Goal: Task Accomplishment & Management: Use online tool/utility

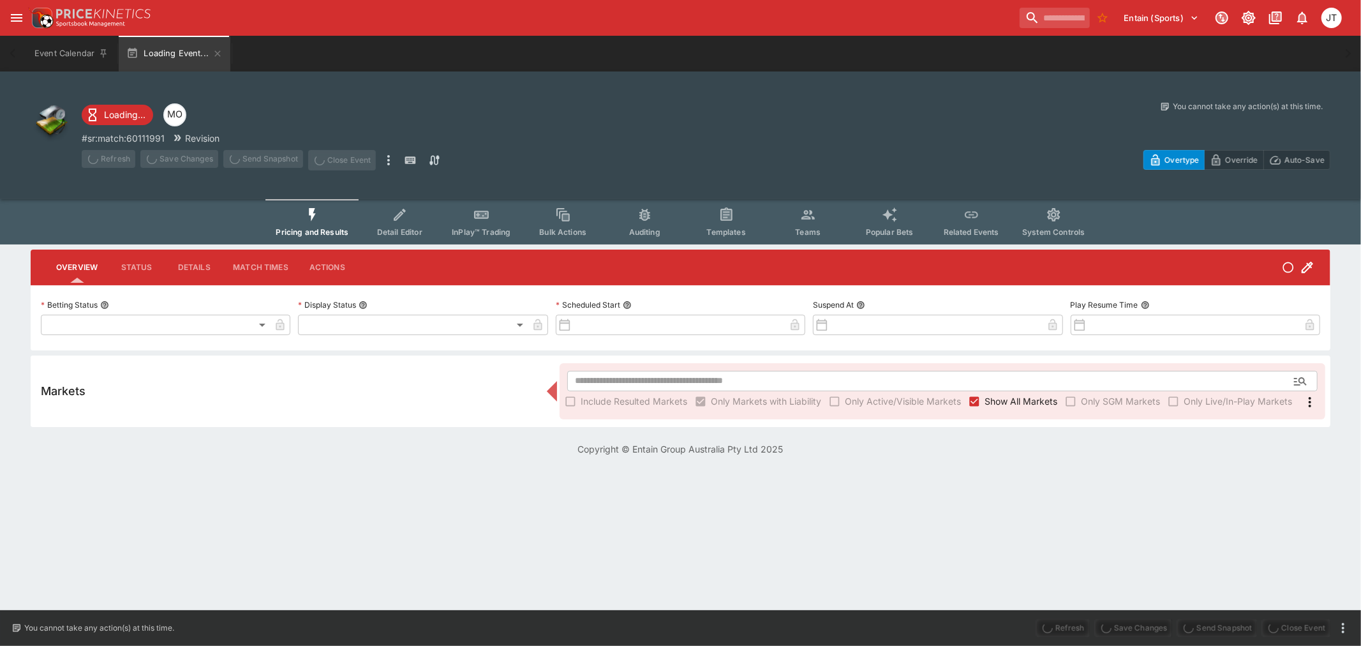
click at [971, 403] on div "​ Include Resulted Markets Only Markets with Liability Only Active/Visible Mark…" at bounding box center [942, 391] width 766 height 56
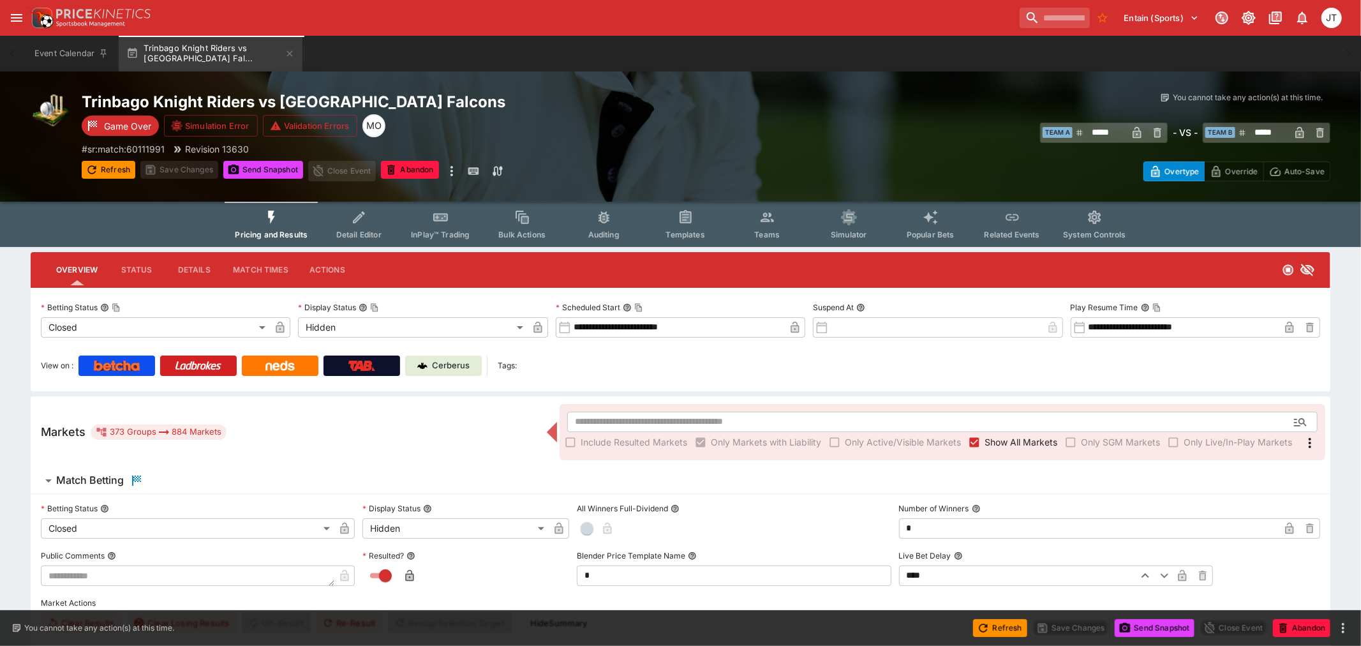
type input "**********"
type input "******"
type input "**********"
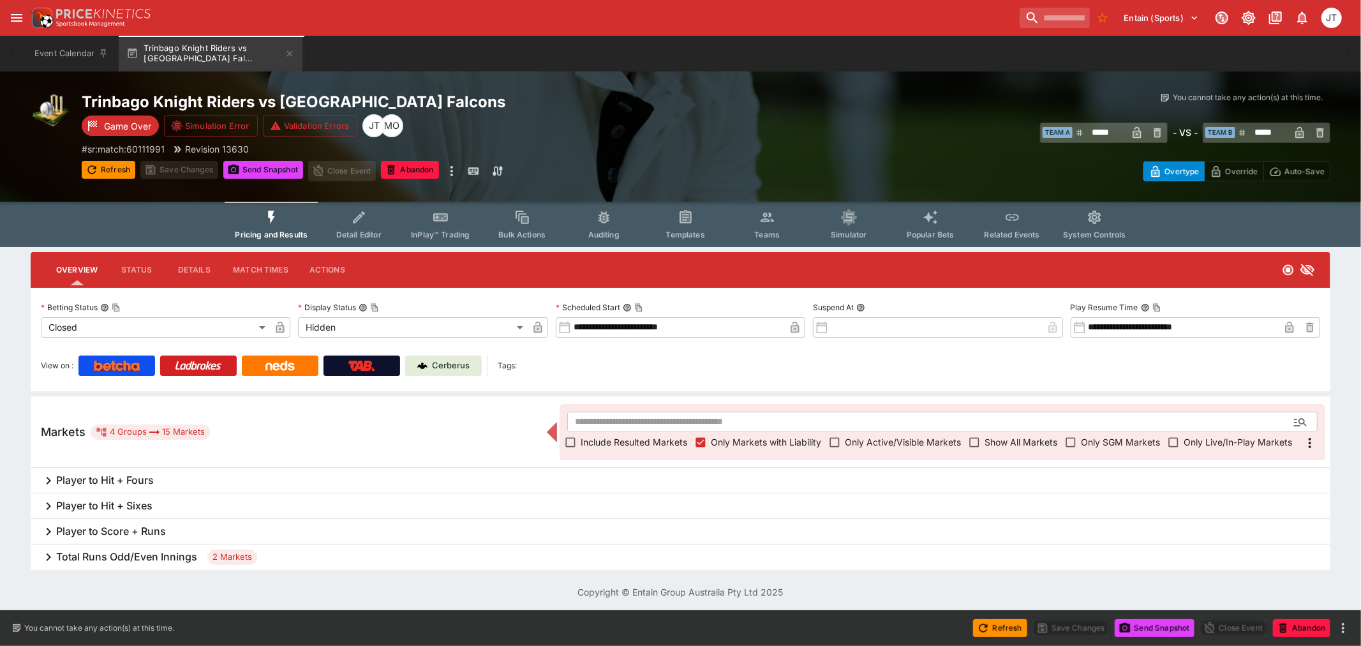
click at [172, 554] on h6 "Total Runs Odd/Even Innings" at bounding box center [126, 556] width 141 height 13
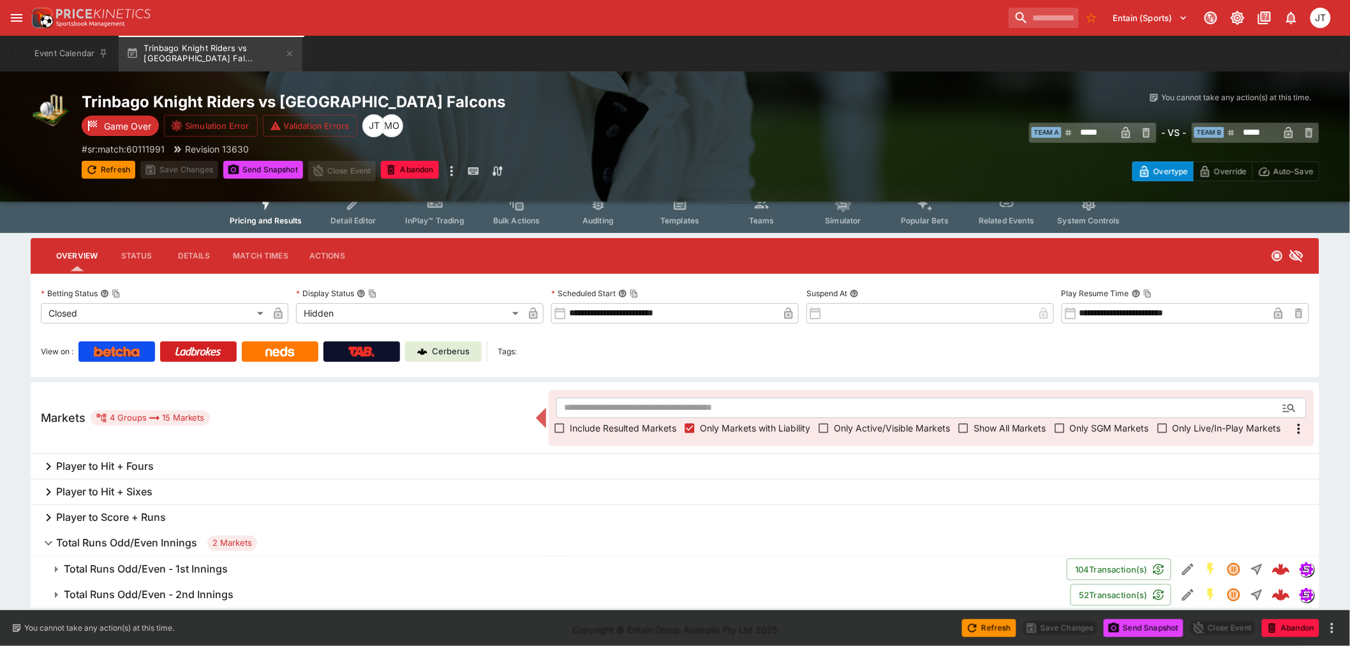
scroll to position [18, 0]
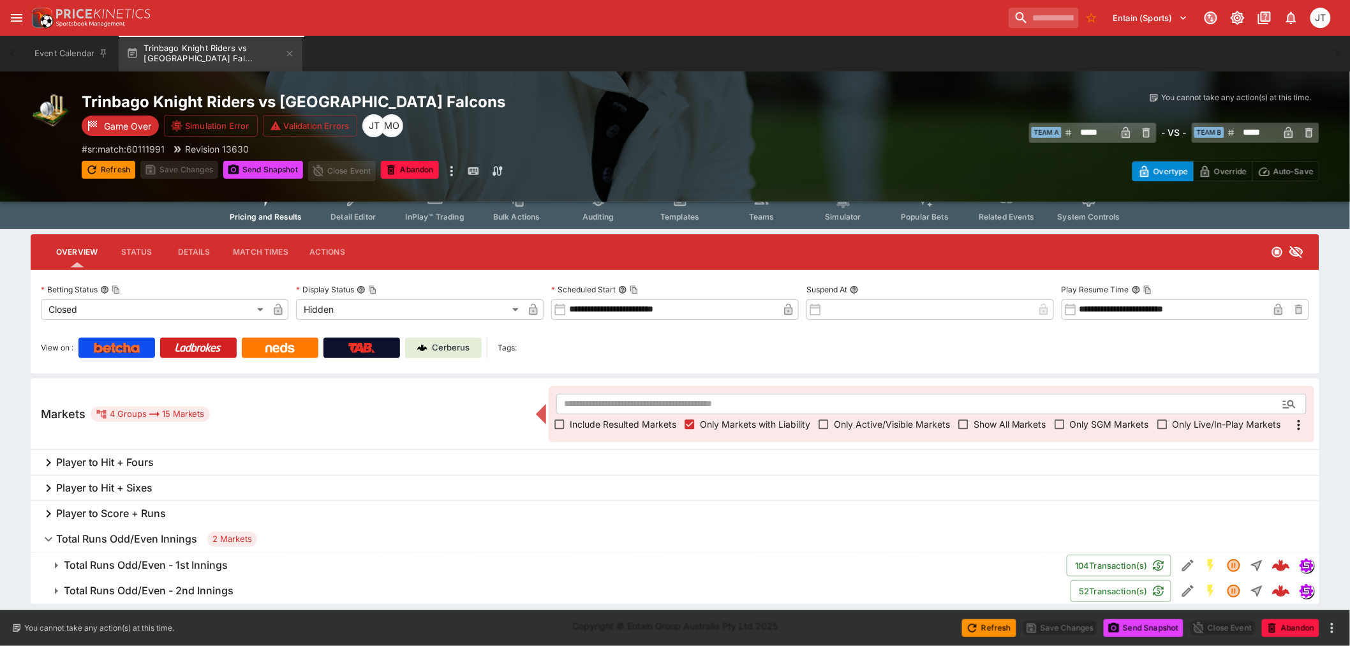
click at [150, 565] on h6 "Total Runs Odd/Even - 1st Innings" at bounding box center [146, 564] width 164 height 13
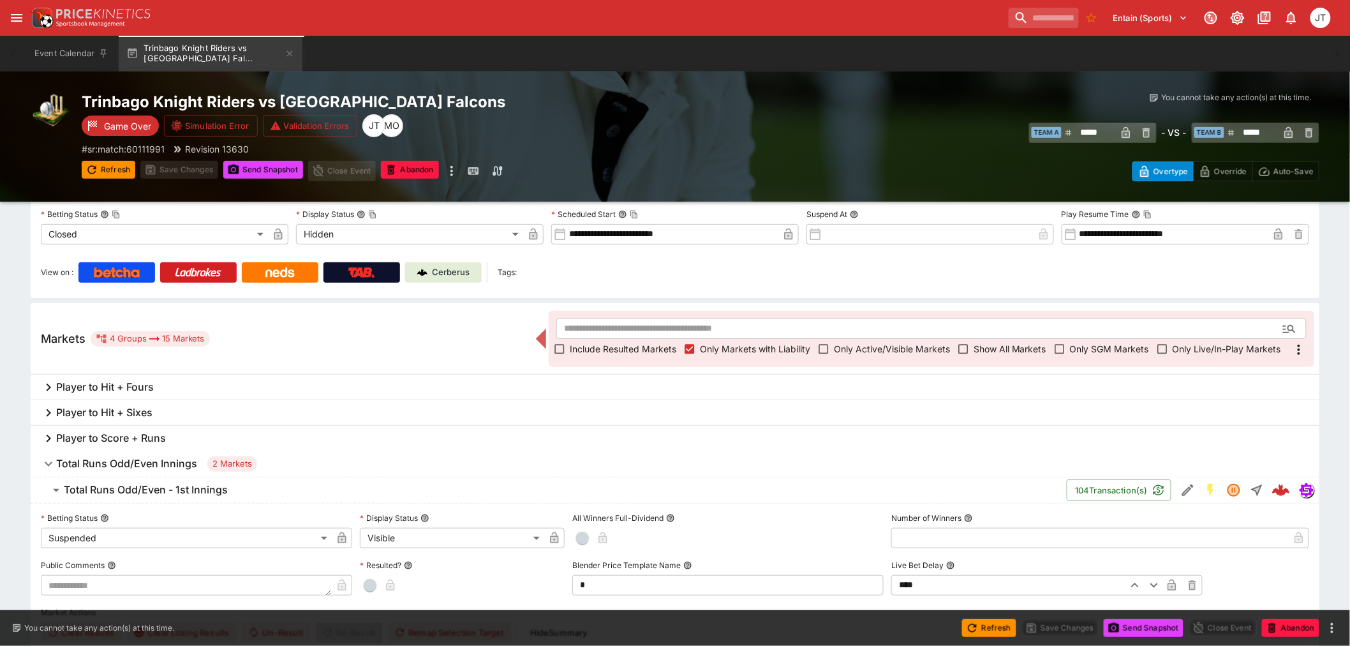
scroll to position [231, 0]
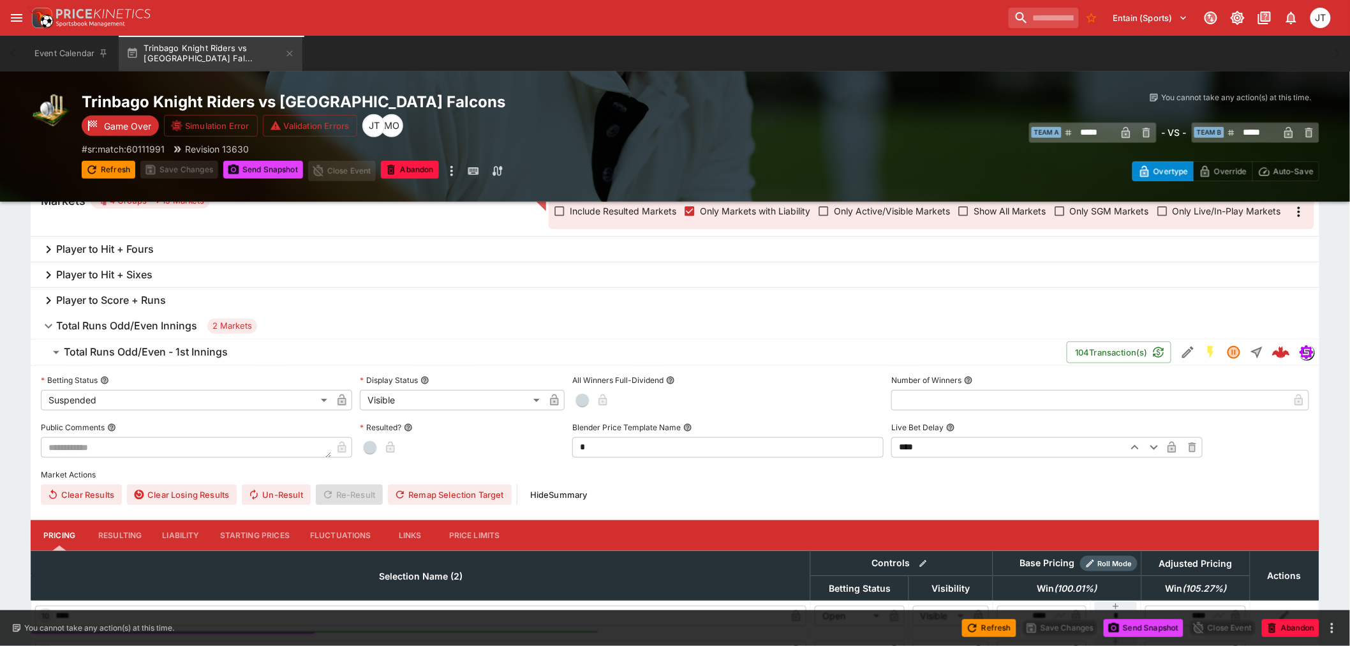
click at [174, 531] on button "Liability" at bounding box center [180, 535] width 57 height 31
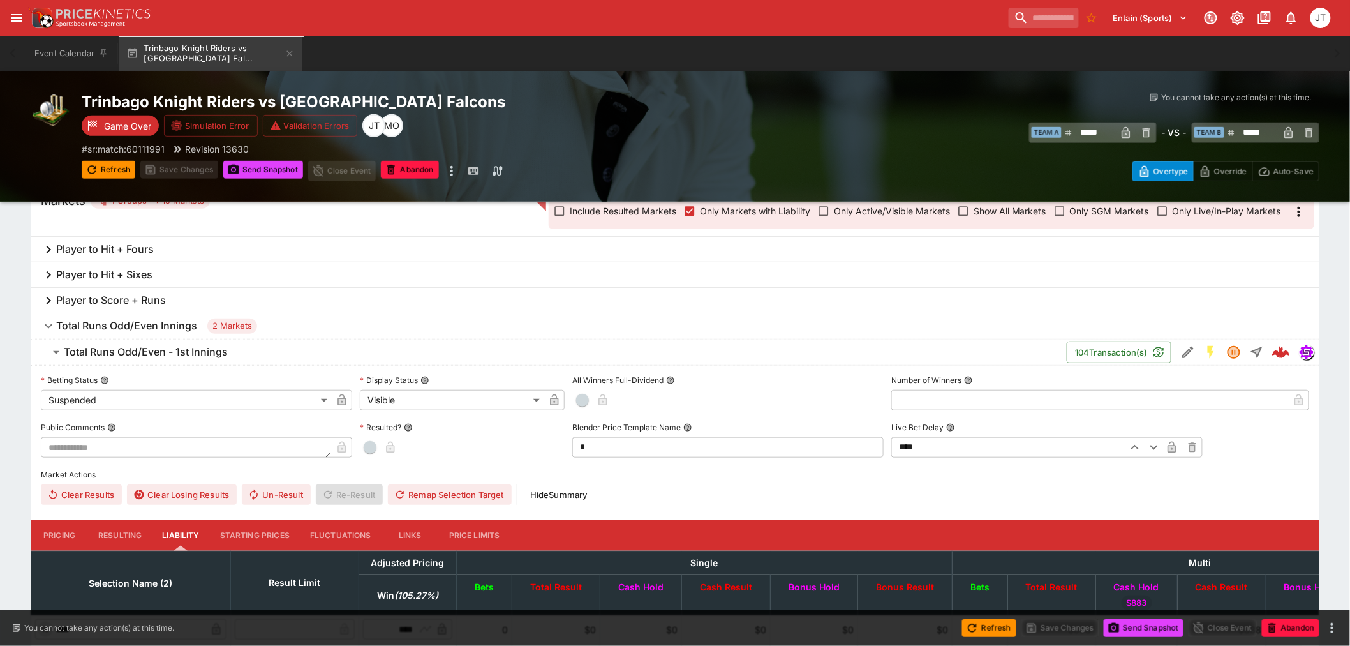
scroll to position [365, 0]
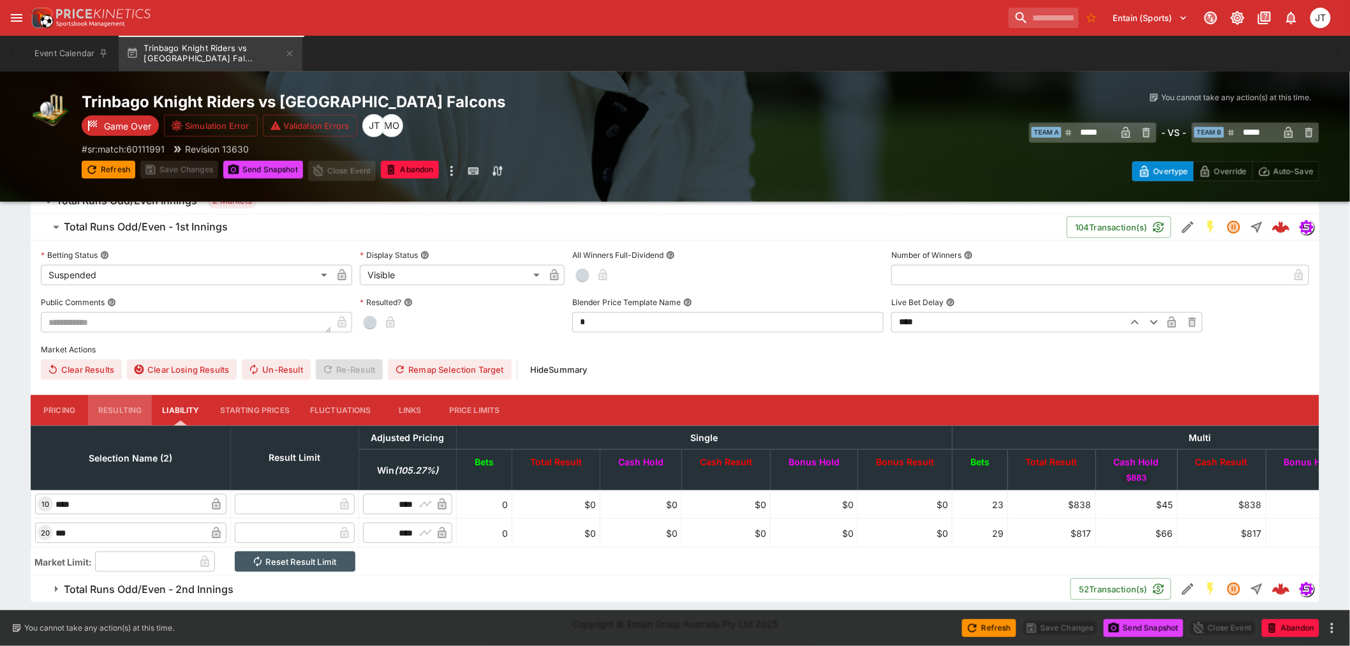
click at [104, 395] on button "Resulting" at bounding box center [120, 410] width 64 height 31
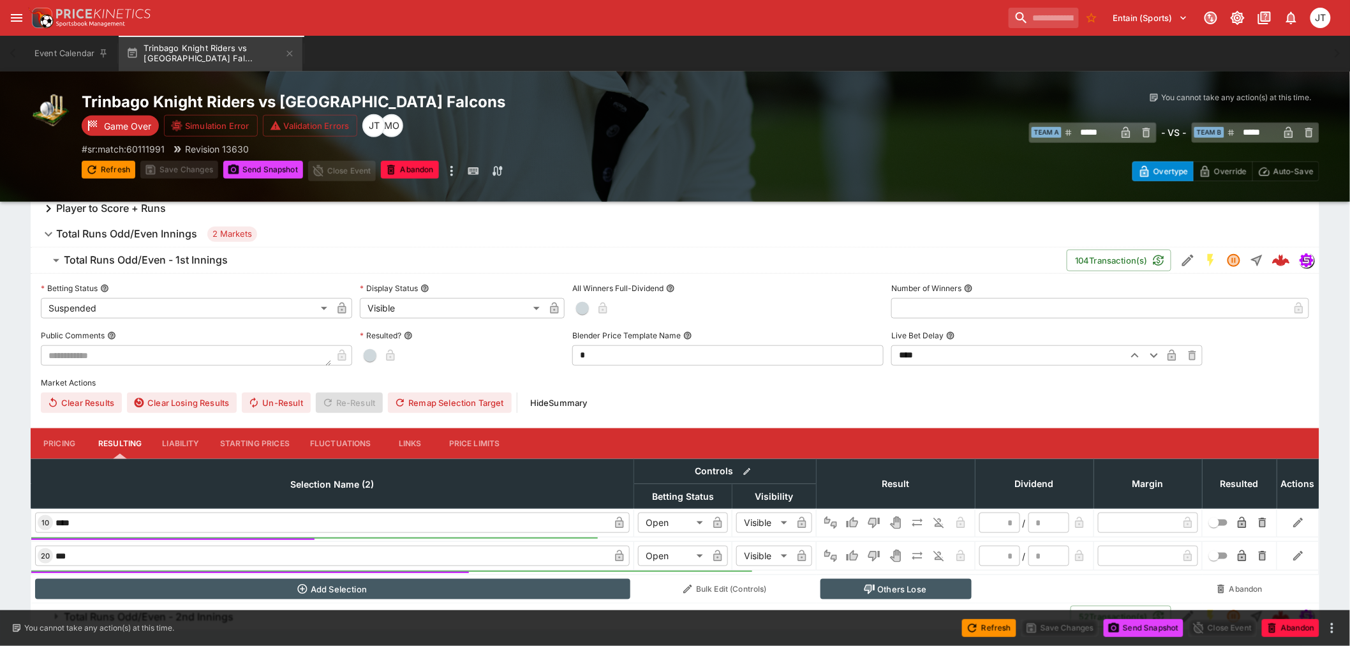
scroll to position [348, 0]
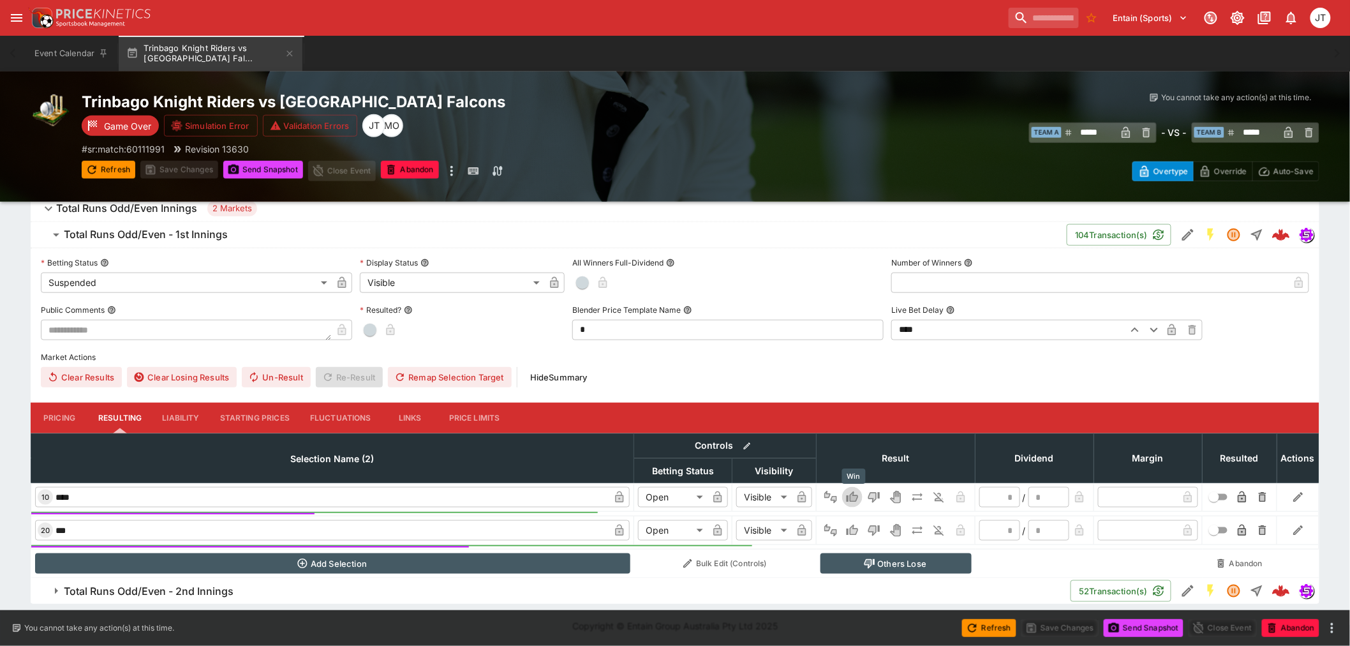
click at [855, 496] on icon "Win" at bounding box center [854, 497] width 6 height 8
type input "*********"
type input "******"
type input "*"
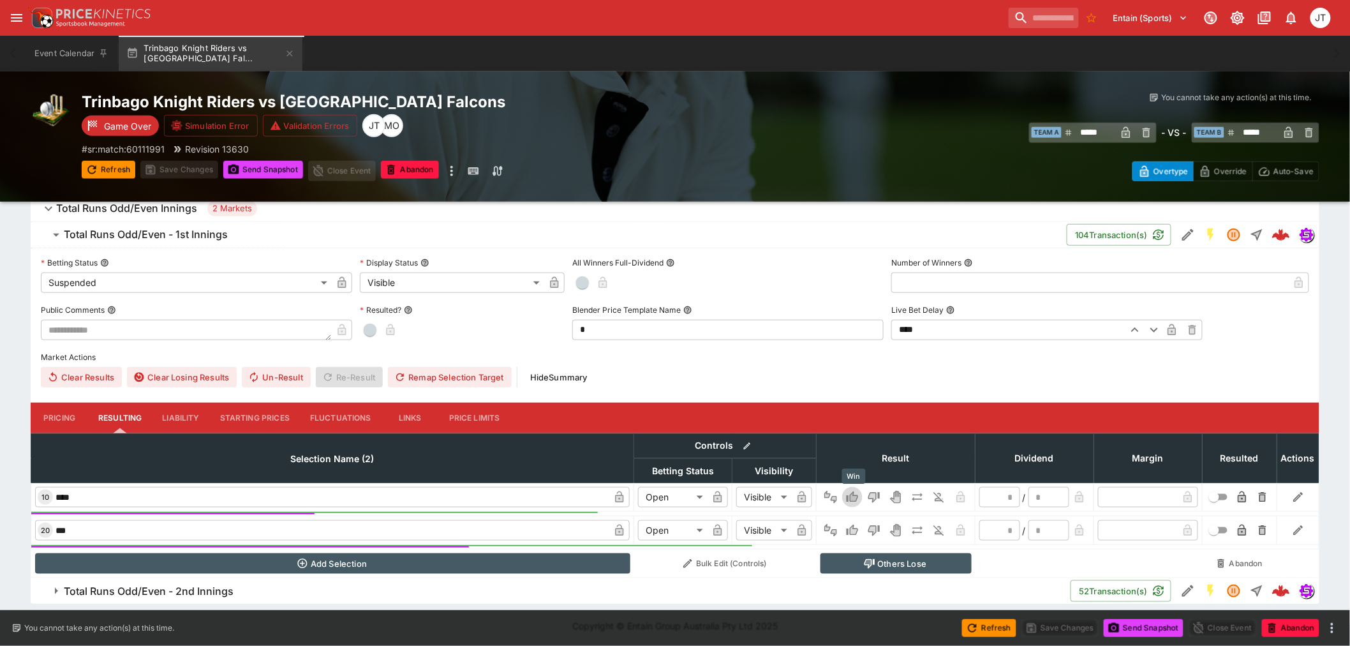
type input "*"
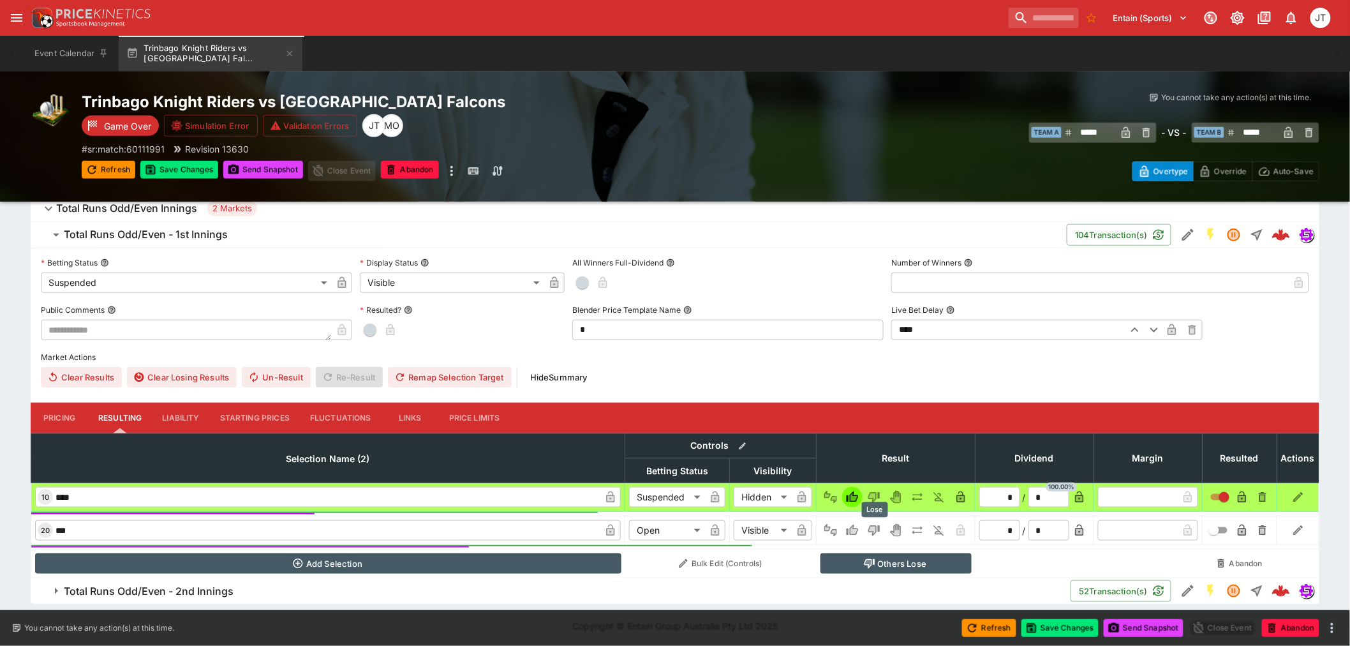
drag, startPoint x: 876, startPoint y: 522, endPoint x: 381, endPoint y: 640, distance: 508.9
click at [875, 524] on icon "Lose" at bounding box center [874, 530] width 13 height 13
type input "*********"
type input "******"
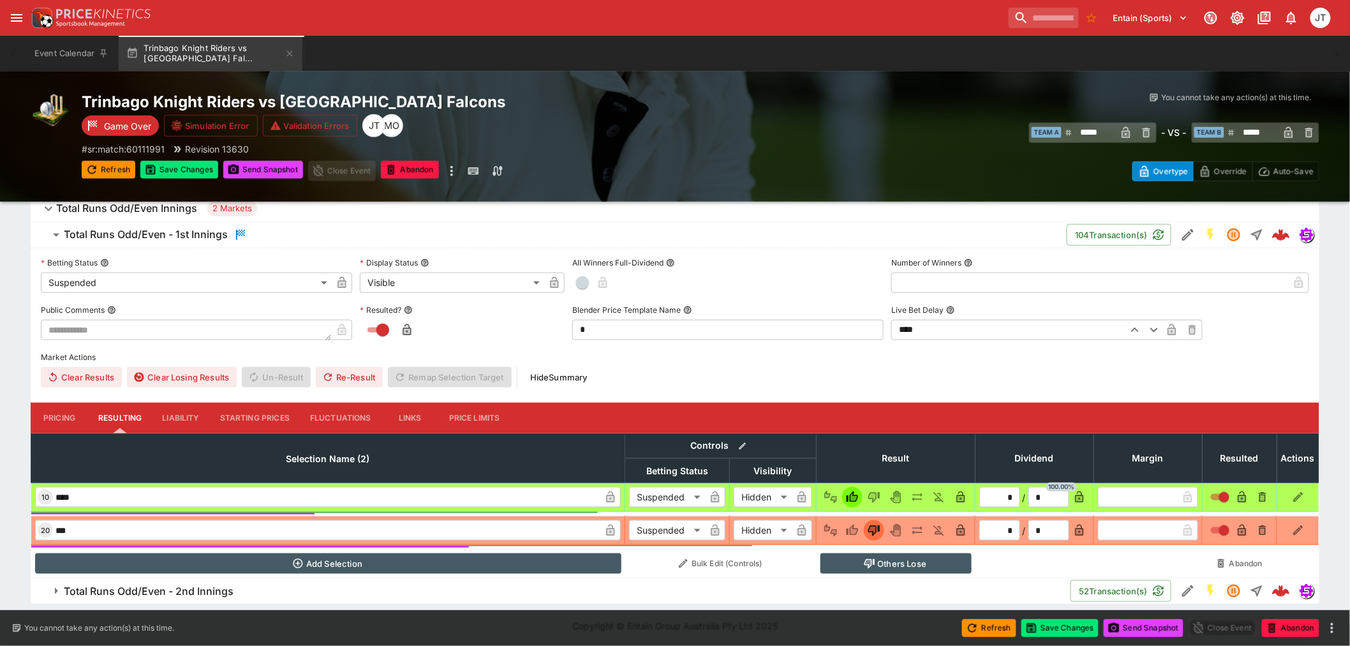
click at [241, 595] on span "Total Runs Odd/Even - 2nd Innings" at bounding box center [562, 590] width 996 height 13
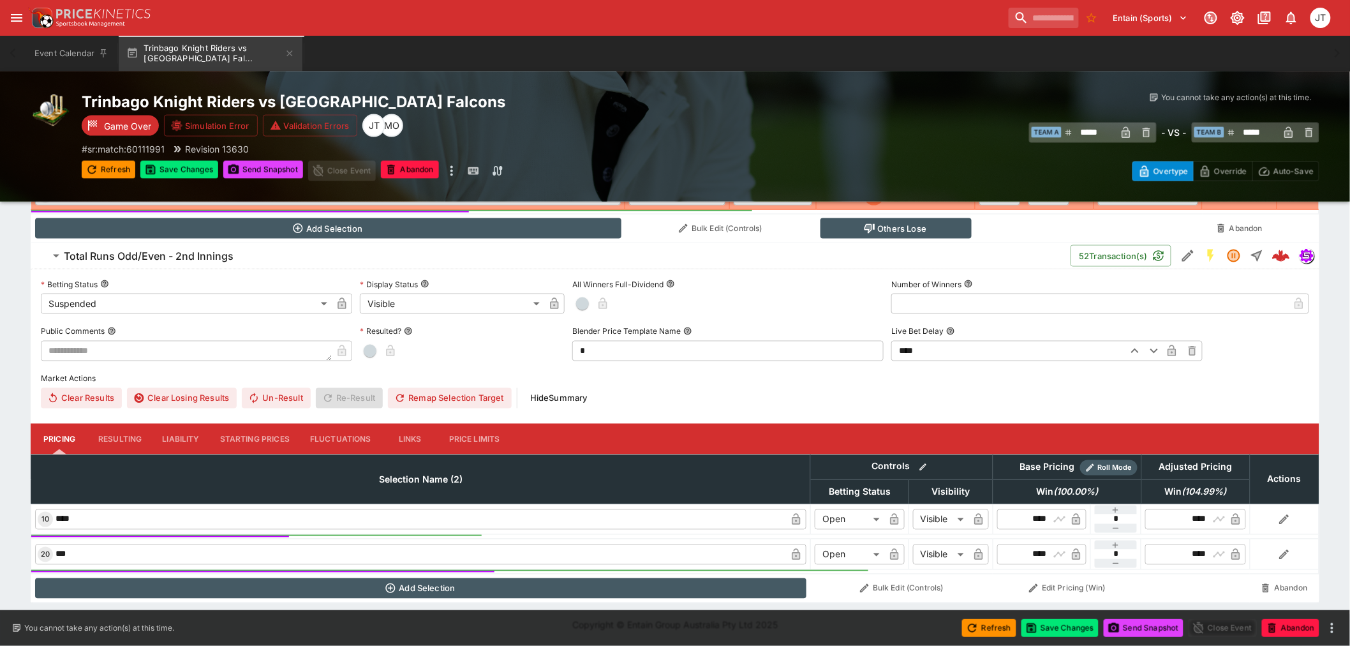
click at [123, 98] on button "Resulting" at bounding box center [120, 83] width 64 height 31
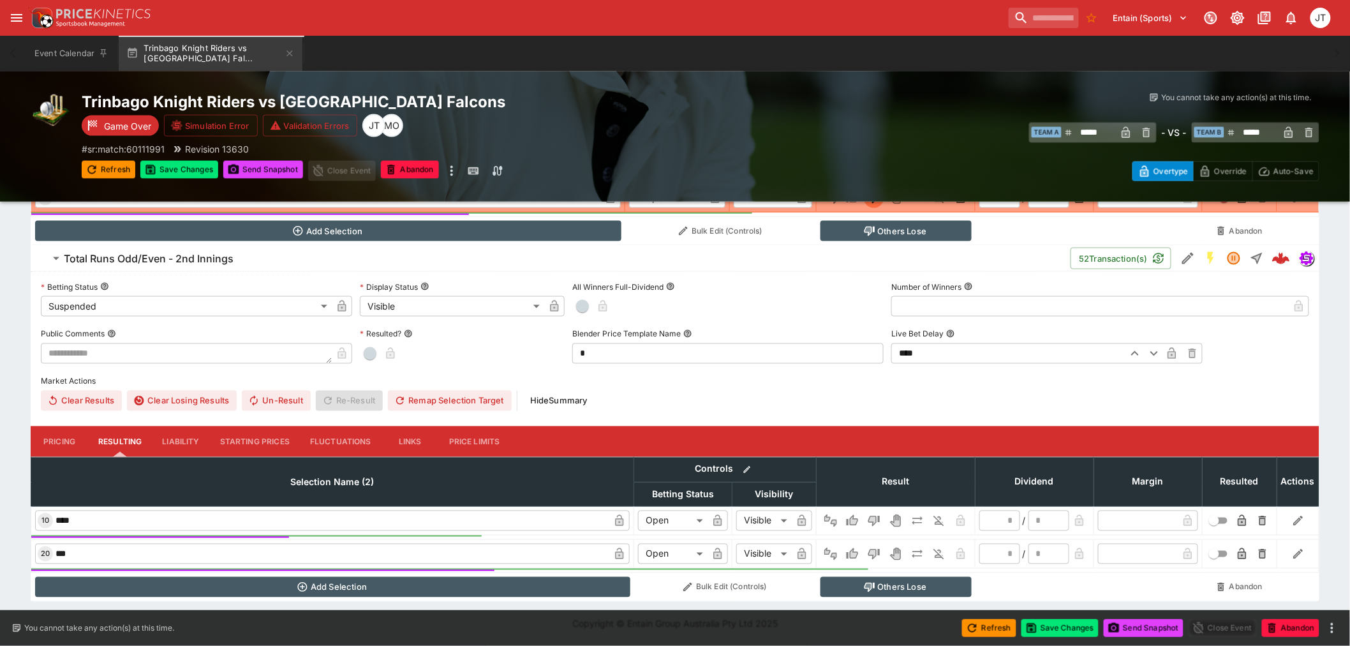
scroll to position [679, 0]
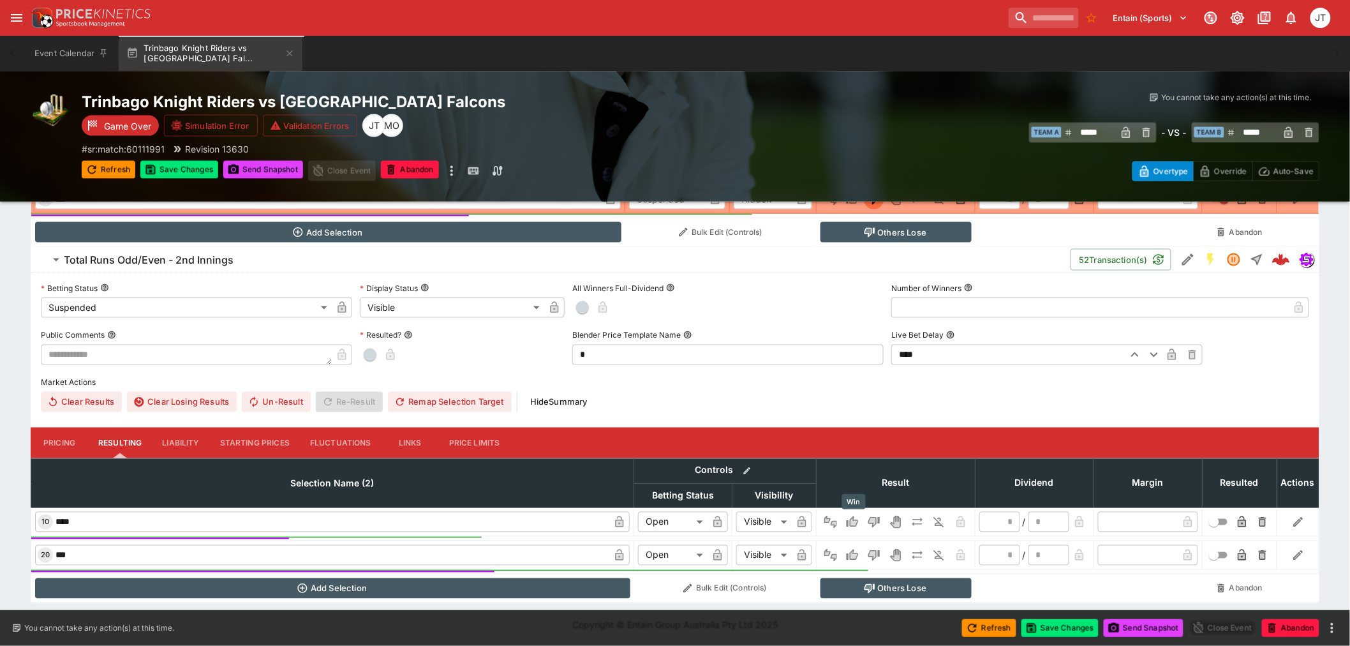
click at [853, 521] on icon "Win" at bounding box center [854, 522] width 6 height 8
type input "*********"
type input "******"
type input "*"
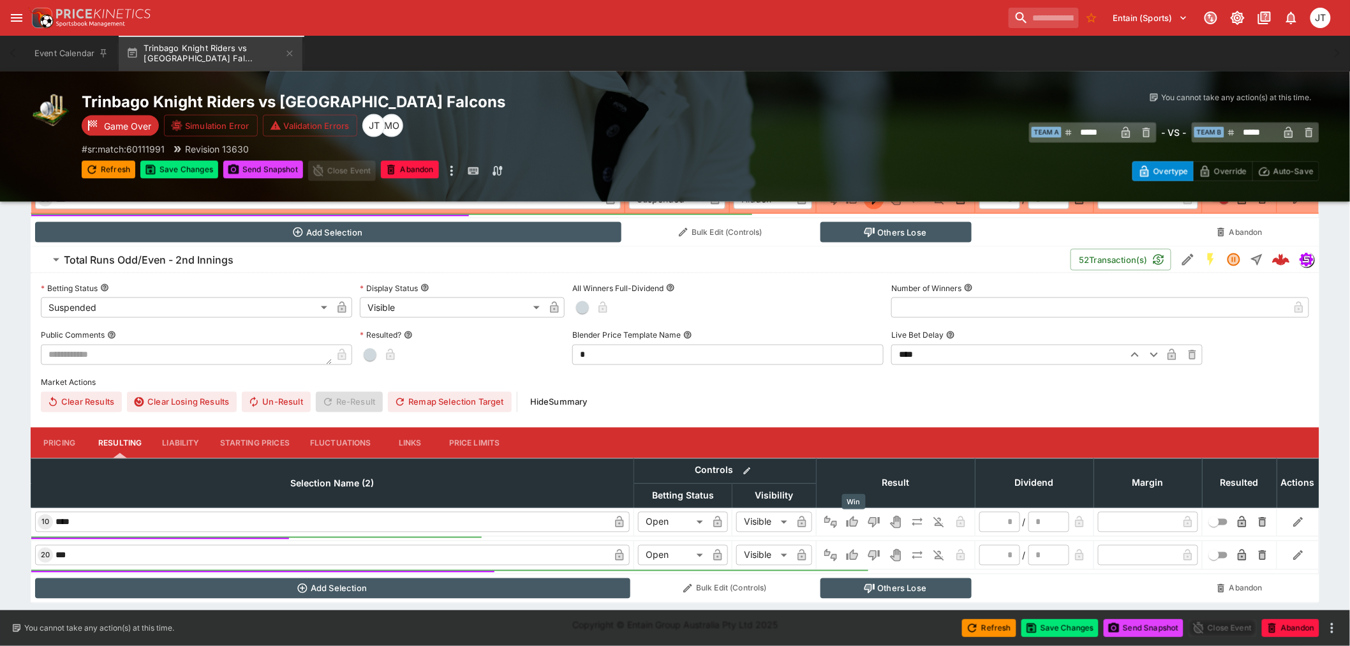
type input "*"
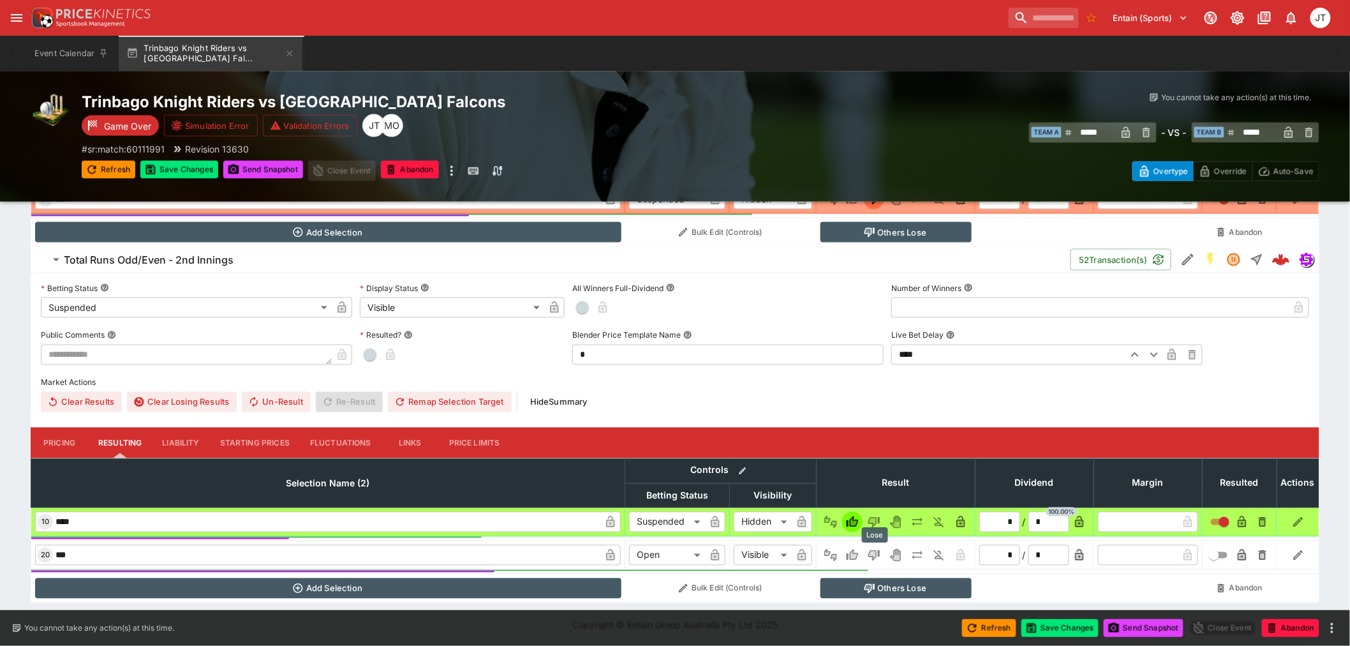
drag, startPoint x: 870, startPoint y: 547, endPoint x: 877, endPoint y: 544, distance: 7.7
click at [870, 549] on icon "Lose" at bounding box center [874, 555] width 13 height 13
type input "*********"
type input "******"
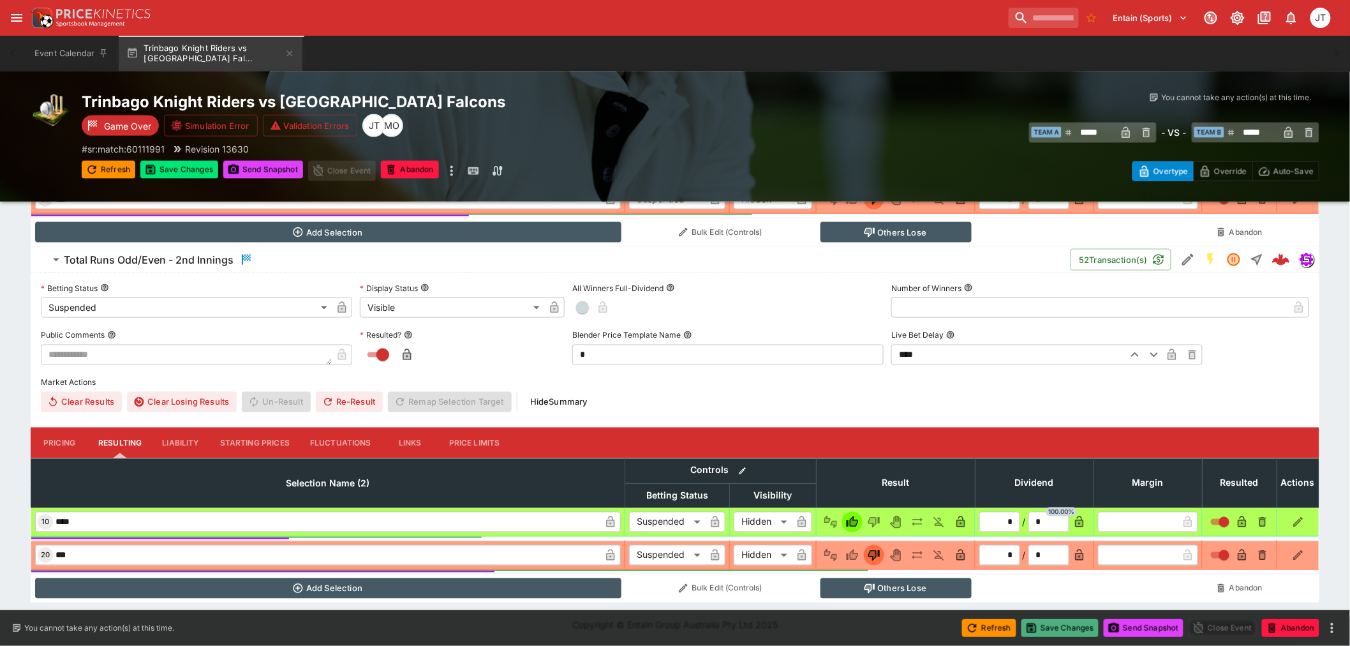
click at [1065, 636] on button "Save Changes" at bounding box center [1060, 628] width 78 height 18
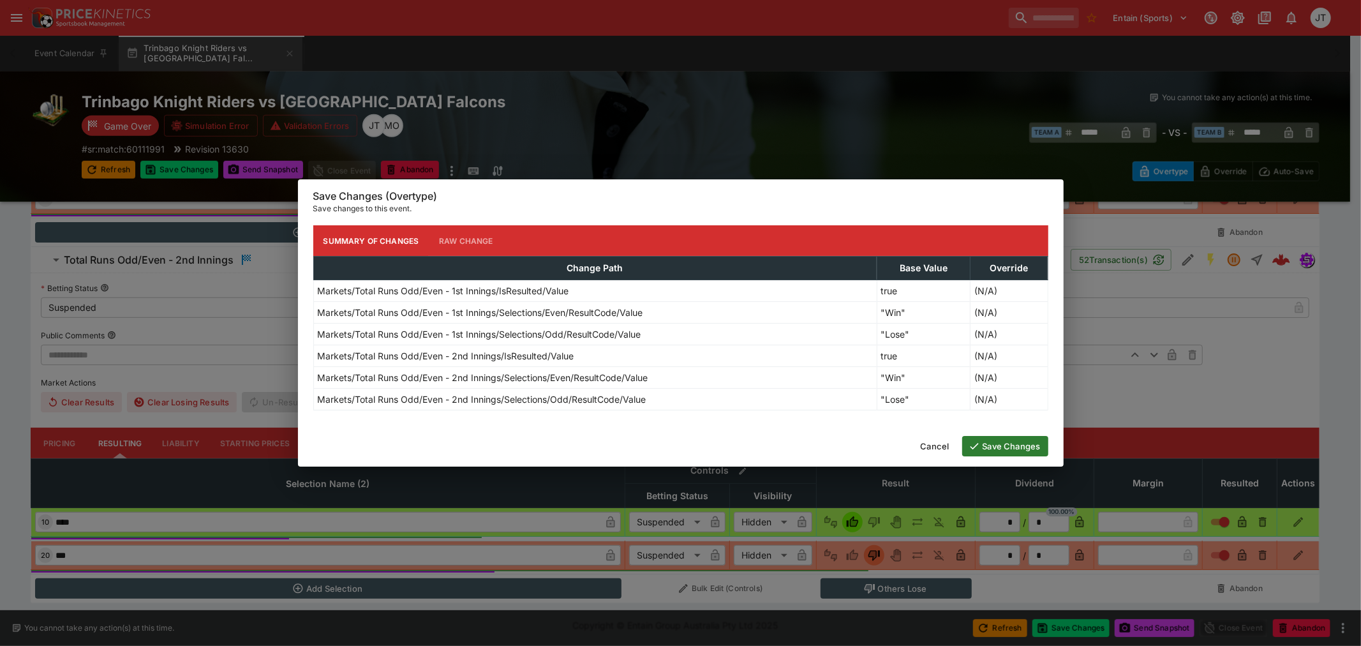
click at [1021, 449] on button "Save Changes" at bounding box center [1005, 446] width 86 height 20
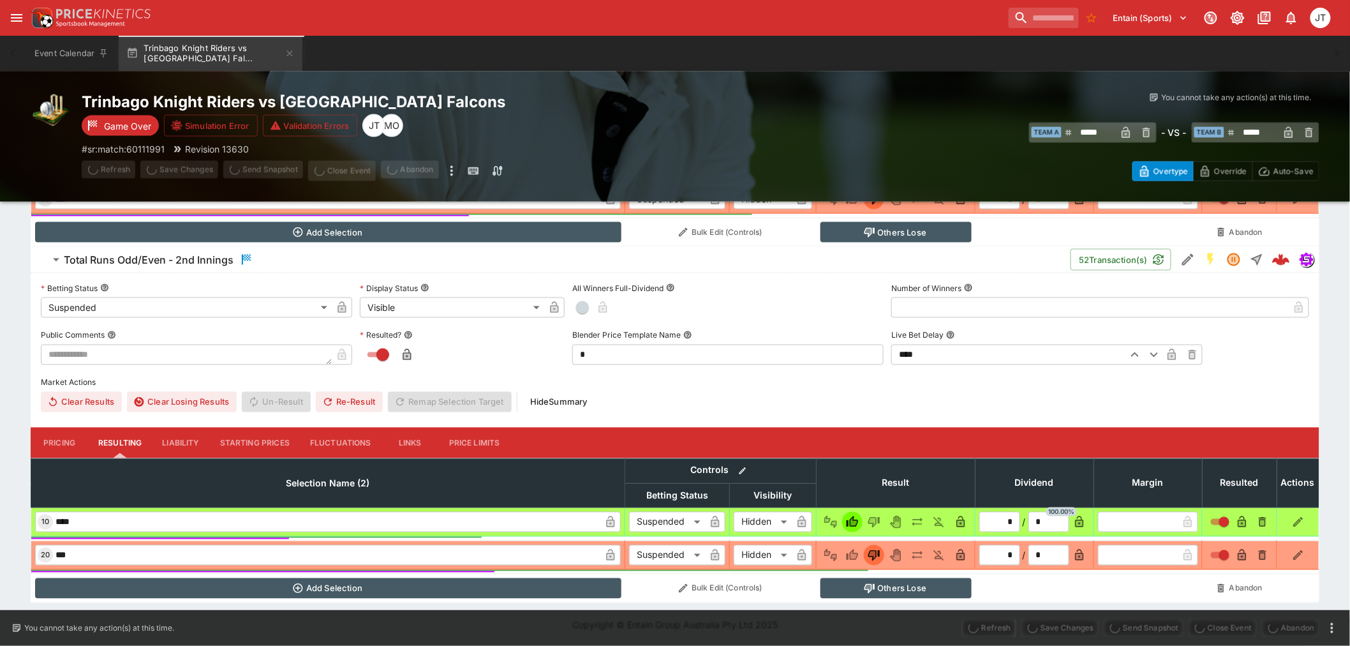
scroll to position [0, 0]
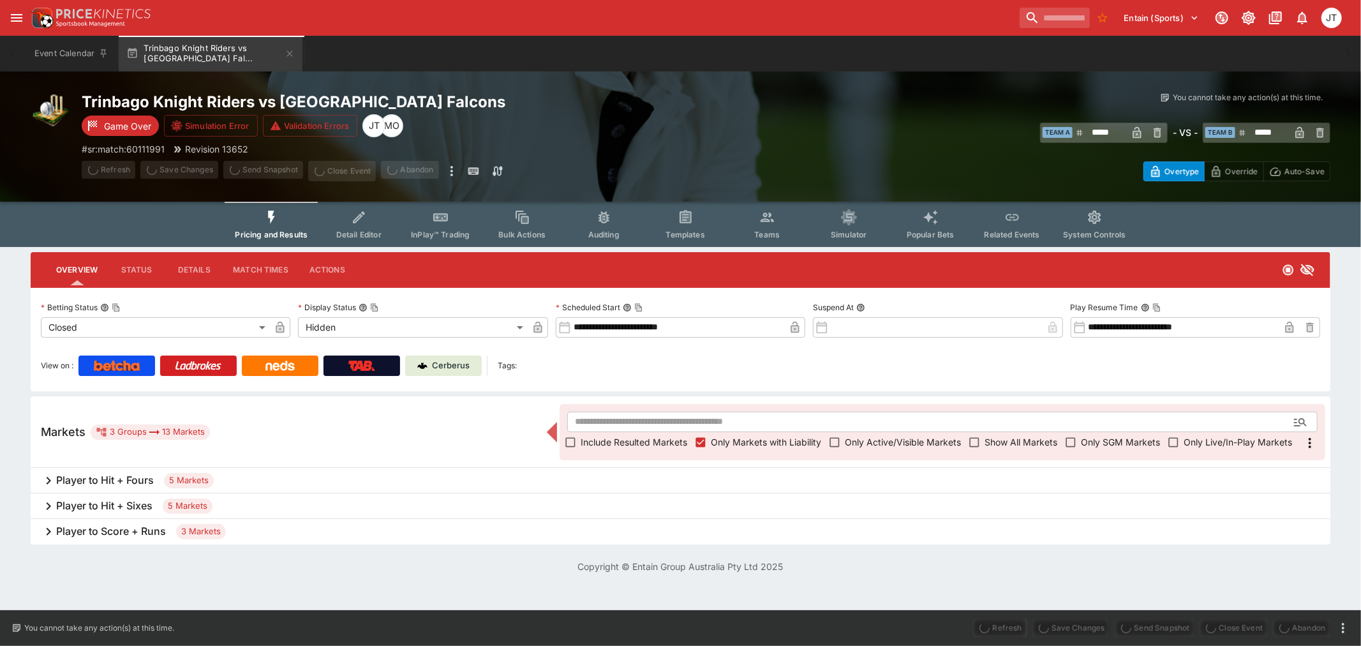
click at [135, 482] on h6 "Player to Hit + Fours" at bounding box center [105, 479] width 98 height 13
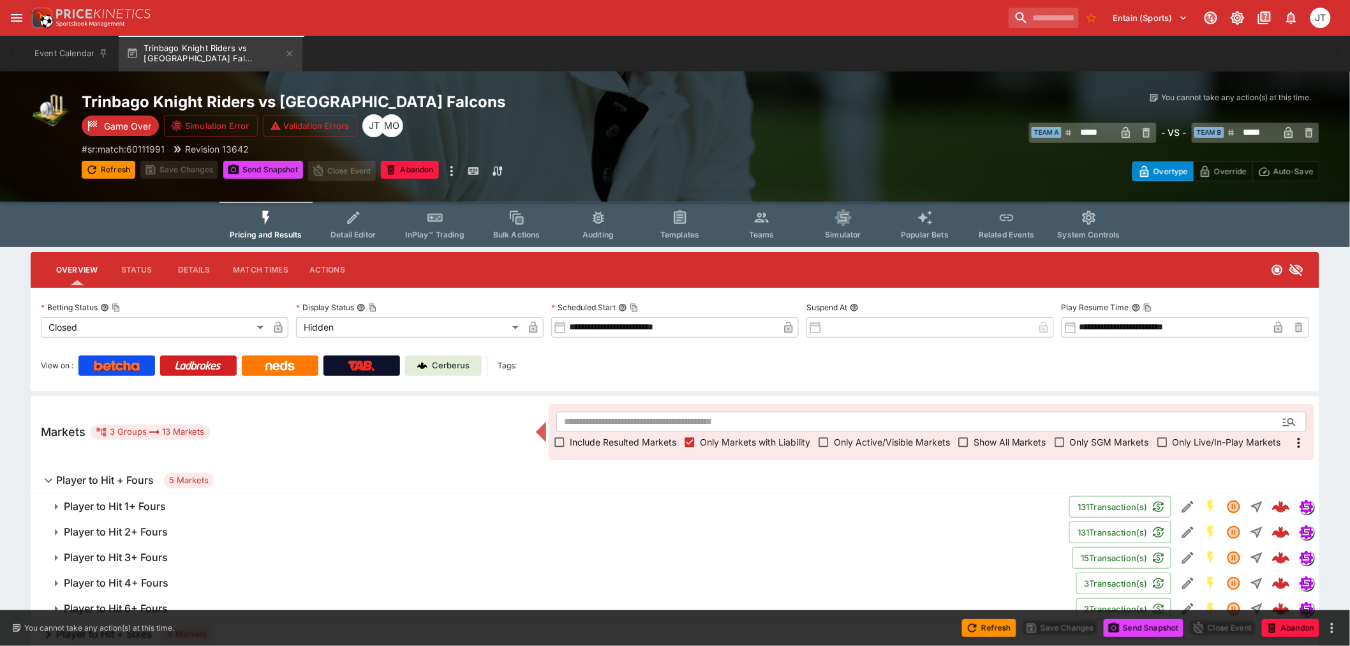
click at [148, 500] on h6 "Player to Hit 1+ Fours" at bounding box center [115, 506] width 102 height 13
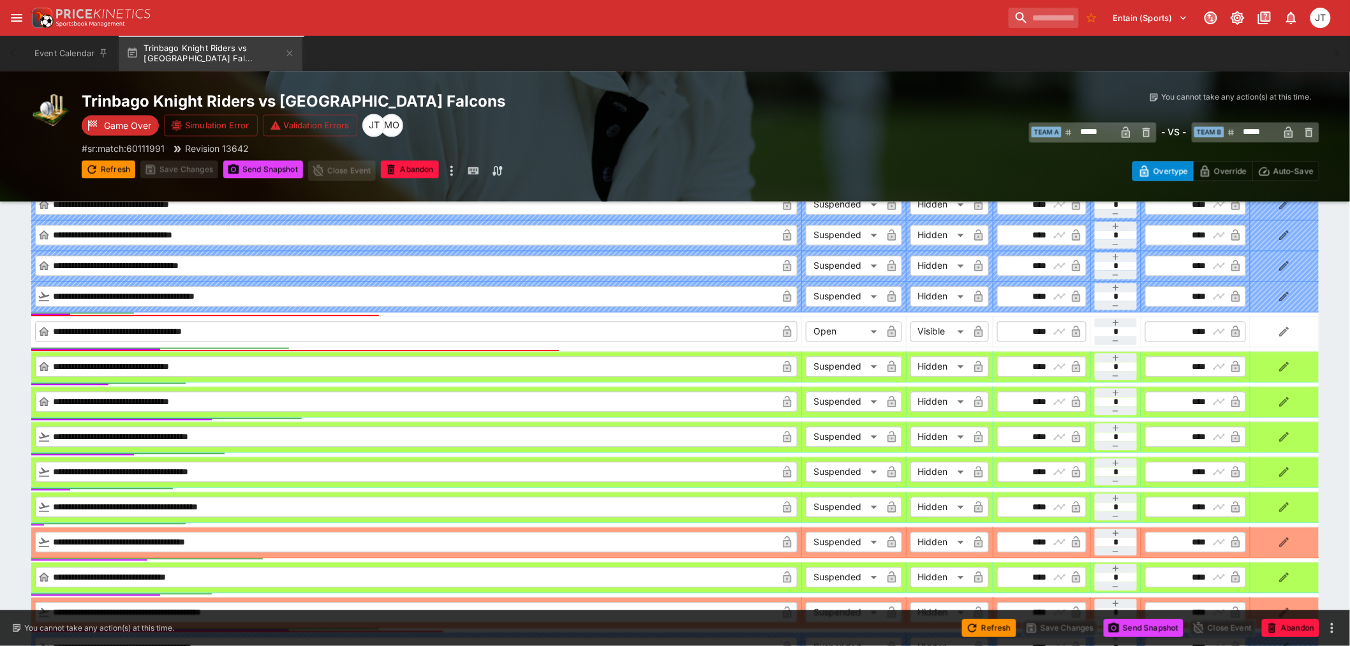
scroll to position [566, 0]
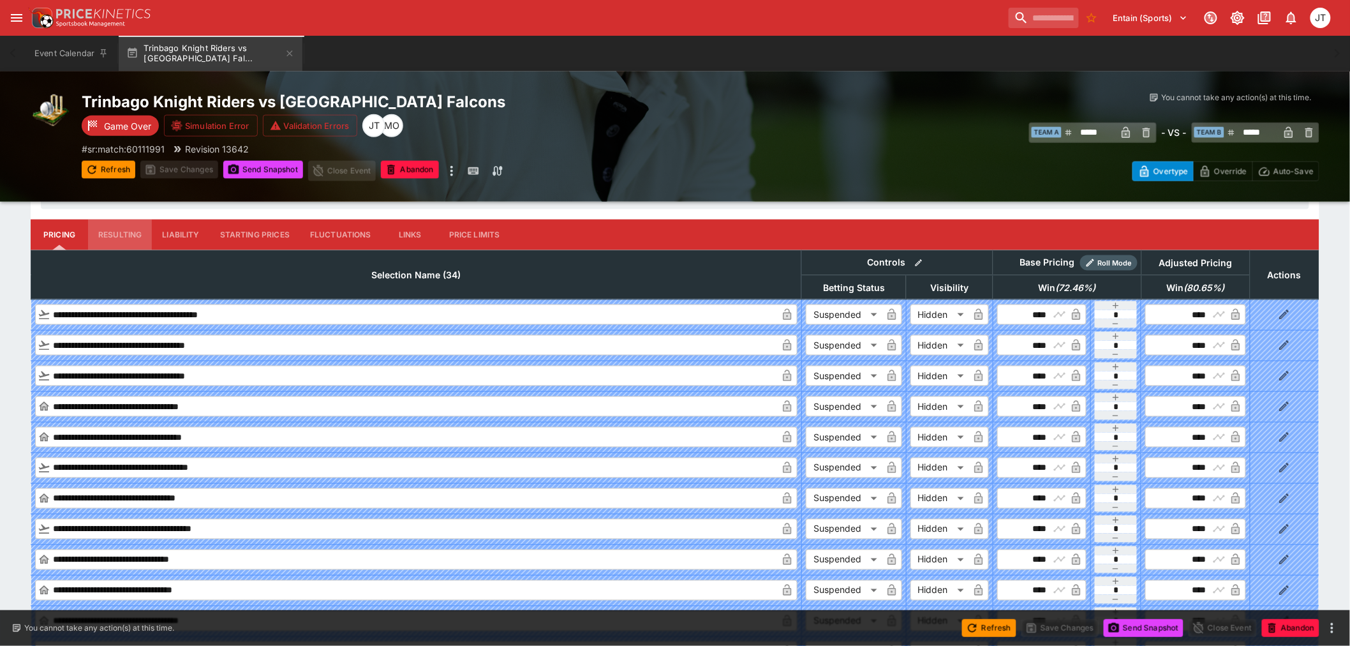
click at [132, 241] on button "Resulting" at bounding box center [120, 234] width 64 height 31
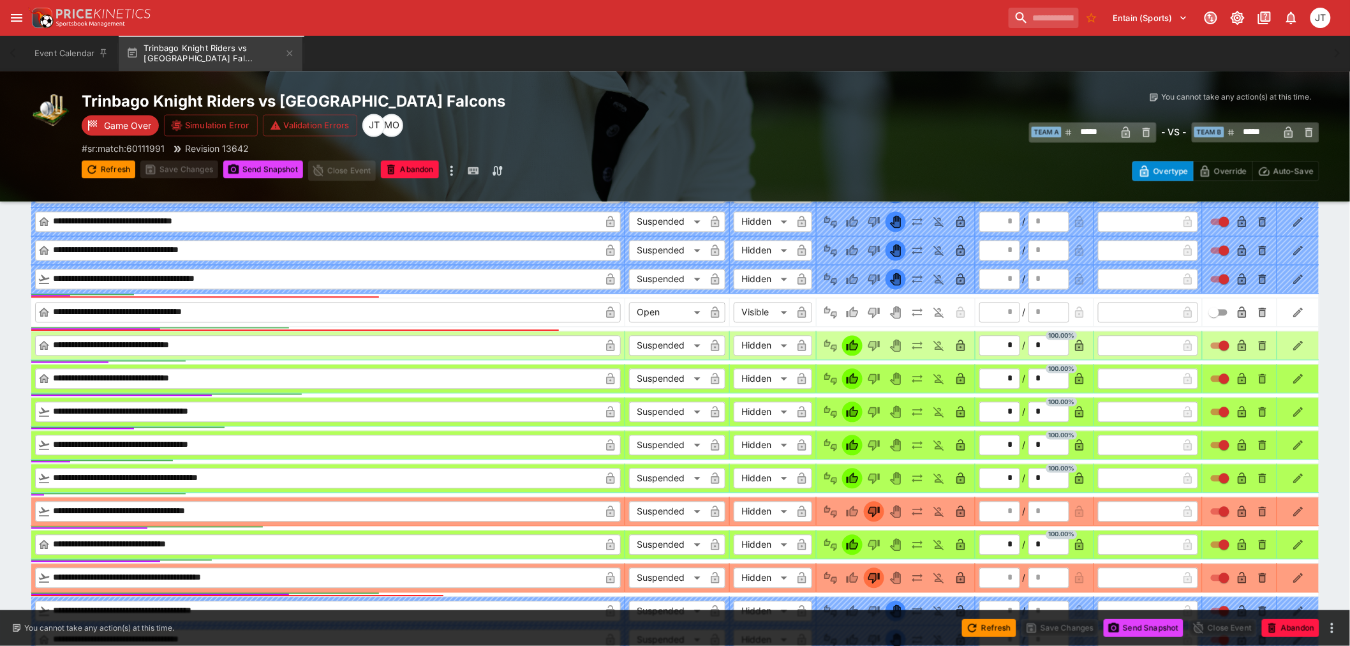
scroll to position [992, 0]
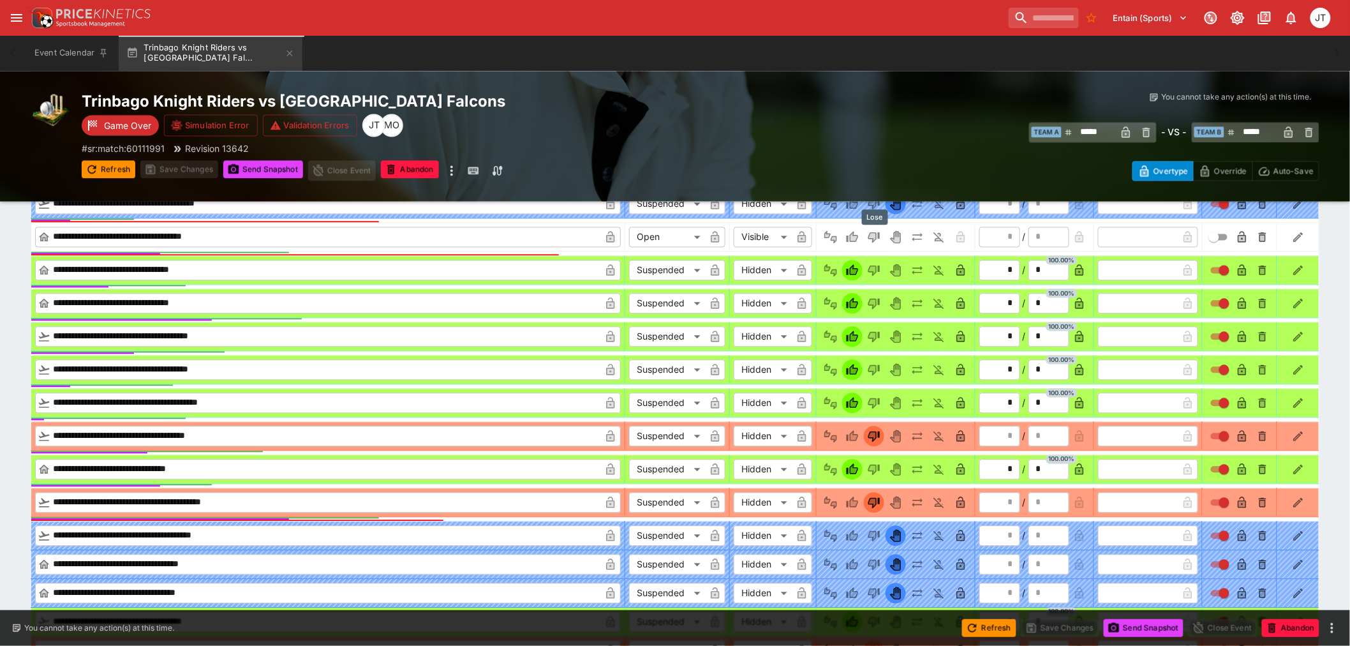
click at [878, 241] on icon "Lose" at bounding box center [874, 237] width 13 height 13
type input "*"
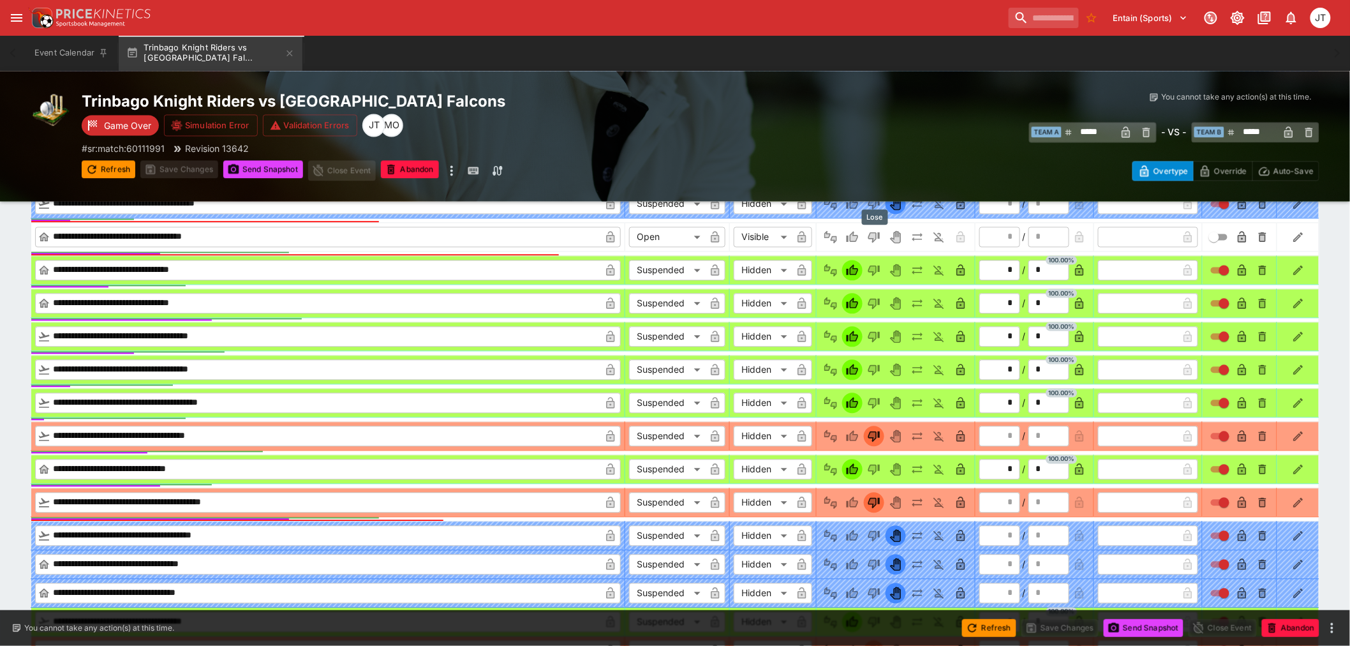
type input "*"
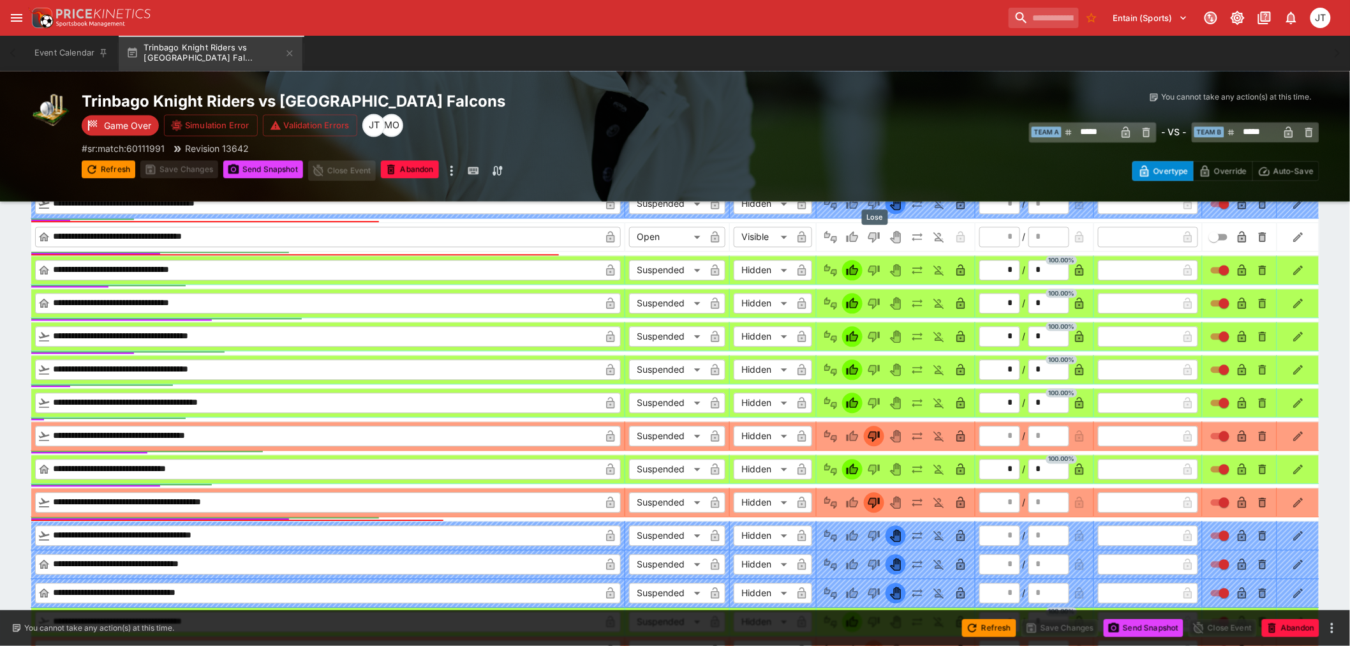
type input "*"
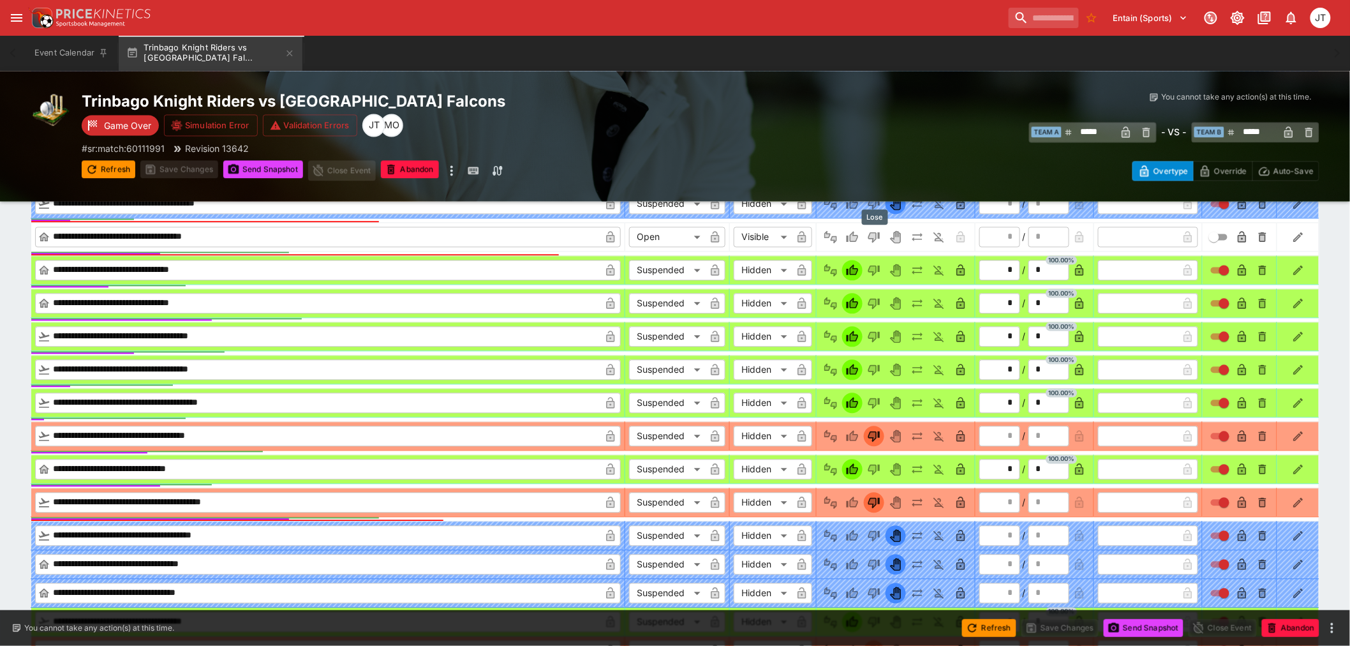
type input "*"
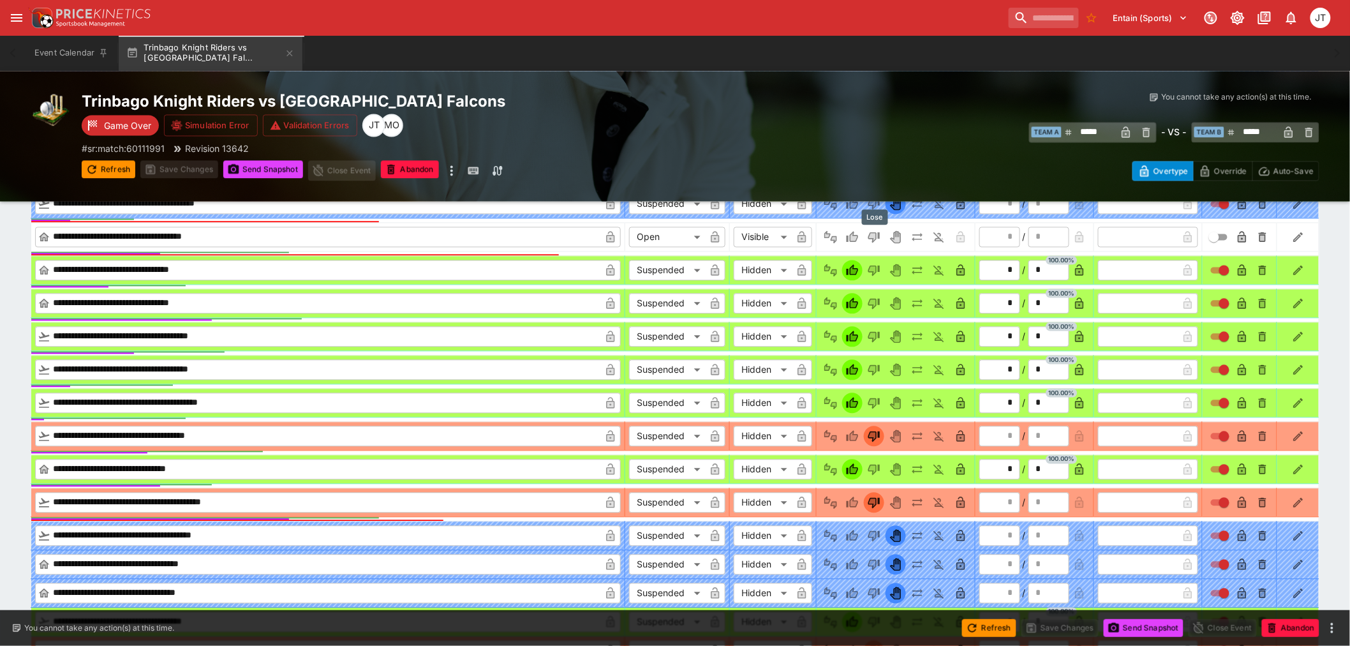
type input "*"
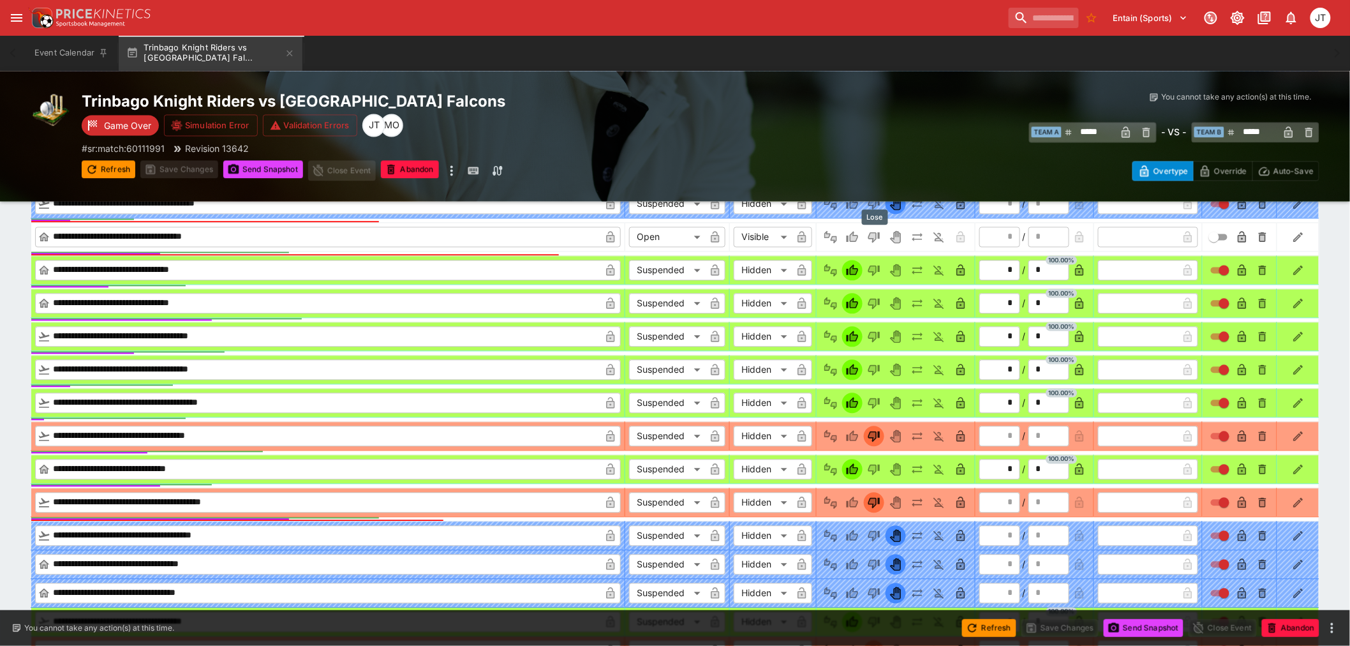
type input "*********"
type input "******"
type input "*"
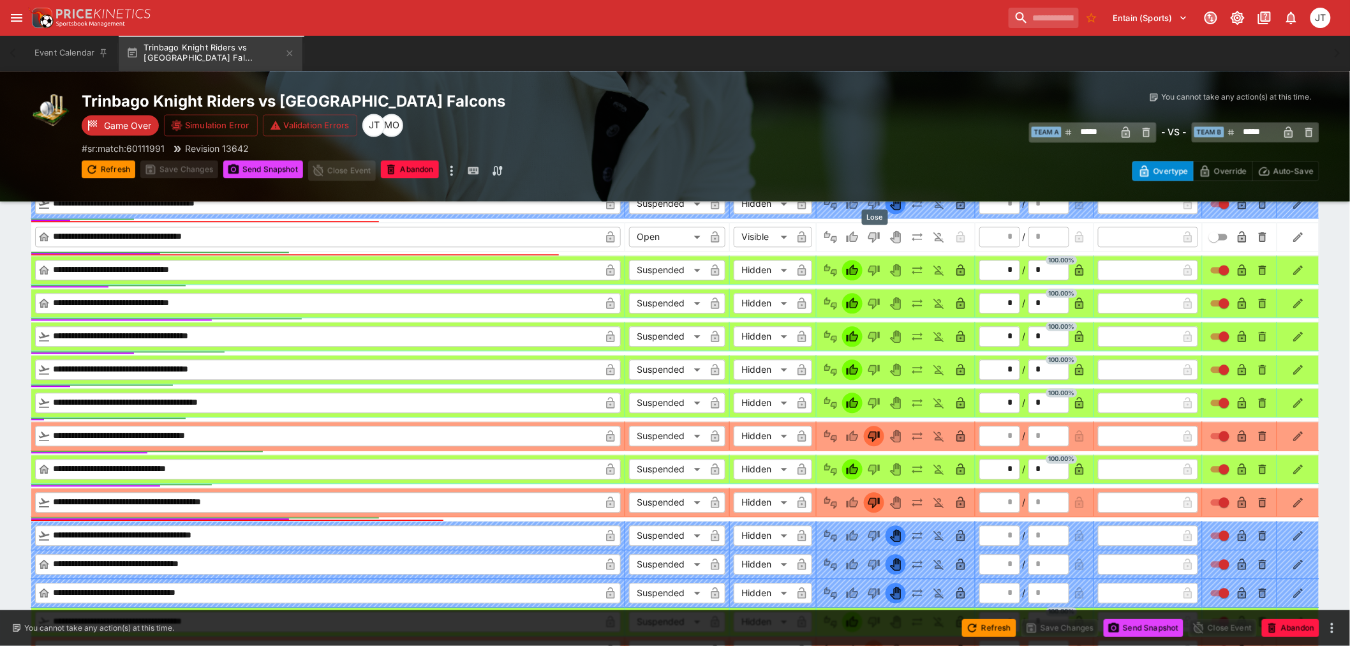
type input "*"
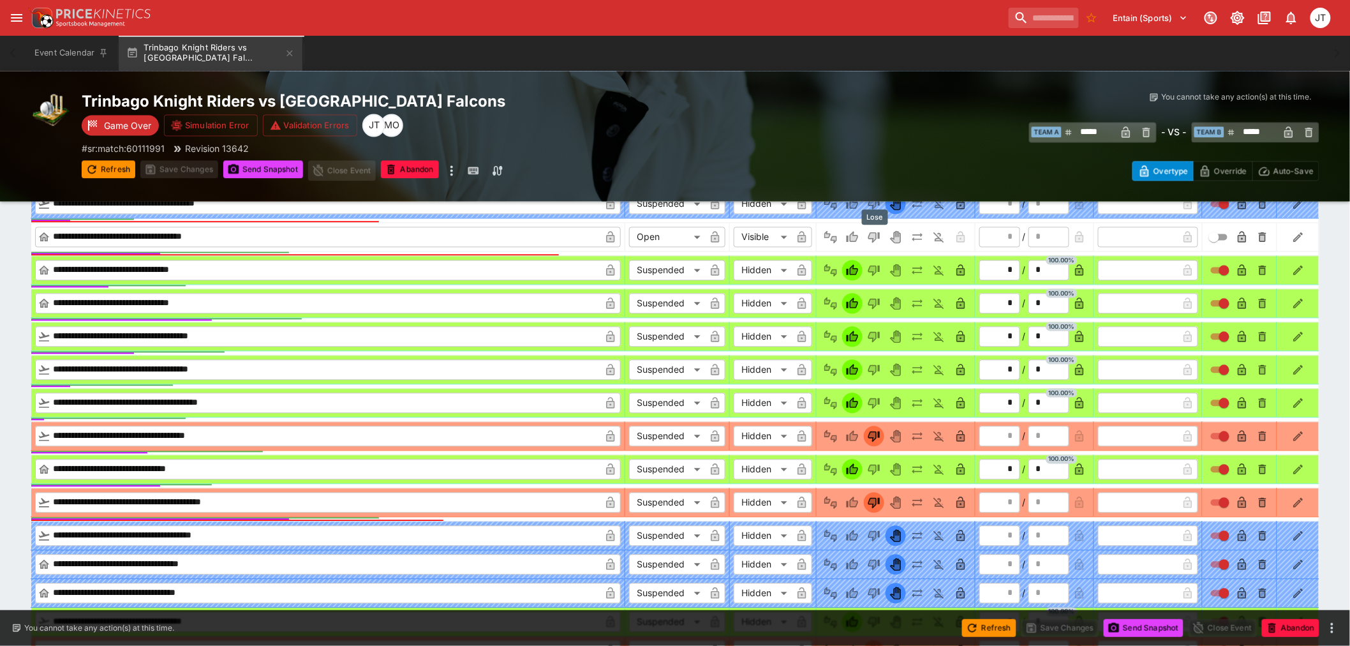
type input "*"
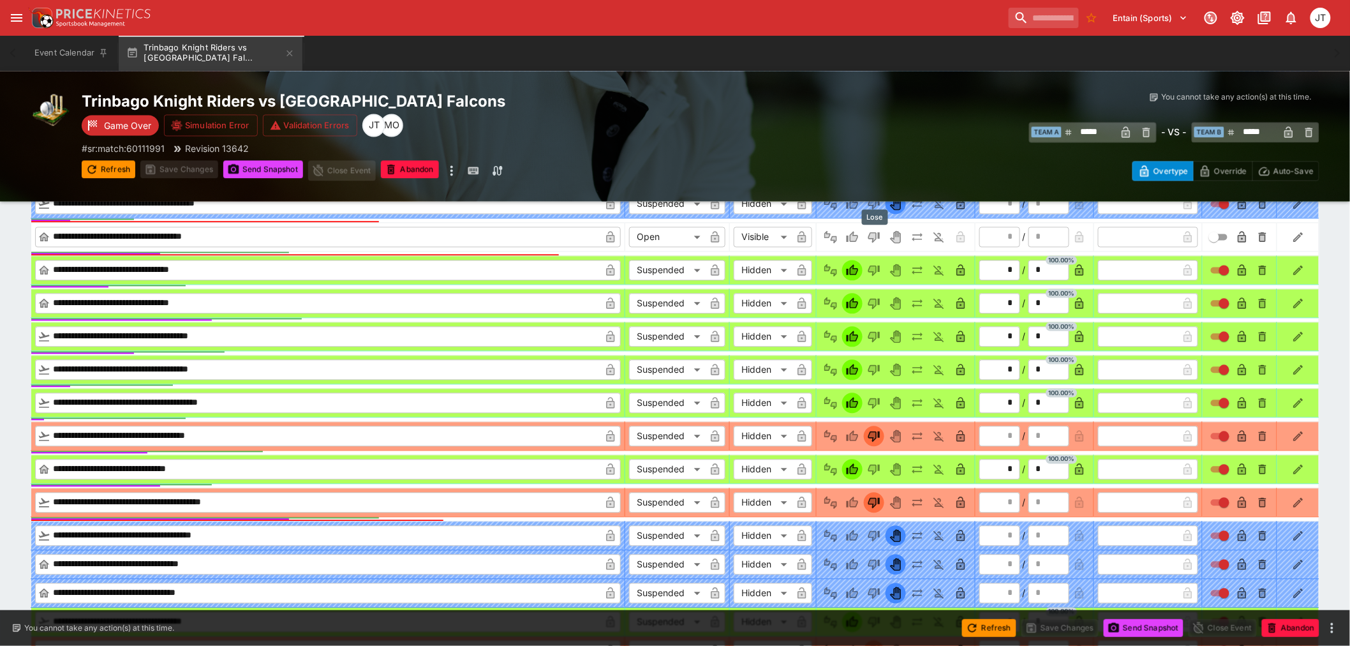
type input "*"
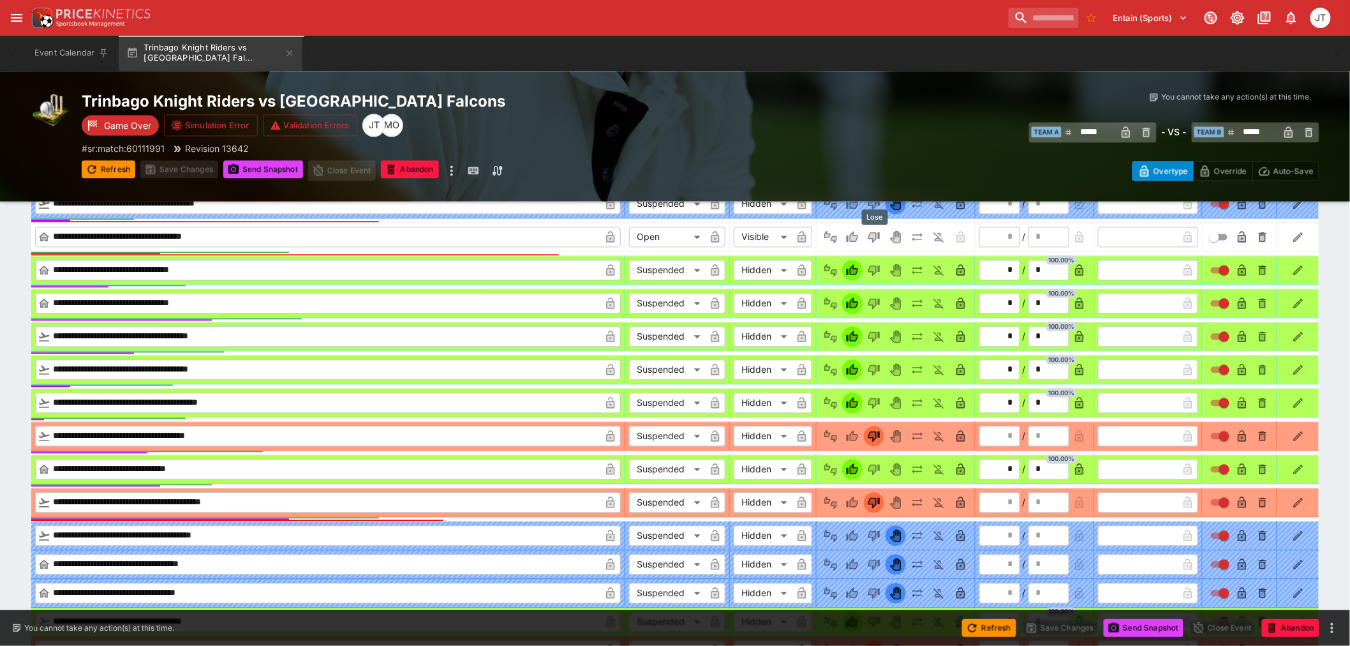
type input "*"
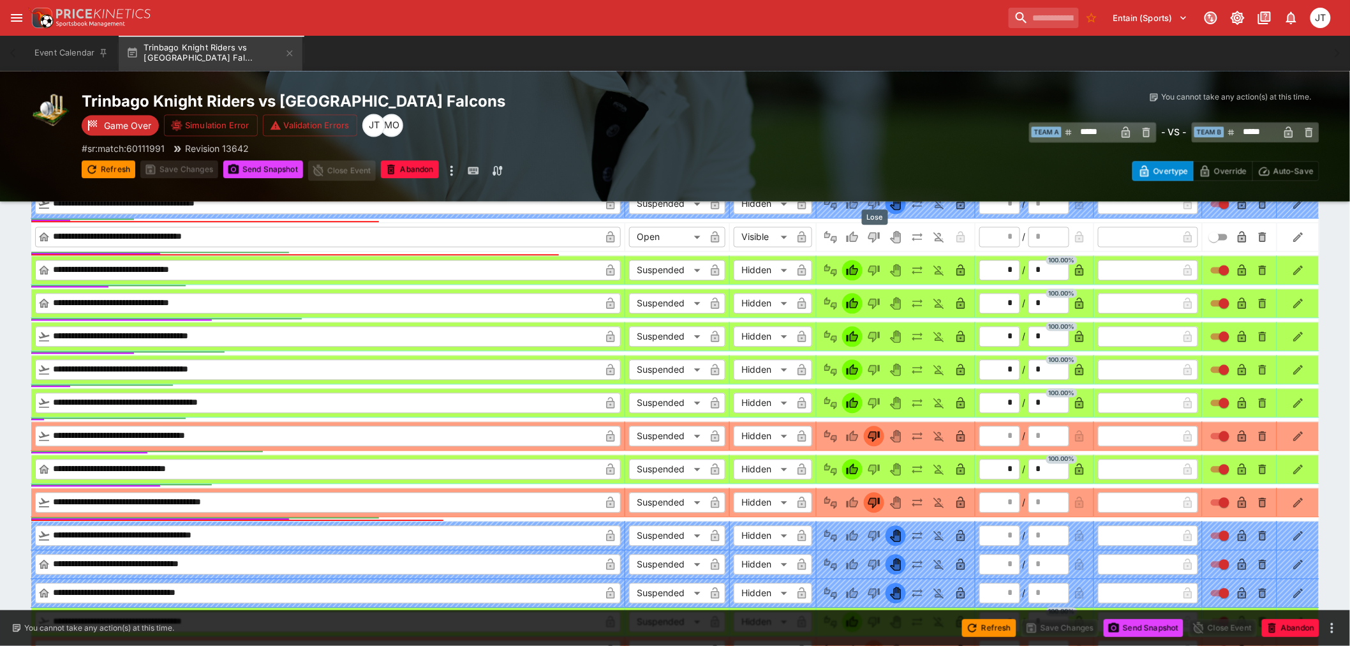
type input "*"
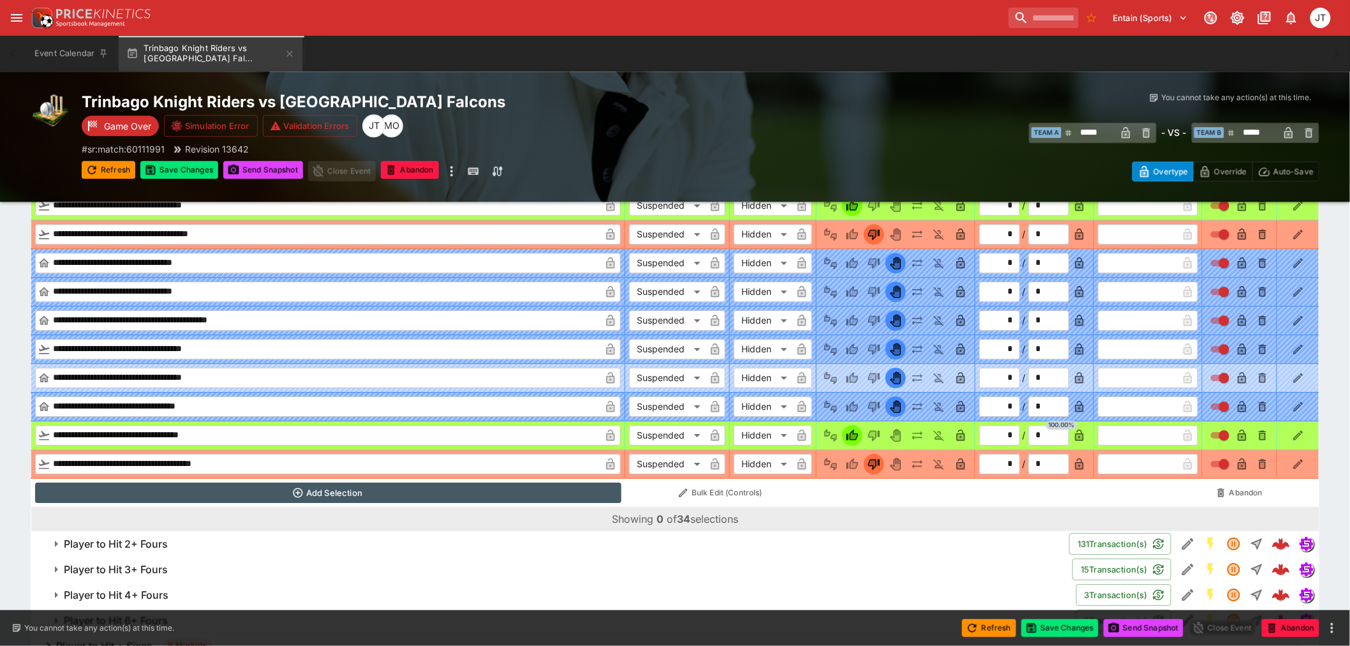
scroll to position [1417, 0]
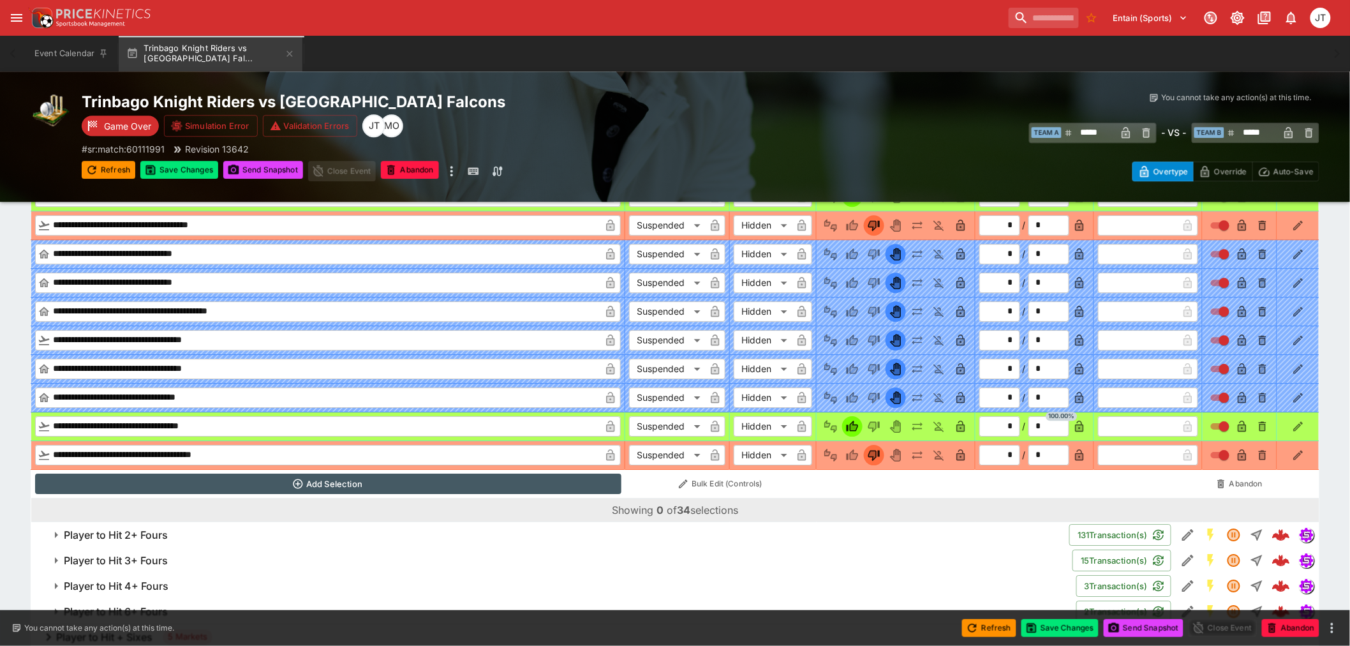
click at [98, 526] on button "Player to Hit 2+ Fours" at bounding box center [550, 535] width 1039 height 26
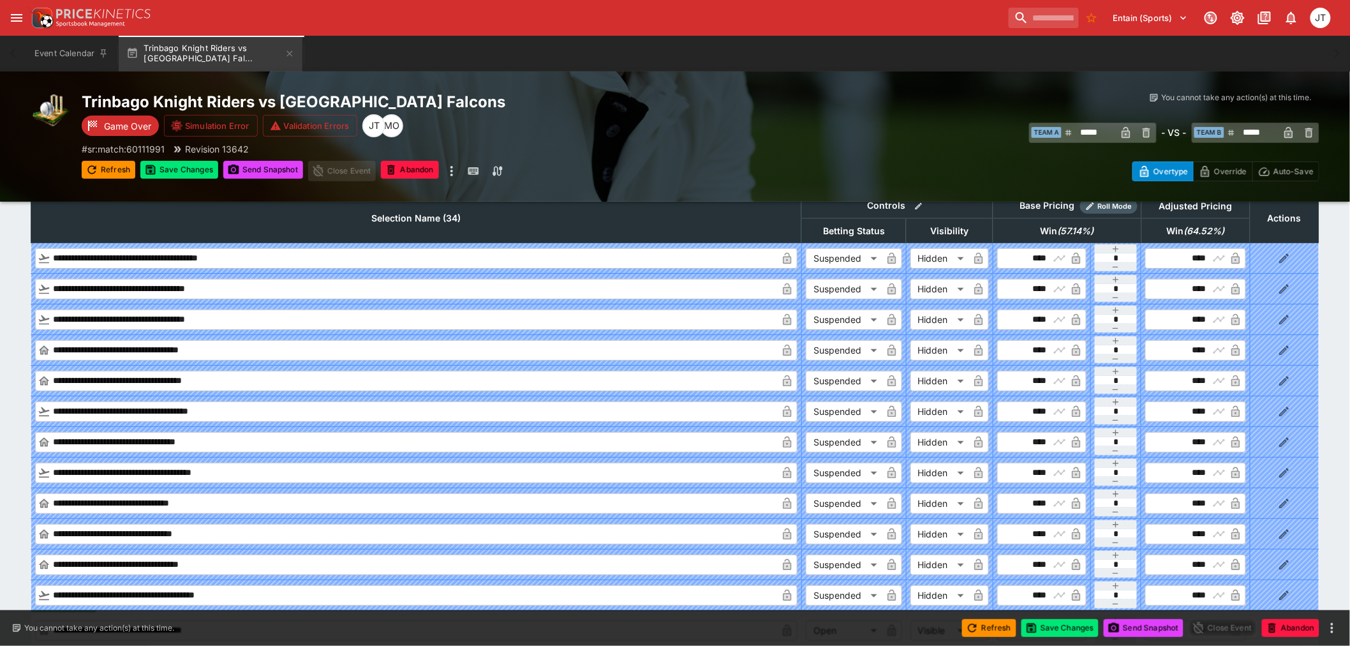
scroll to position [1842, 0]
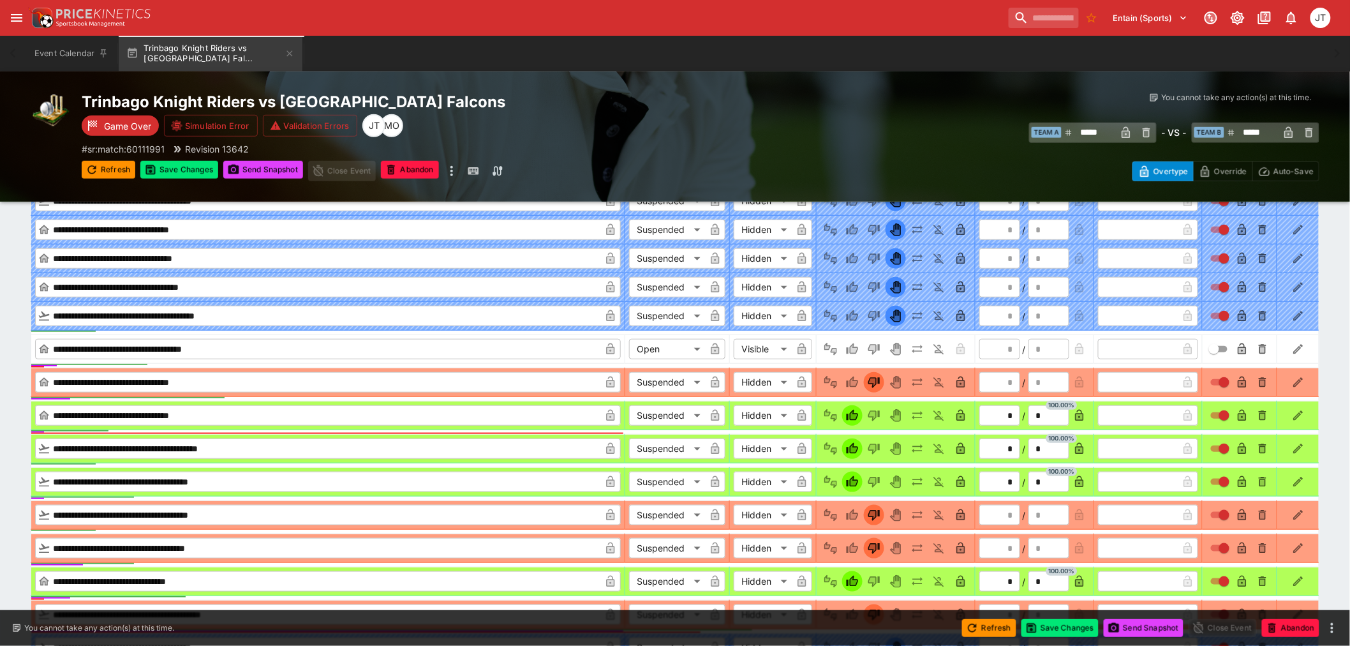
scroll to position [2339, 0]
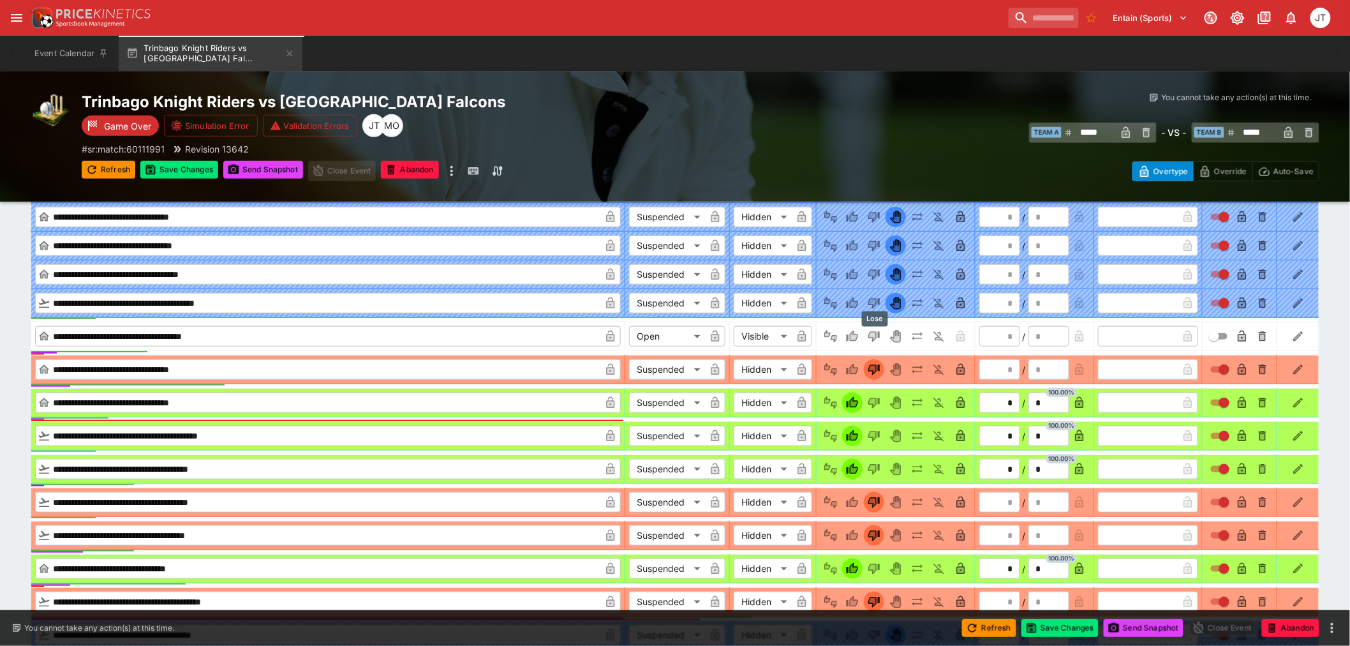
click at [879, 333] on icon "Lose" at bounding box center [873, 337] width 11 height 11
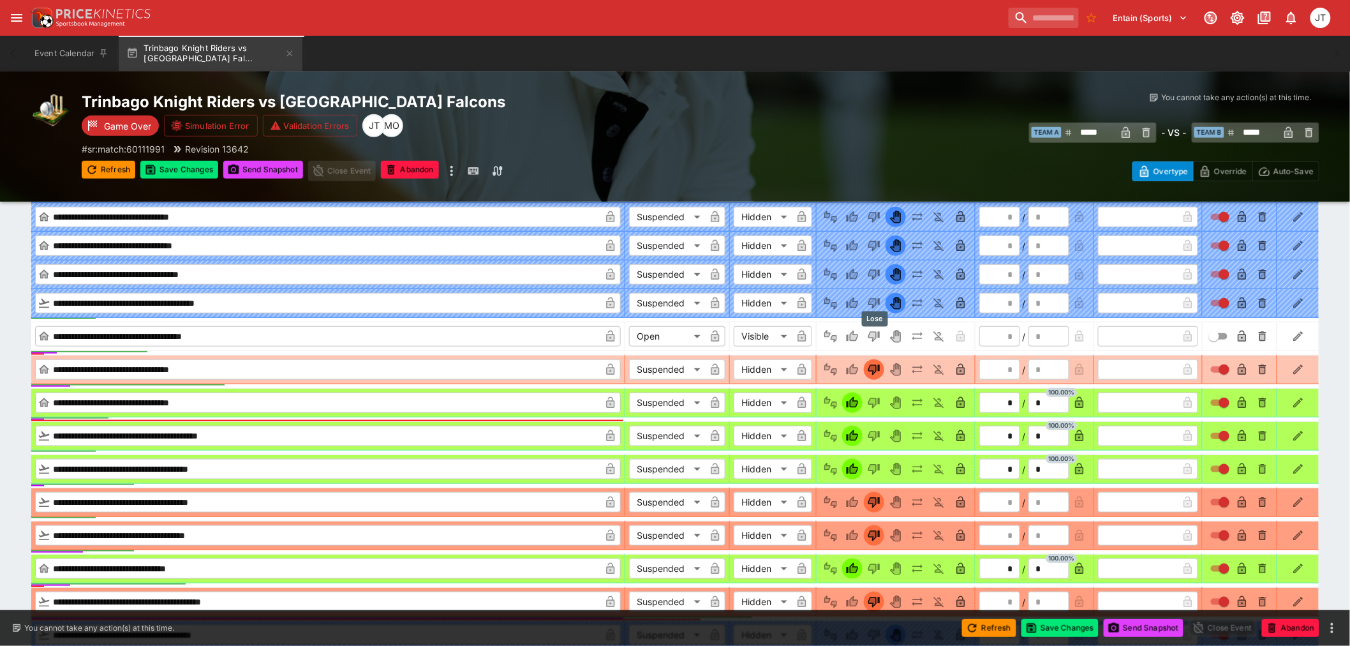
type input "*"
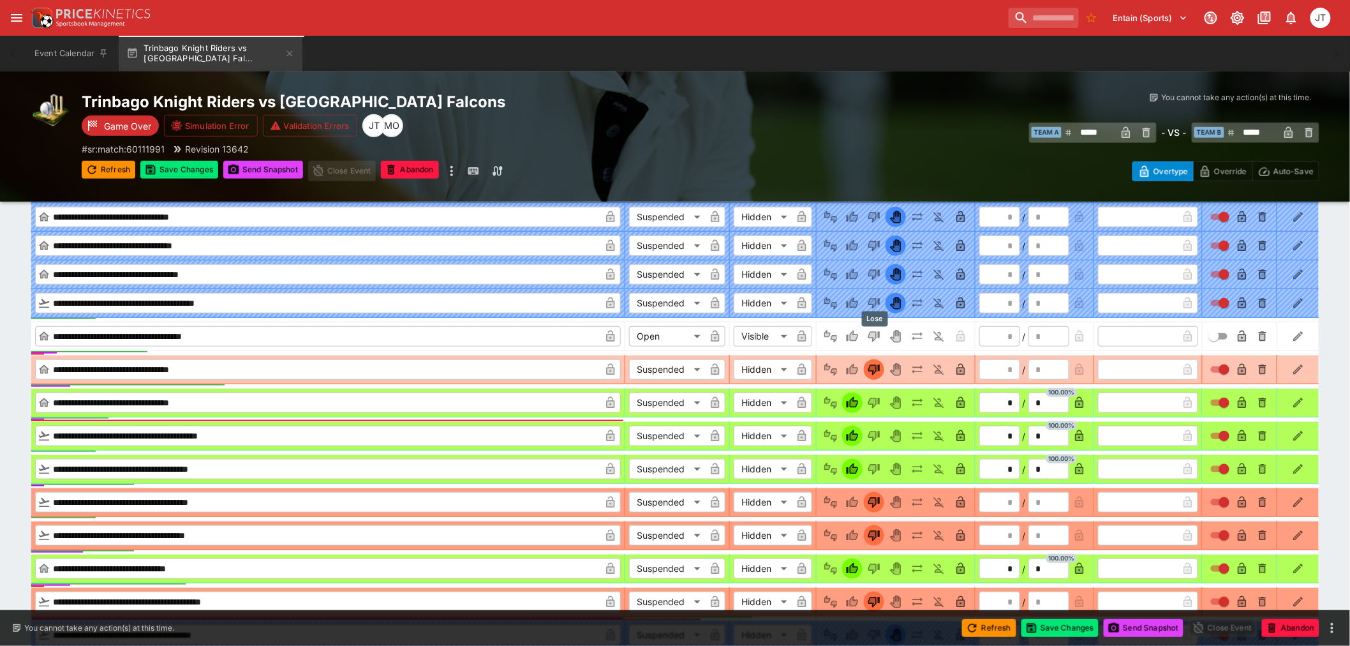
type input "*"
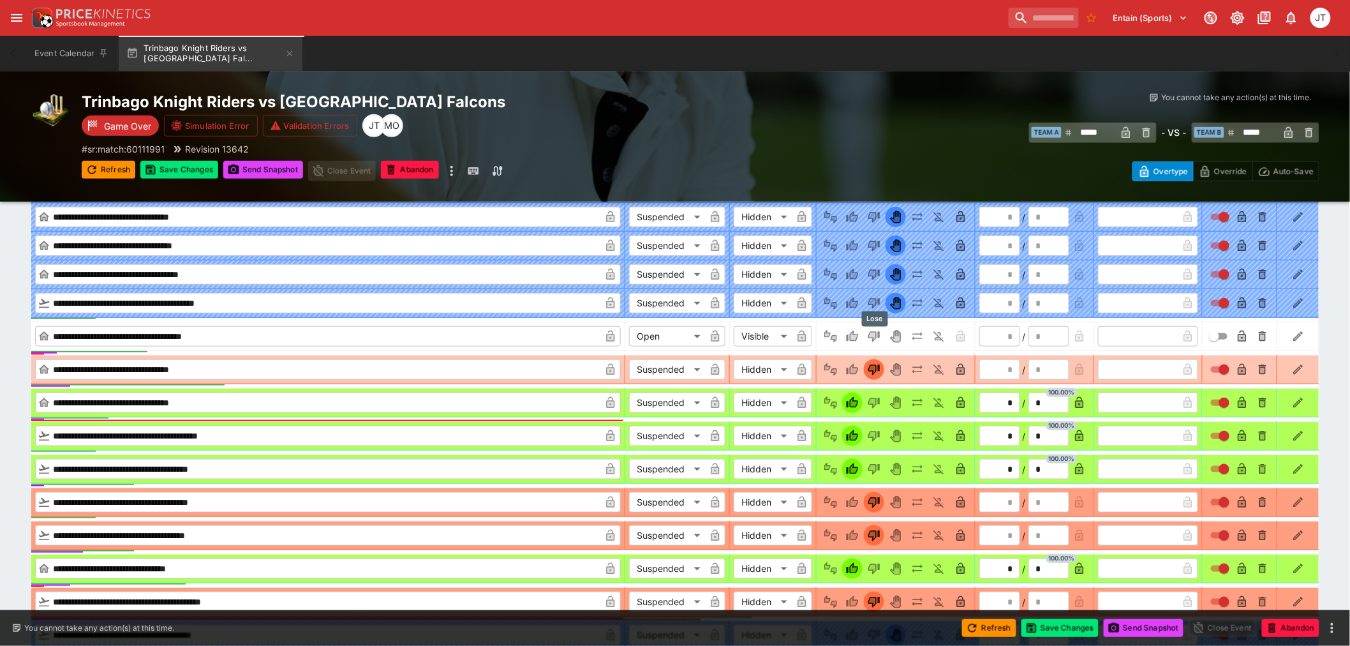
type input "*"
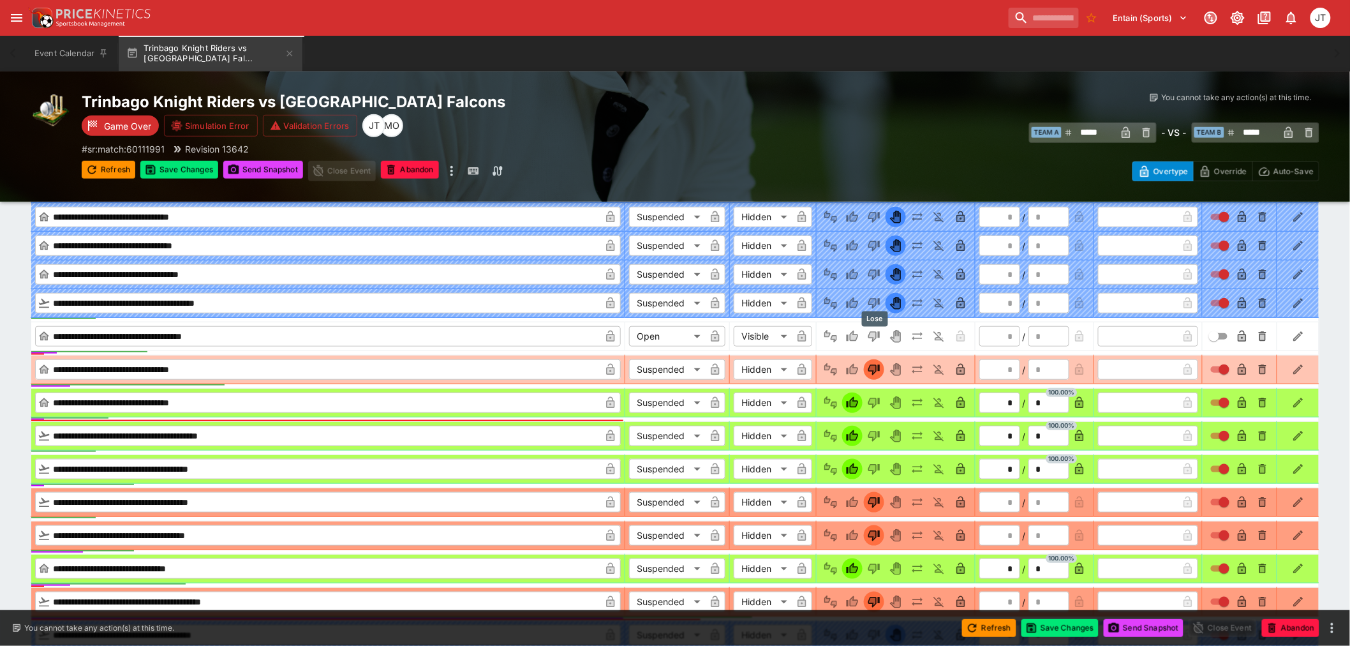
type input "*"
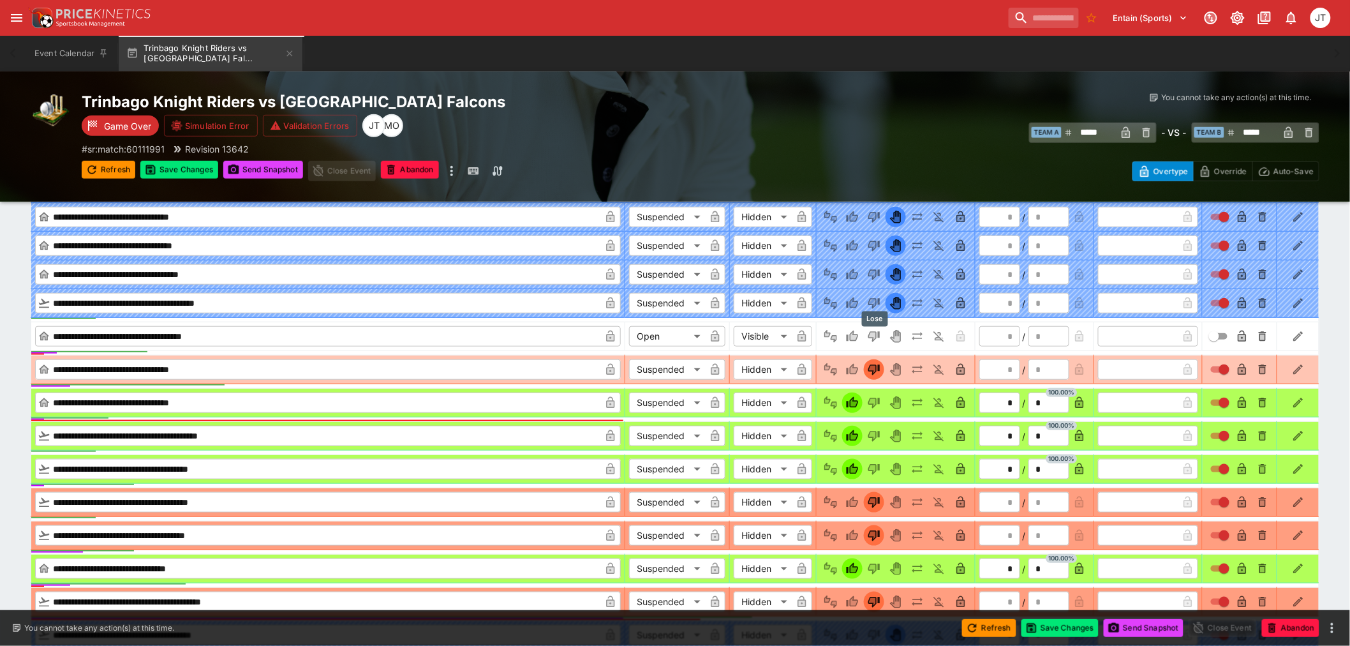
type input "*"
type input "*********"
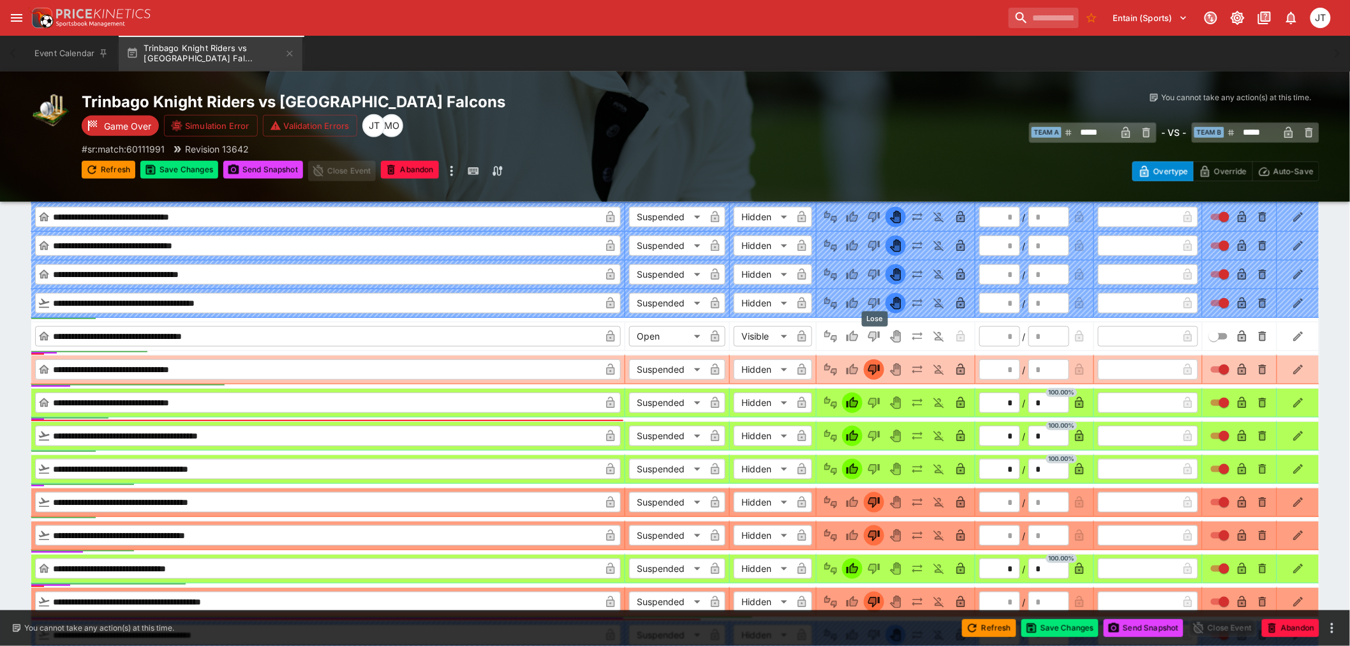
type input "******"
type input "*"
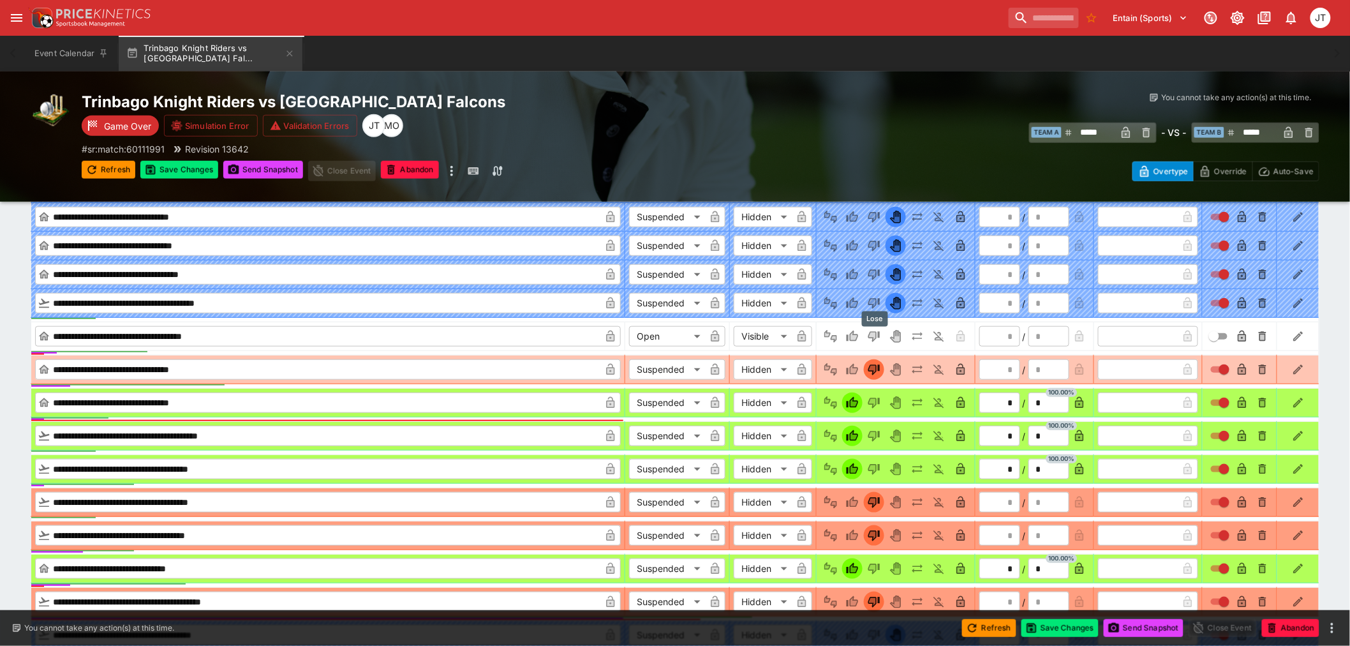
type input "*"
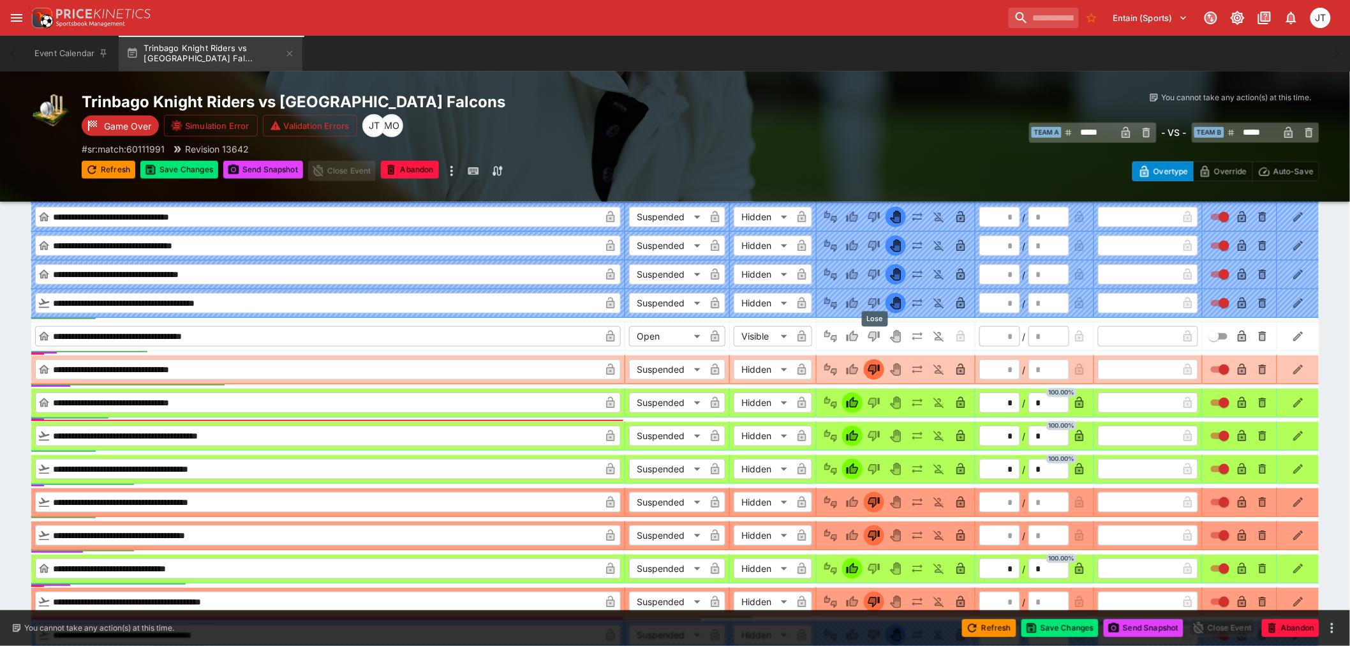
type input "*"
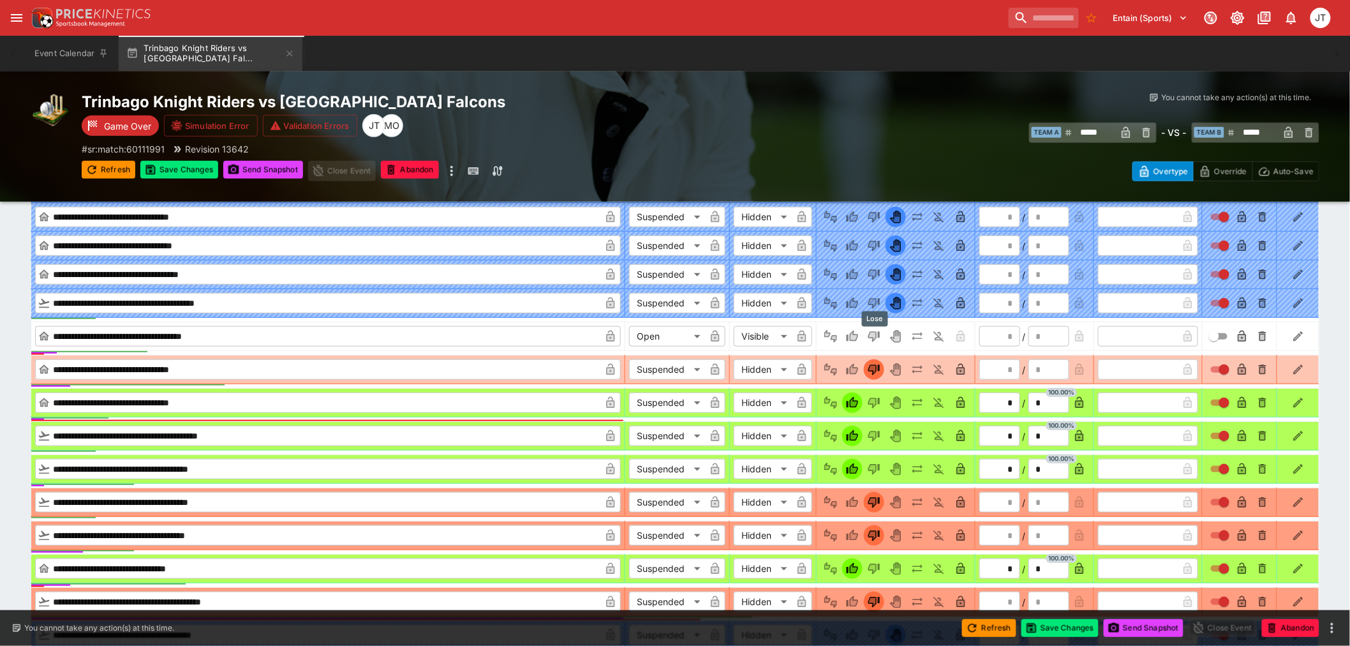
type input "*"
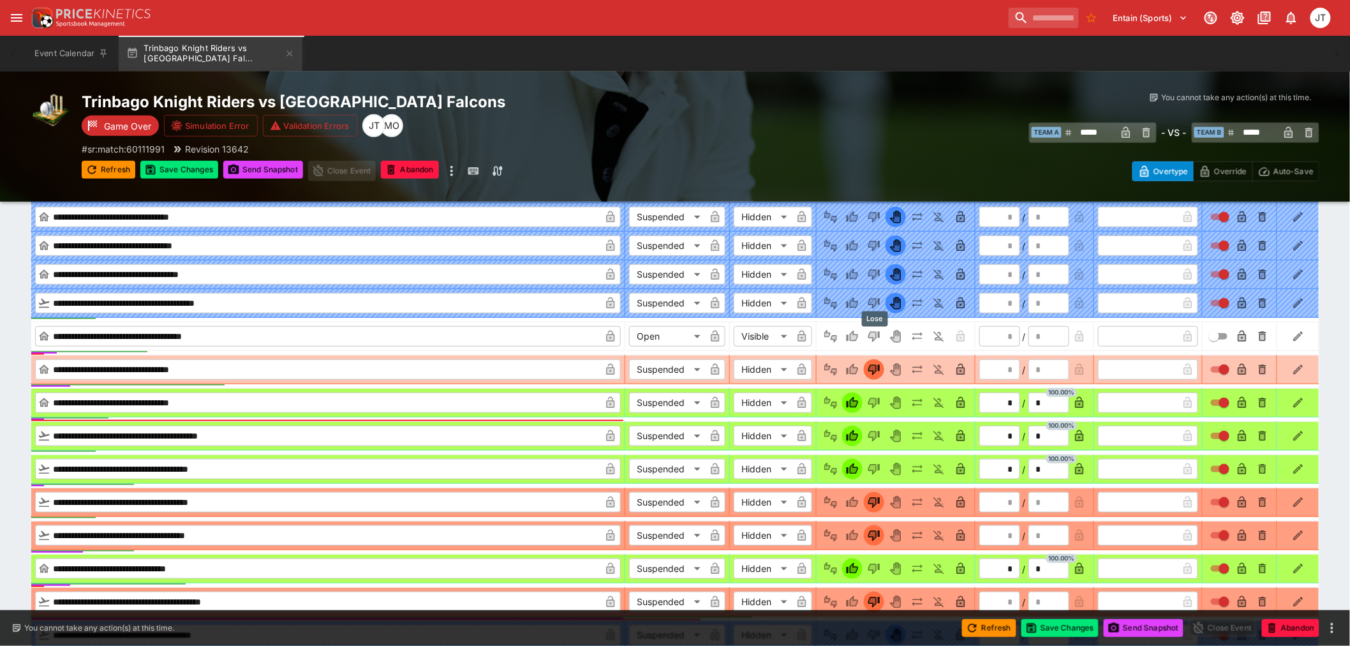
type input "*"
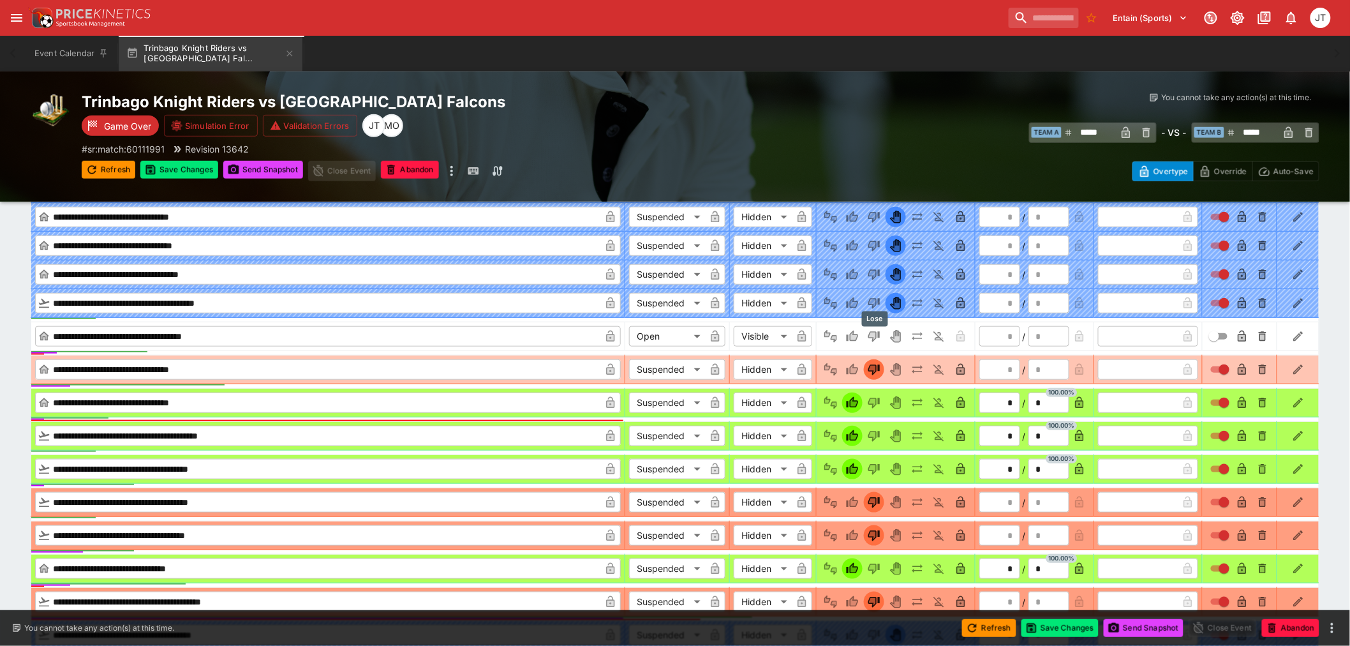
type input "*"
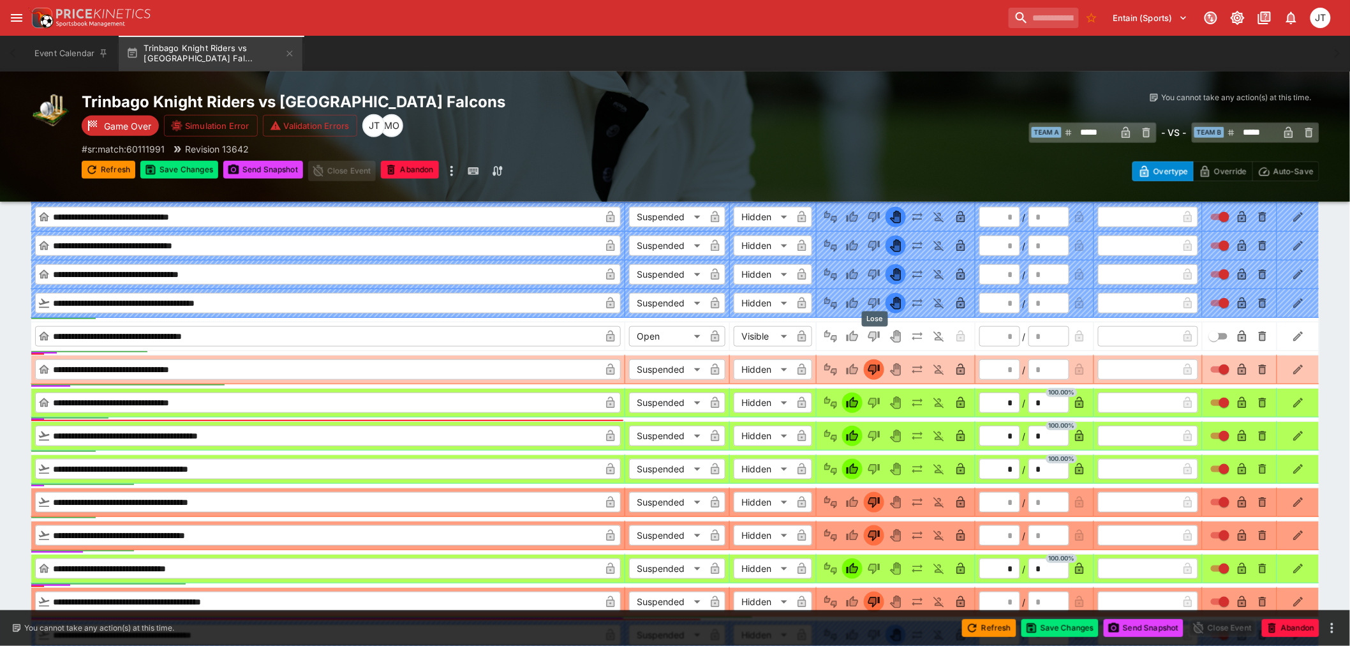
type input "*"
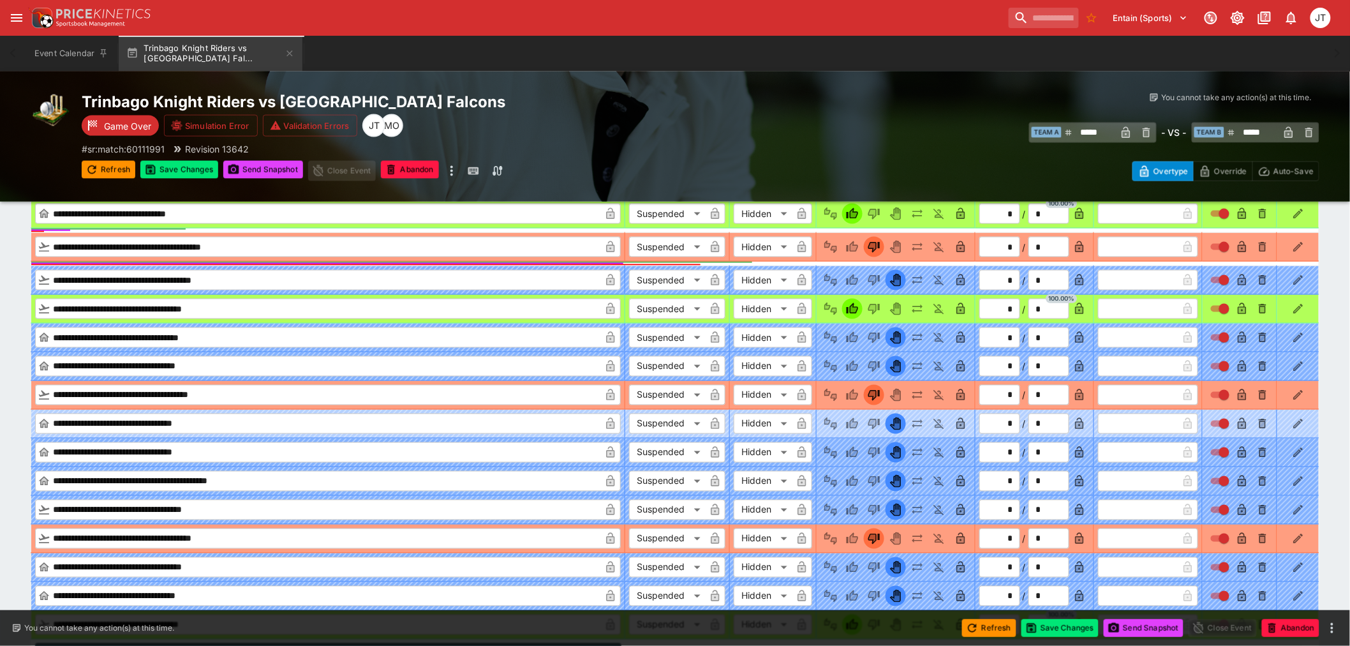
scroll to position [2914, 0]
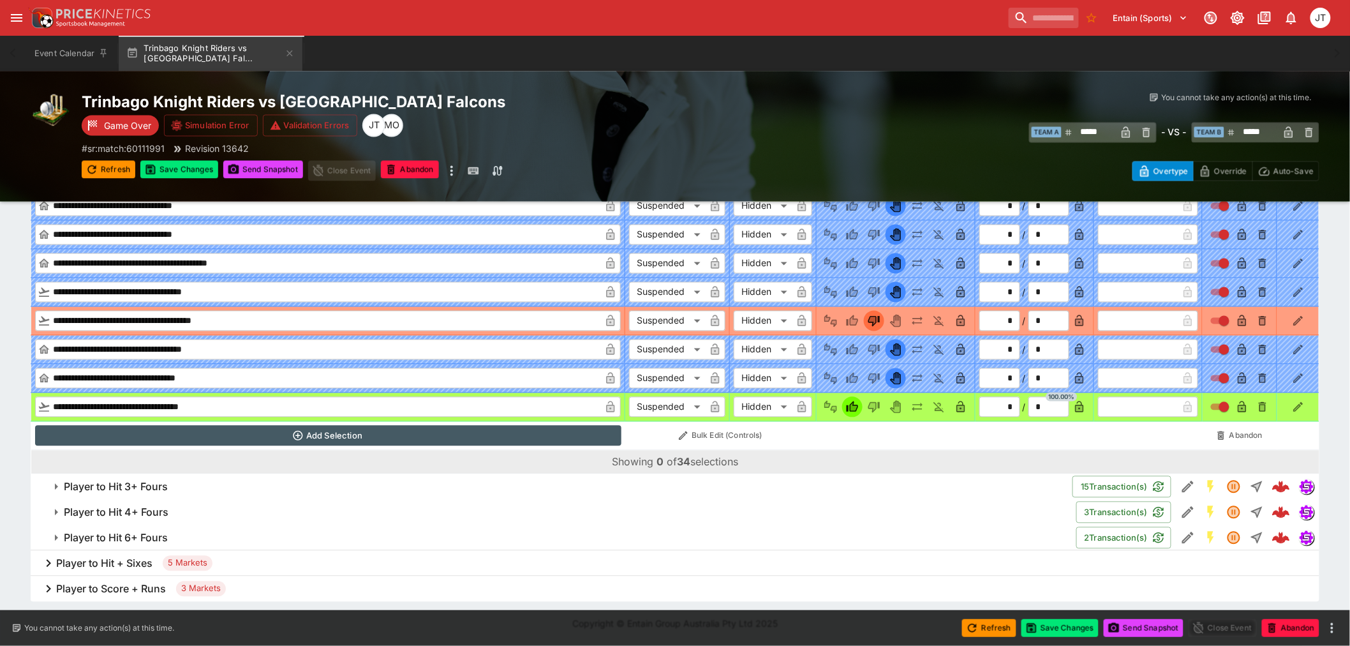
click at [170, 480] on span "Player to Hit 3+ Fours" at bounding box center [563, 486] width 998 height 13
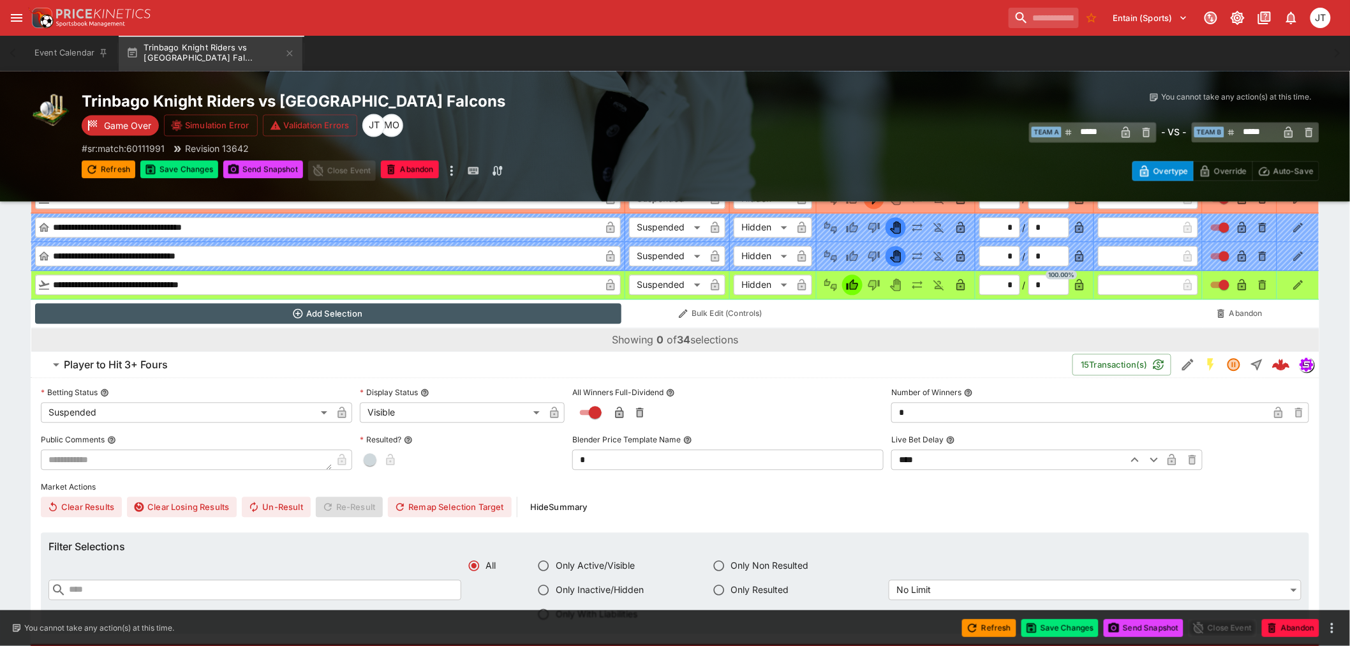
scroll to position [3127, 0]
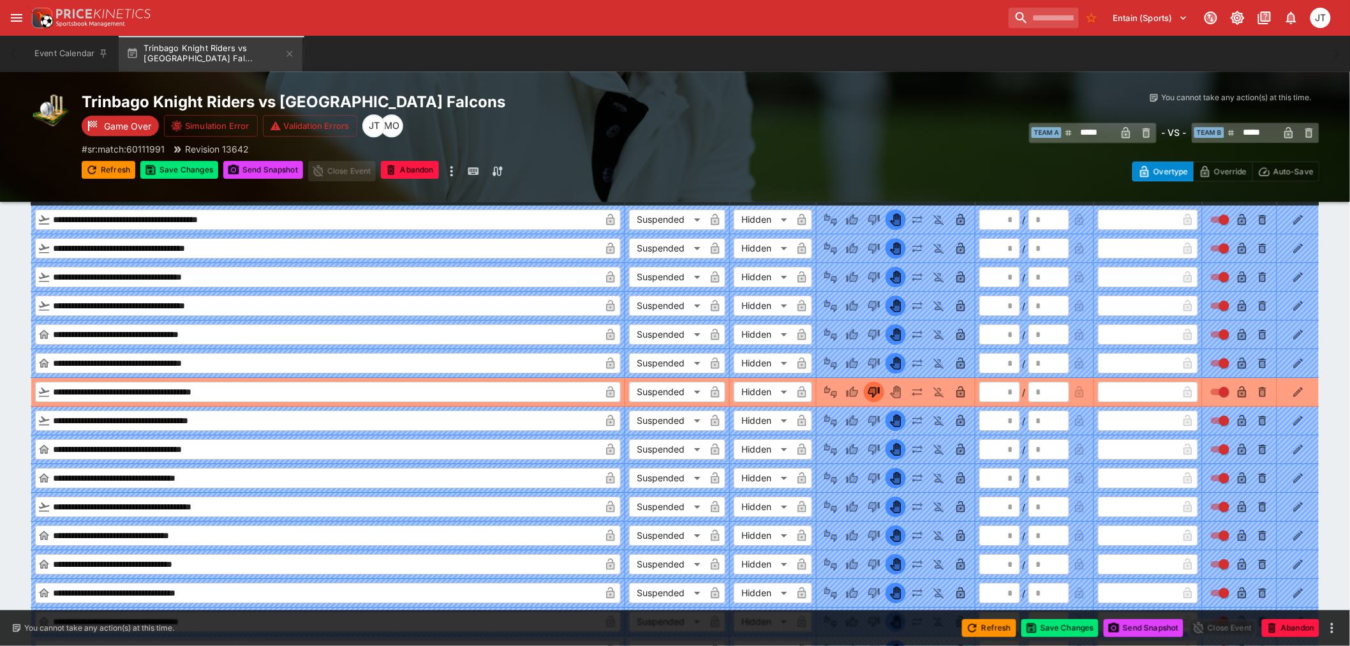
scroll to position [3836, 0]
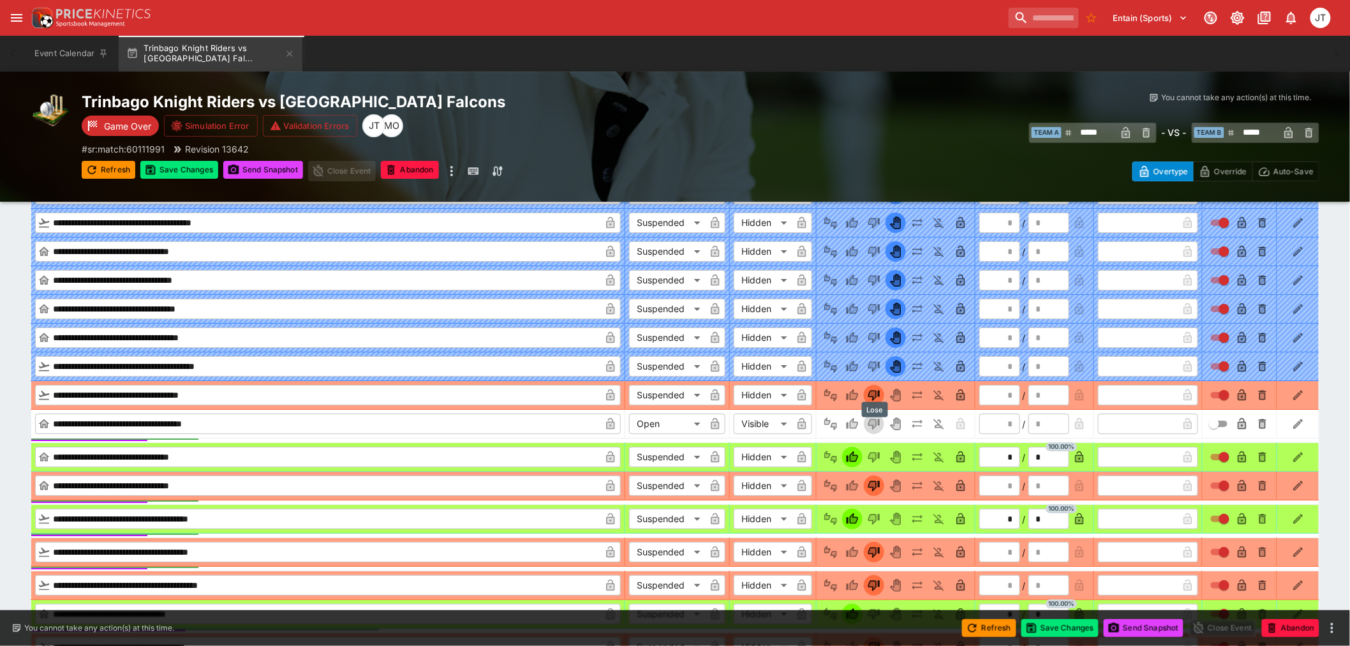
click at [878, 429] on icon "Lose" at bounding box center [873, 424] width 11 height 11
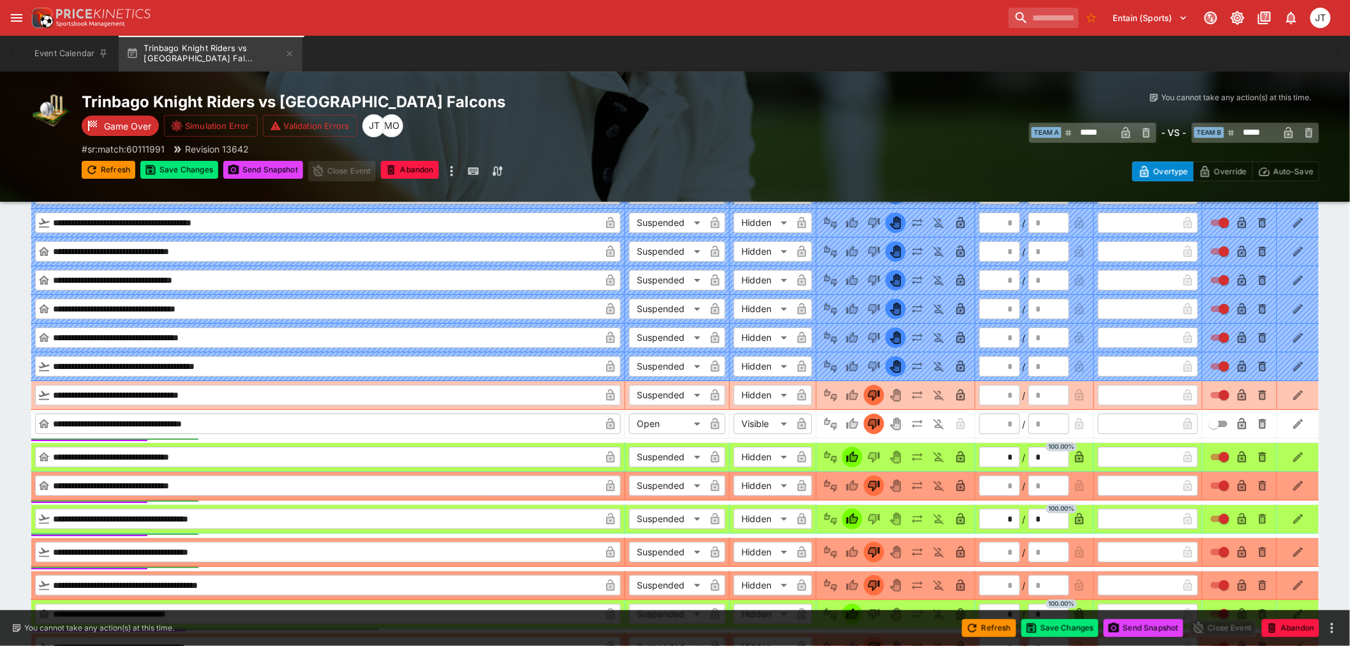
type input "*"
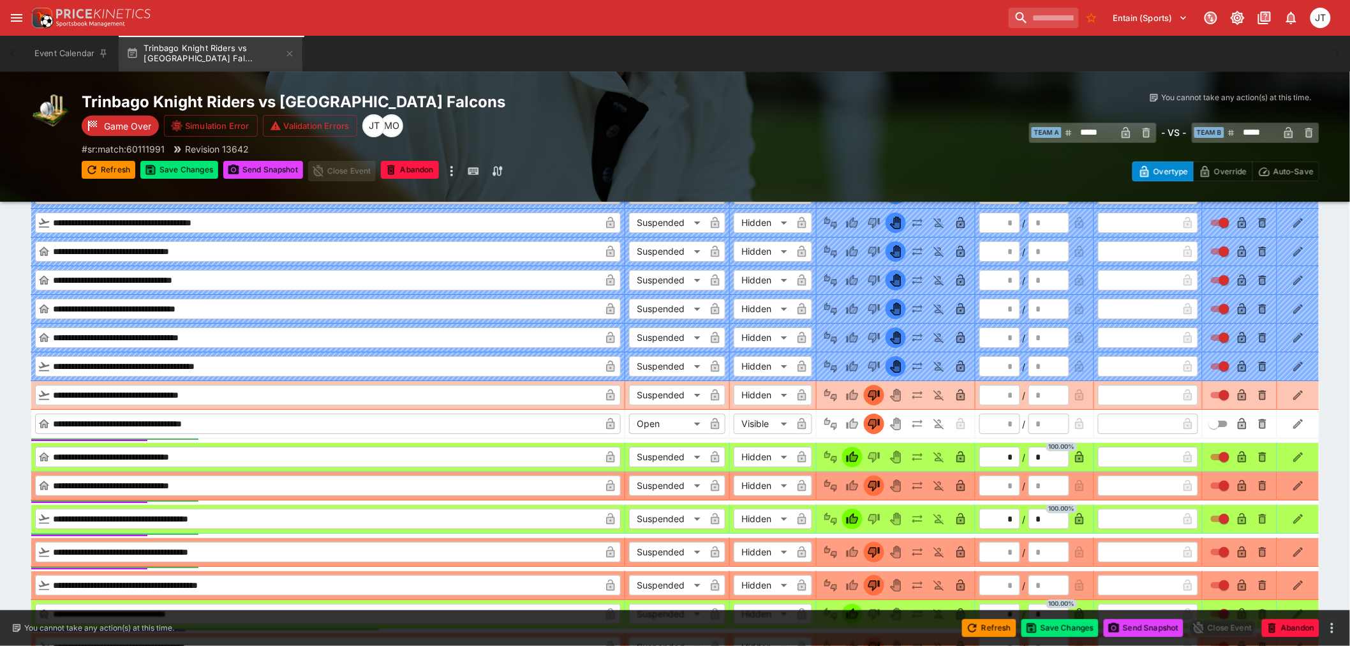
type input "*"
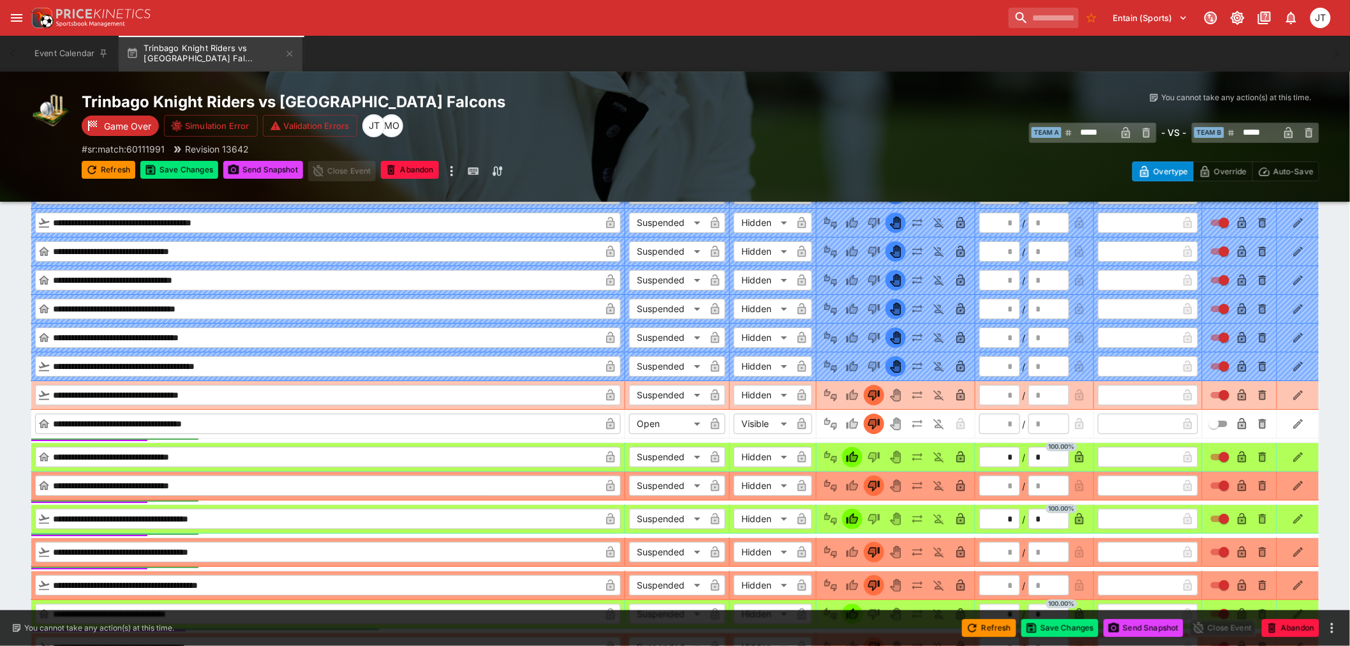
type input "*"
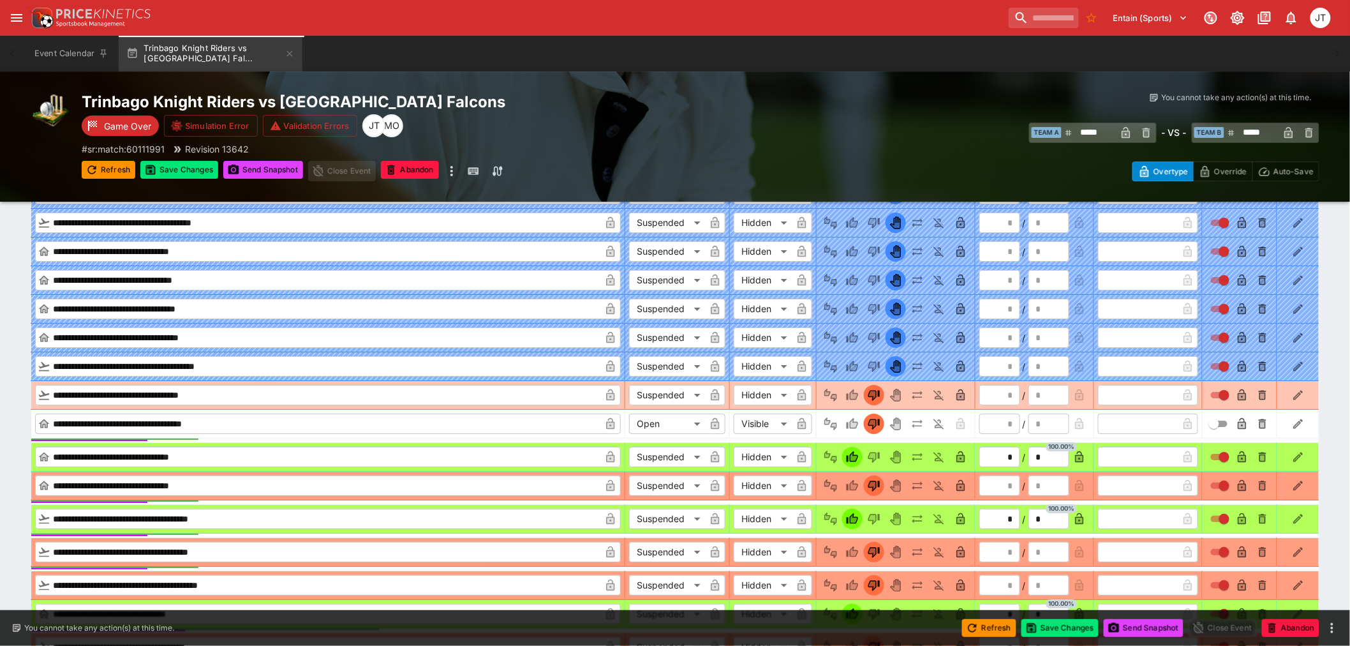
type input "*"
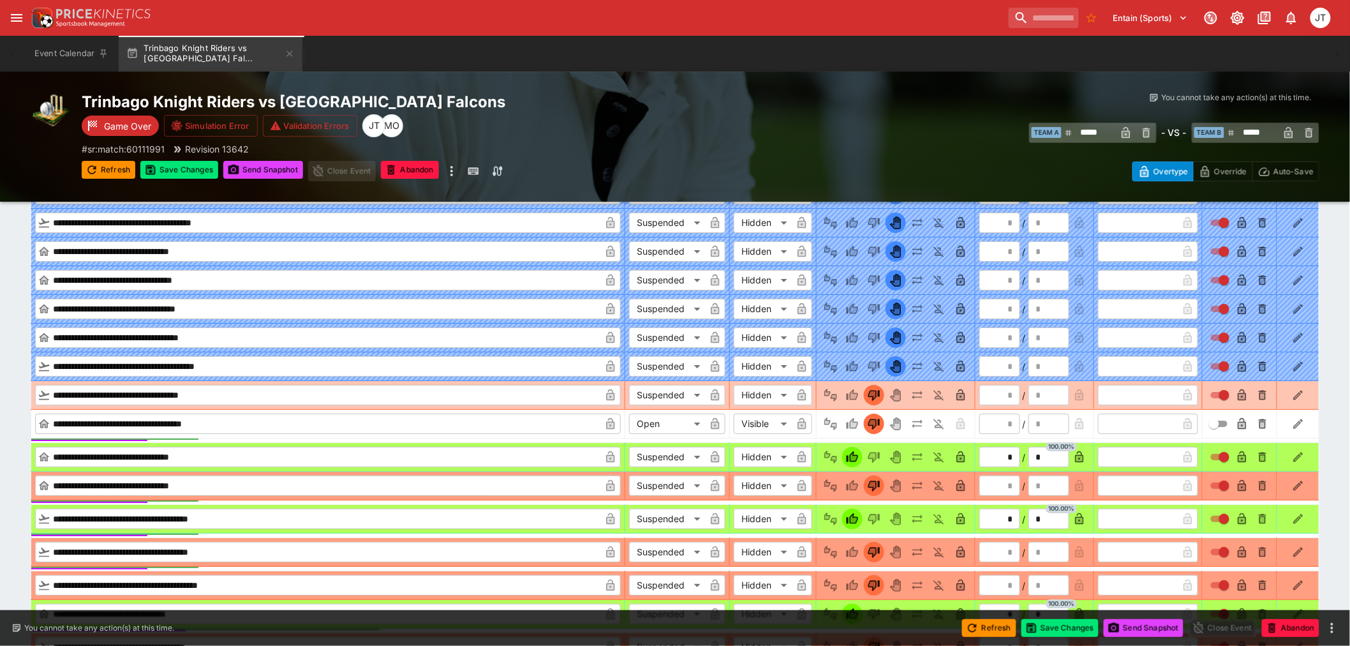
type input "*"
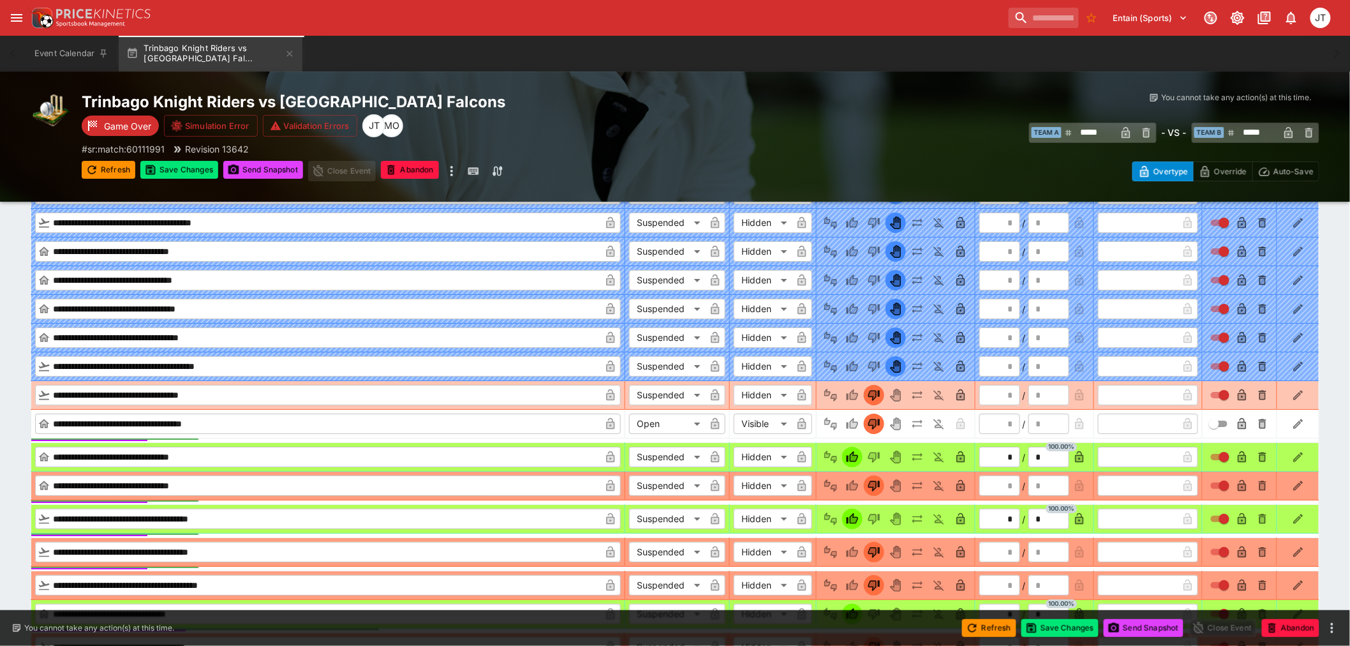
type input "*"
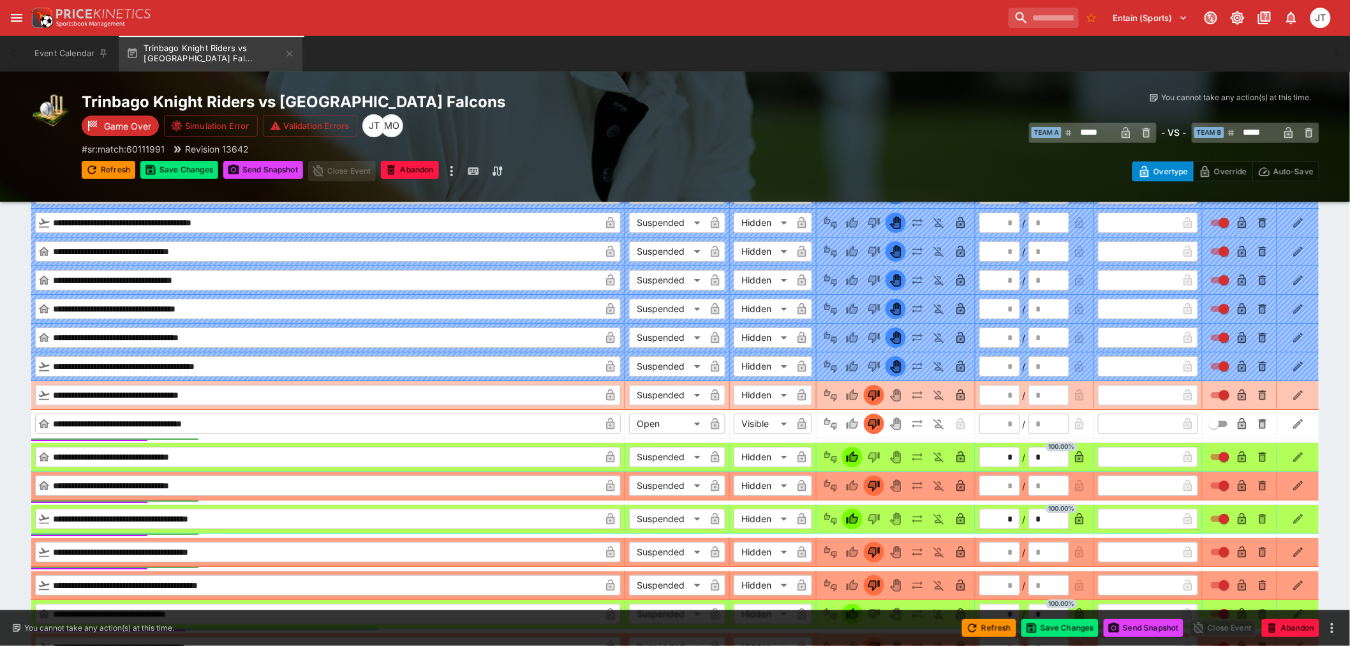
type input "*"
type input "*********"
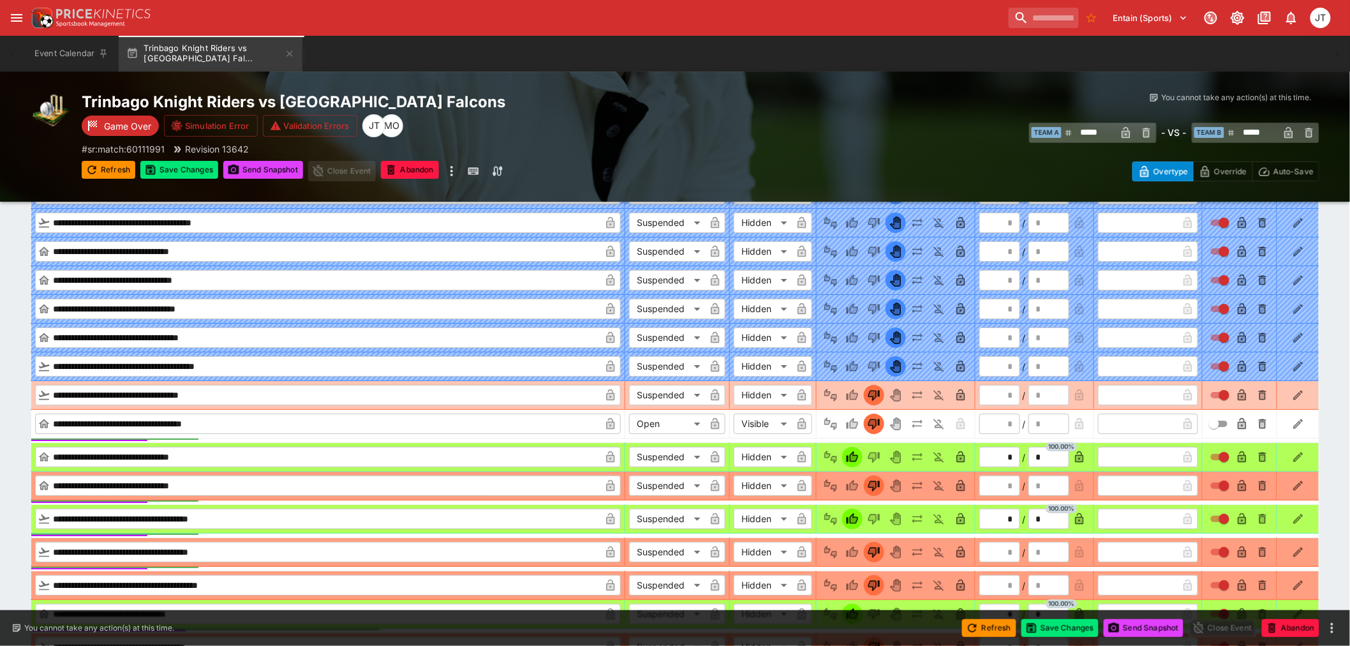
type input "******"
type input "*"
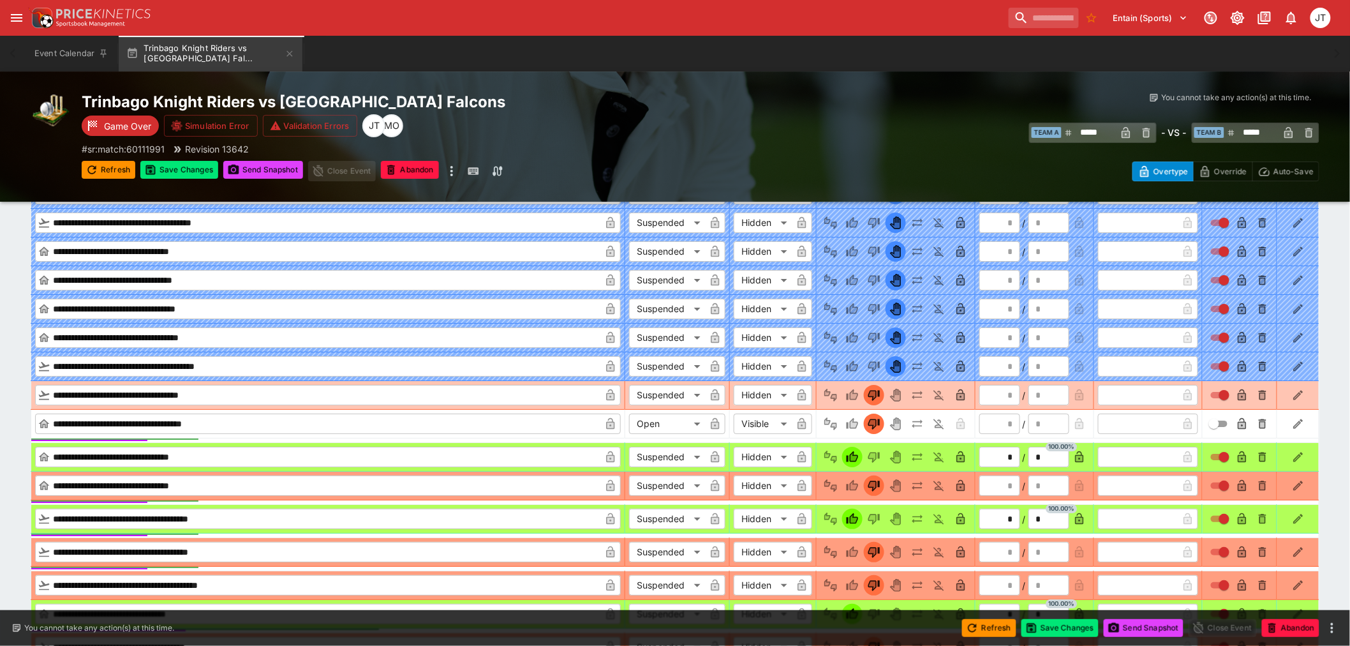
type input "*"
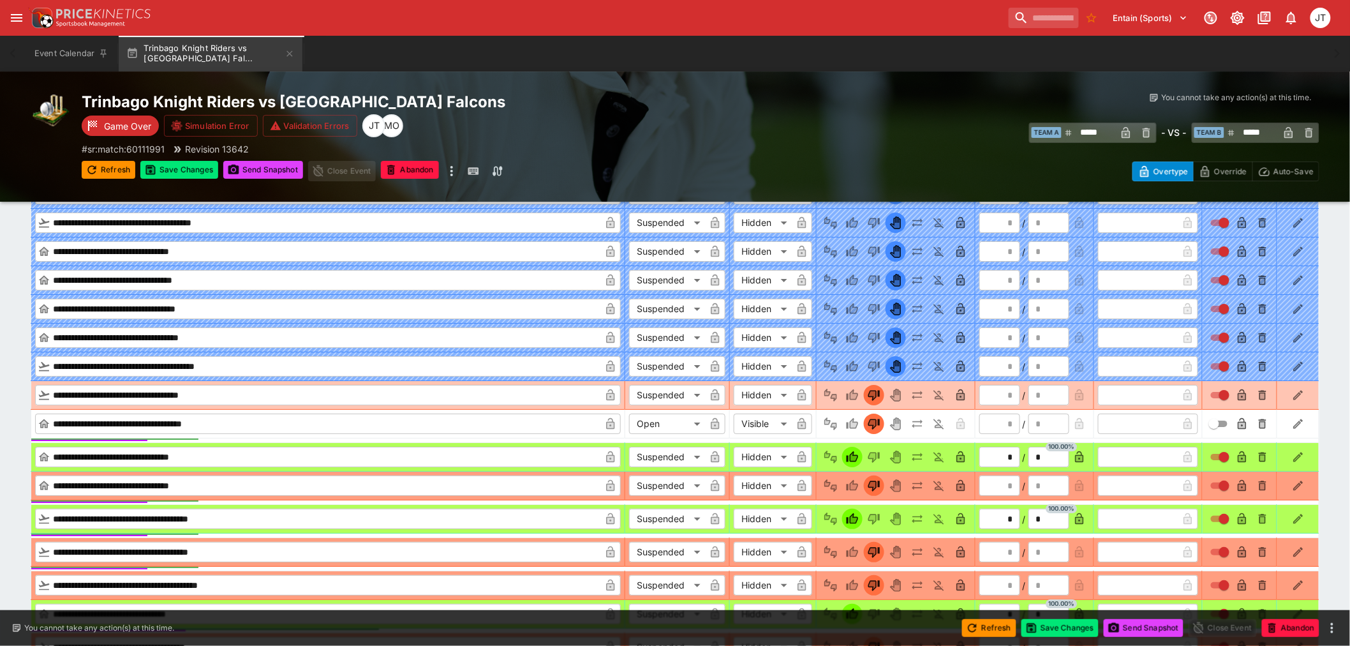
type input "*"
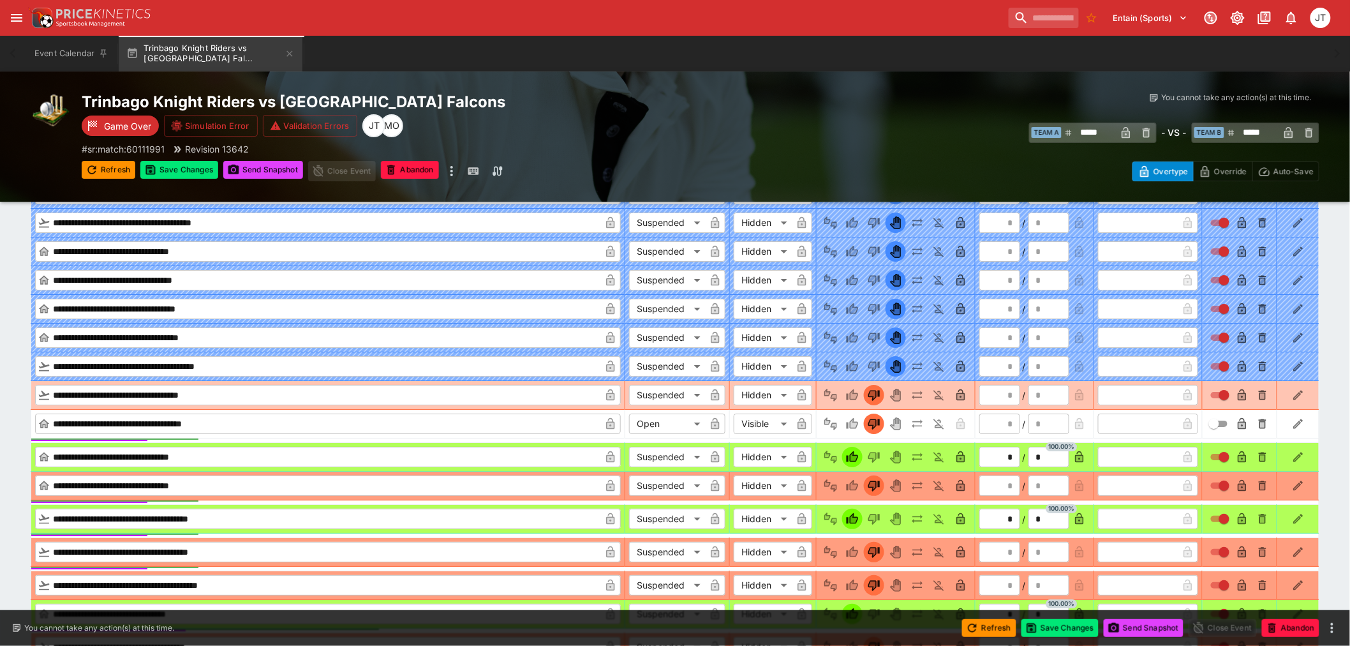
type input "*"
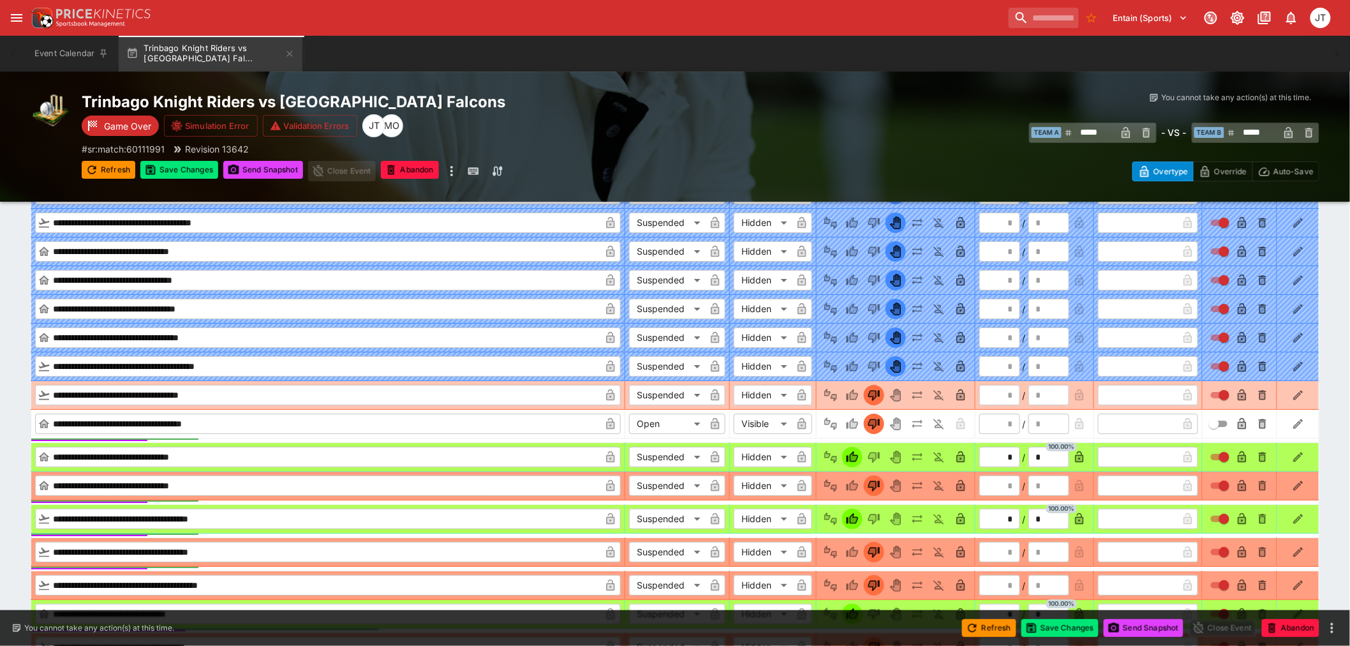
type input "*"
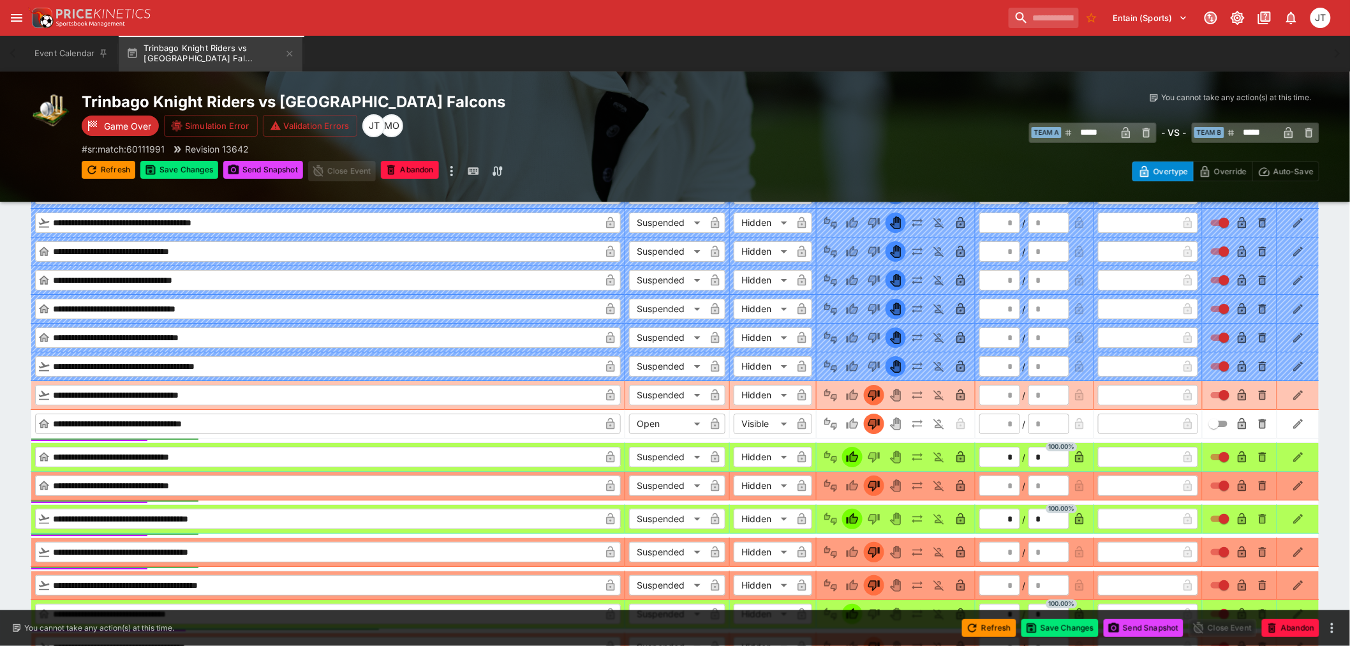
type input "*"
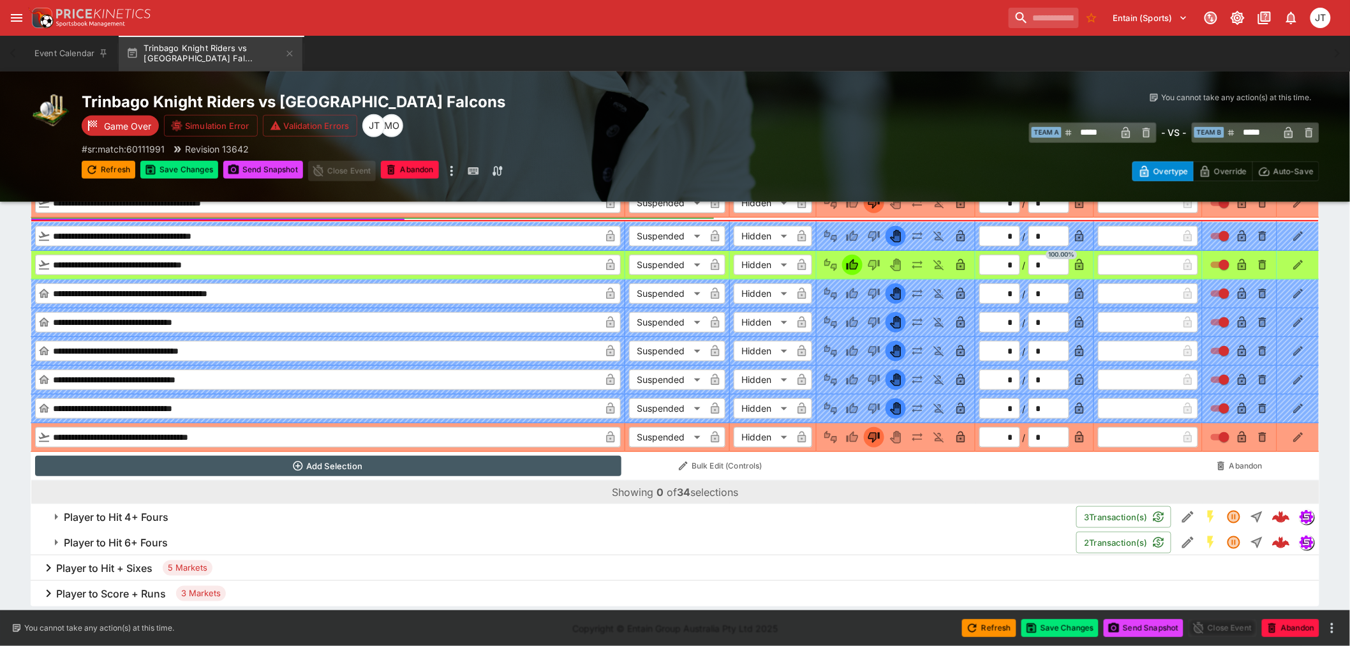
scroll to position [4319, 0]
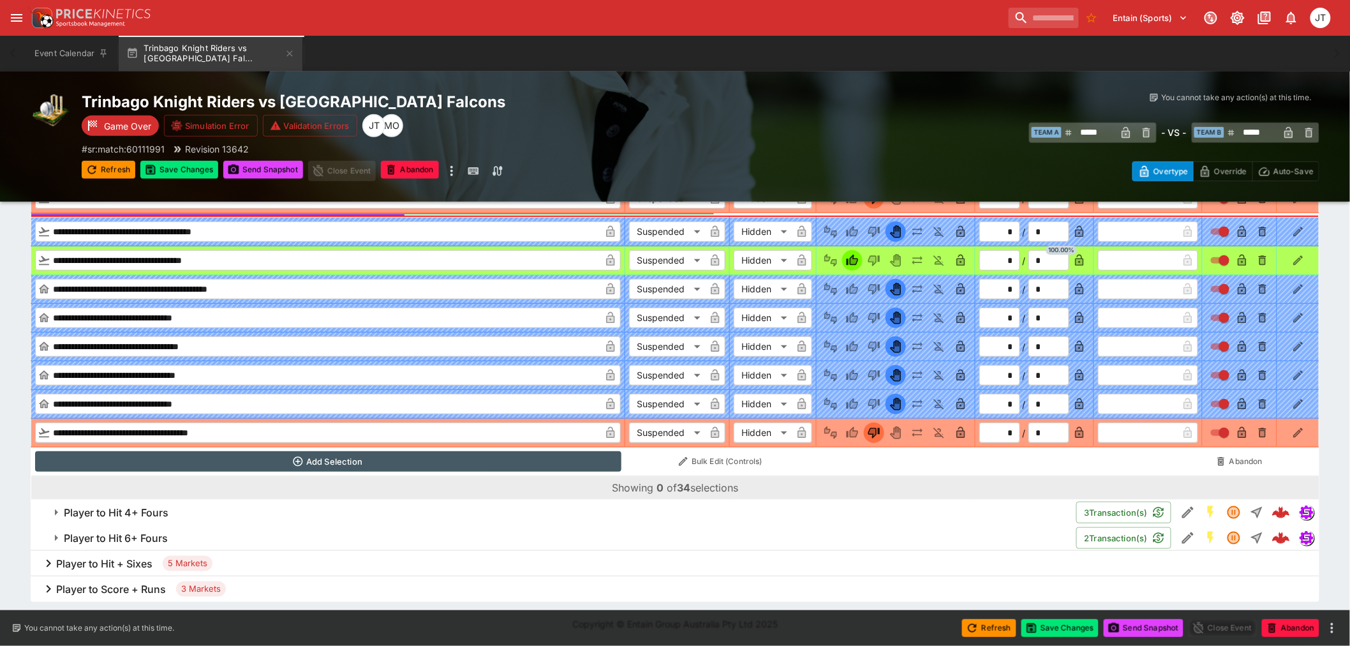
click at [78, 511] on h6 "Player to Hit 4+ Fours" at bounding box center [116, 512] width 105 height 13
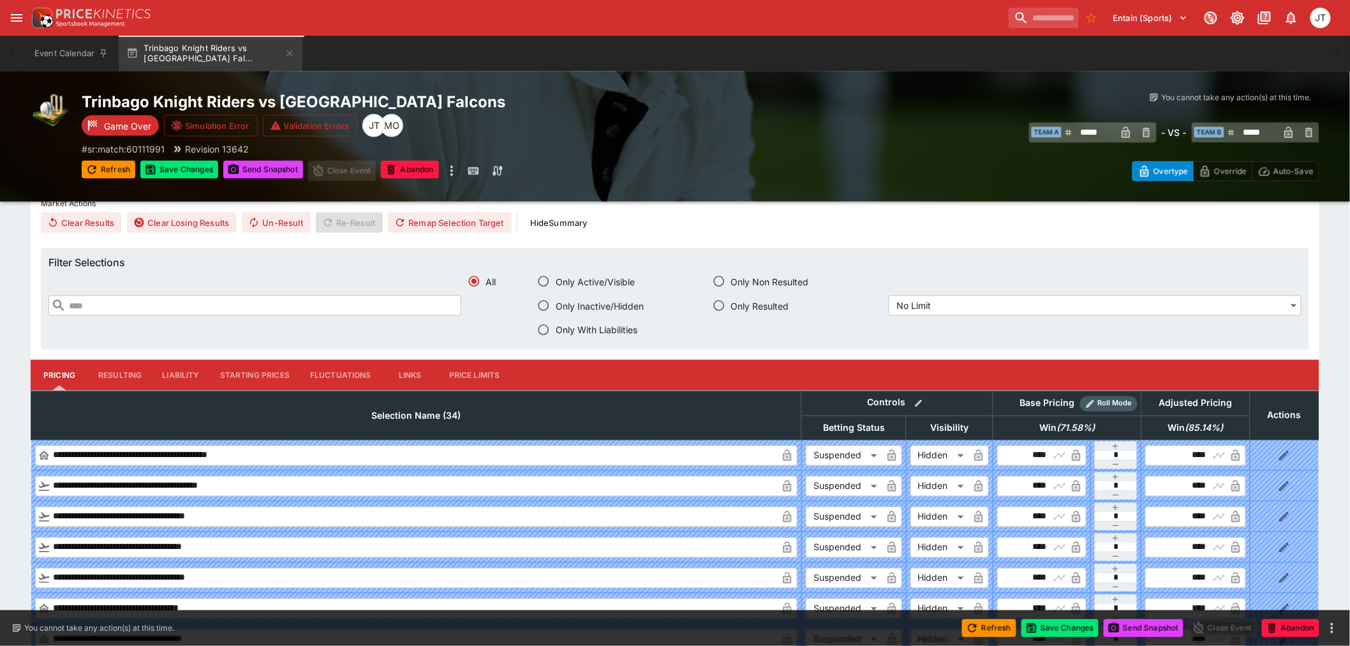
scroll to position [4755, 0]
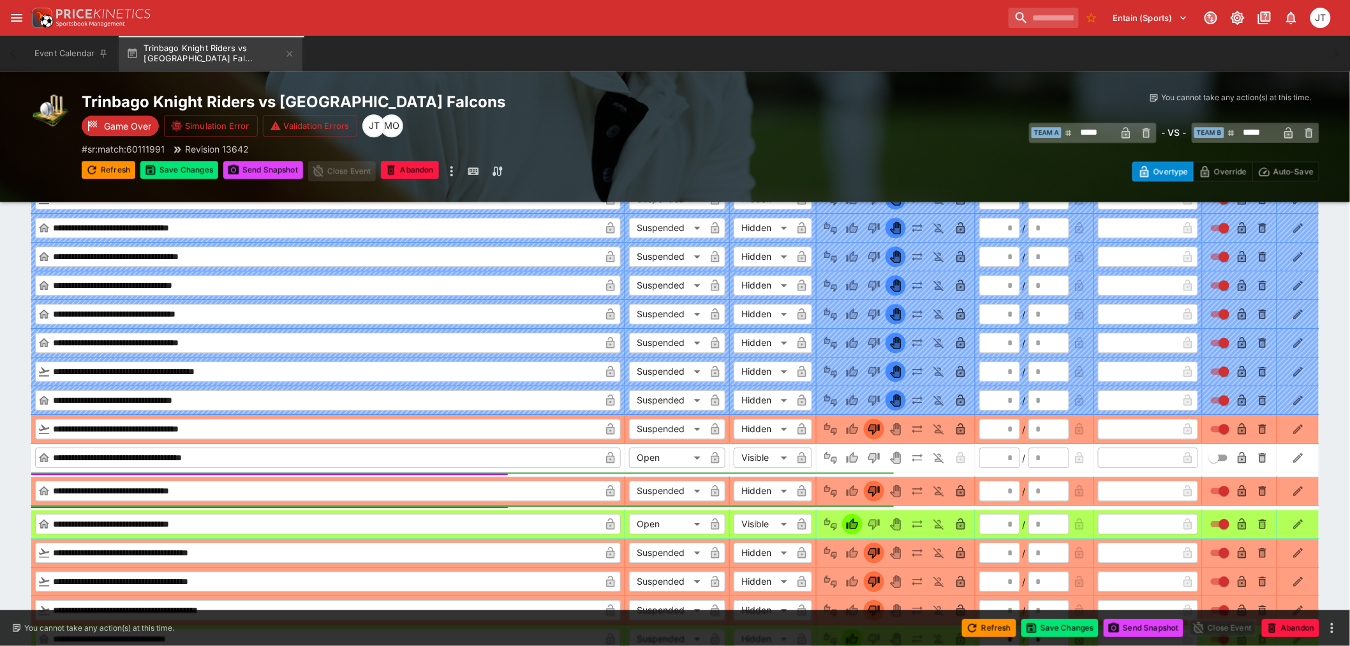
scroll to position [5322, 0]
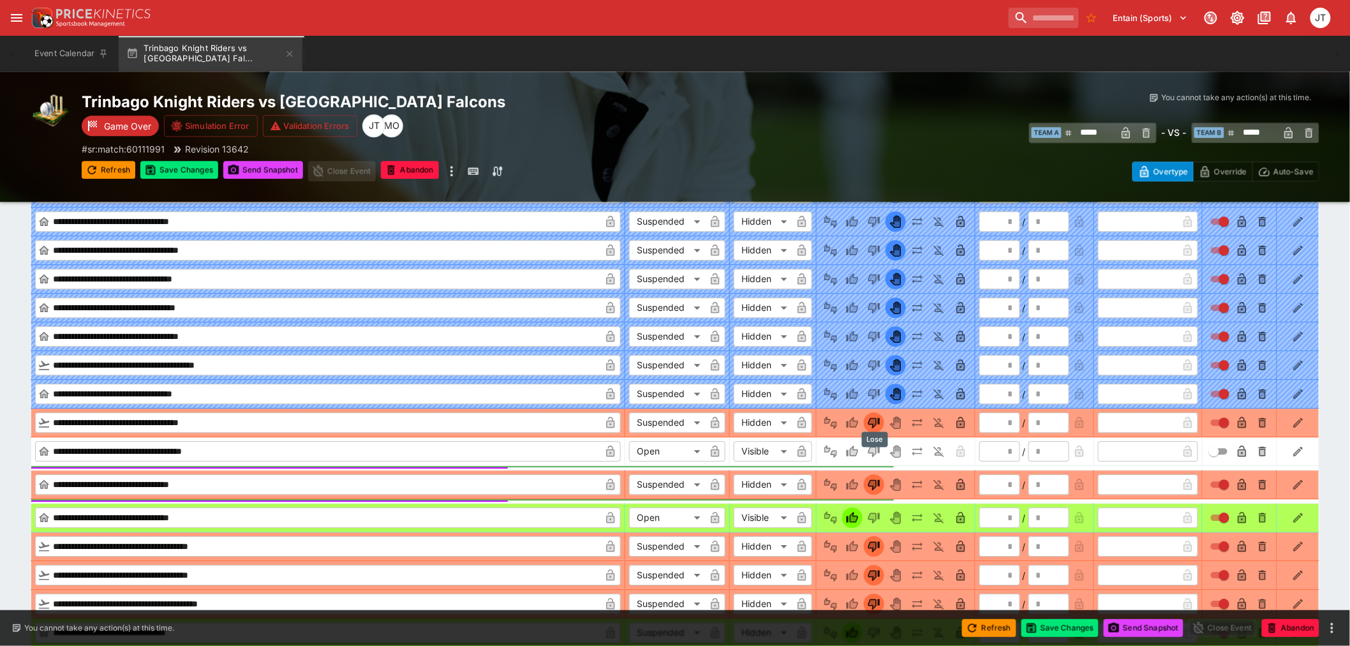
click at [880, 451] on icon "Lose" at bounding box center [874, 451] width 13 height 13
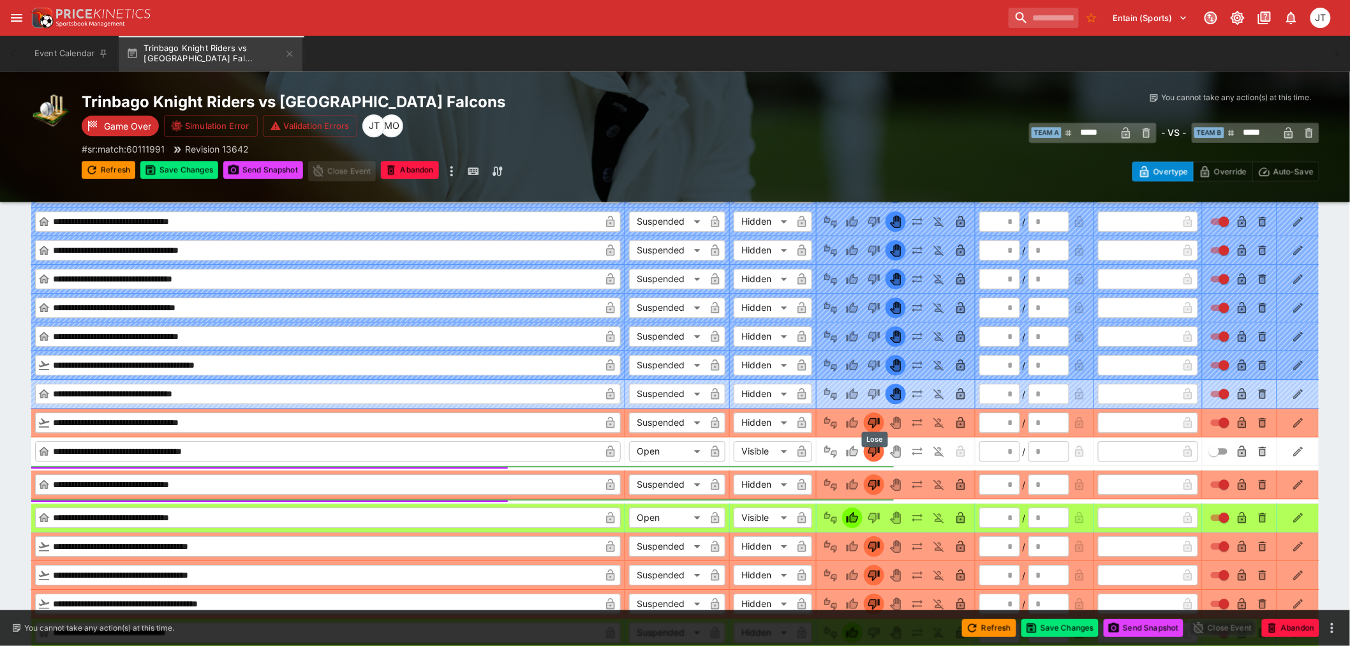
type input "*"
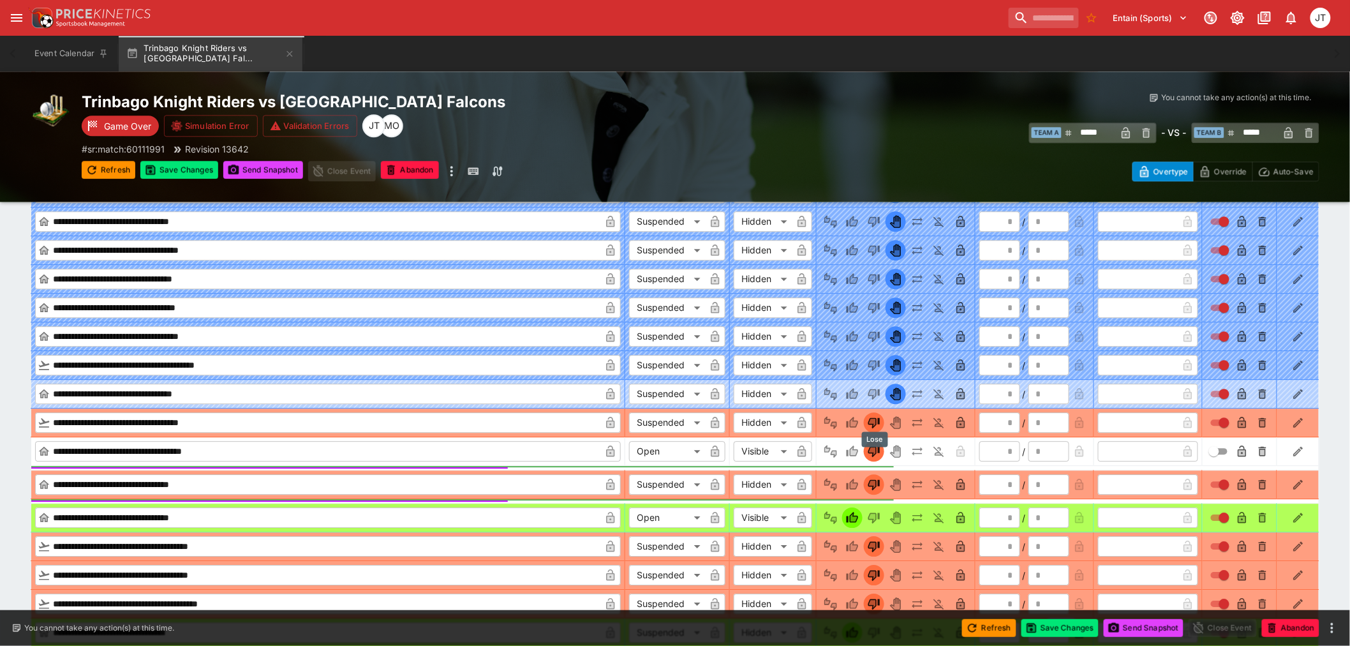
type input "*"
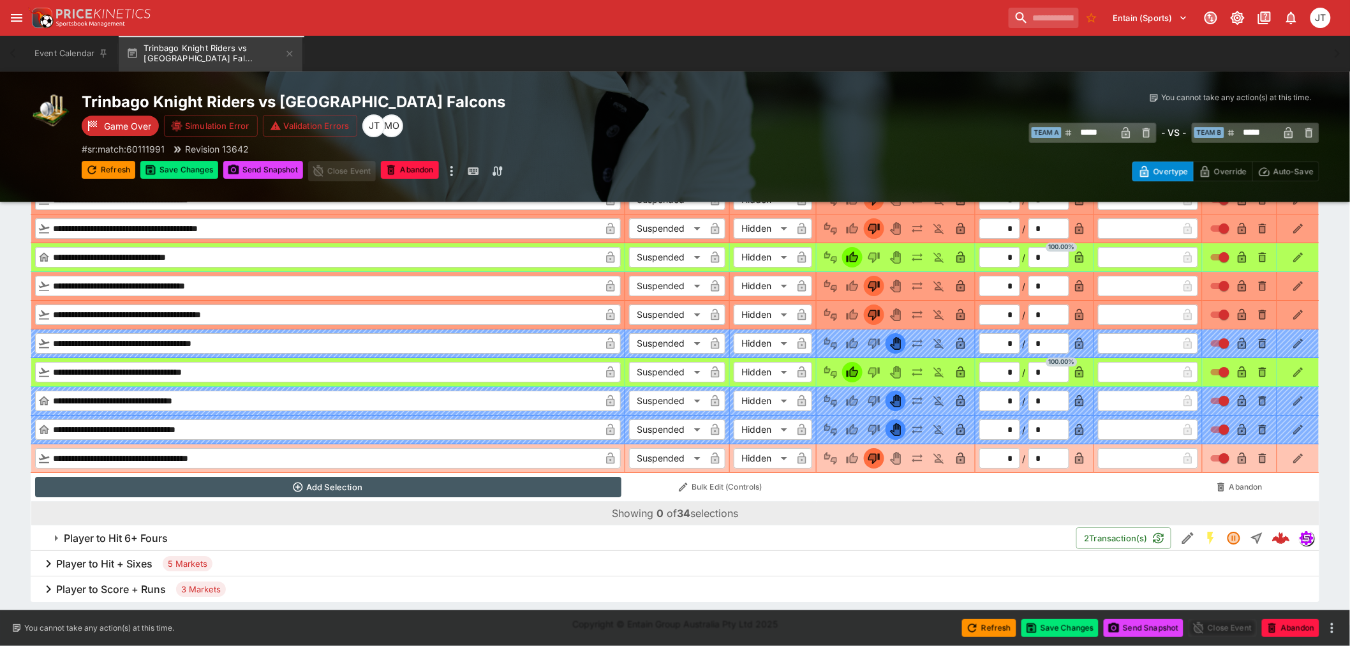
scroll to position [5705, 0]
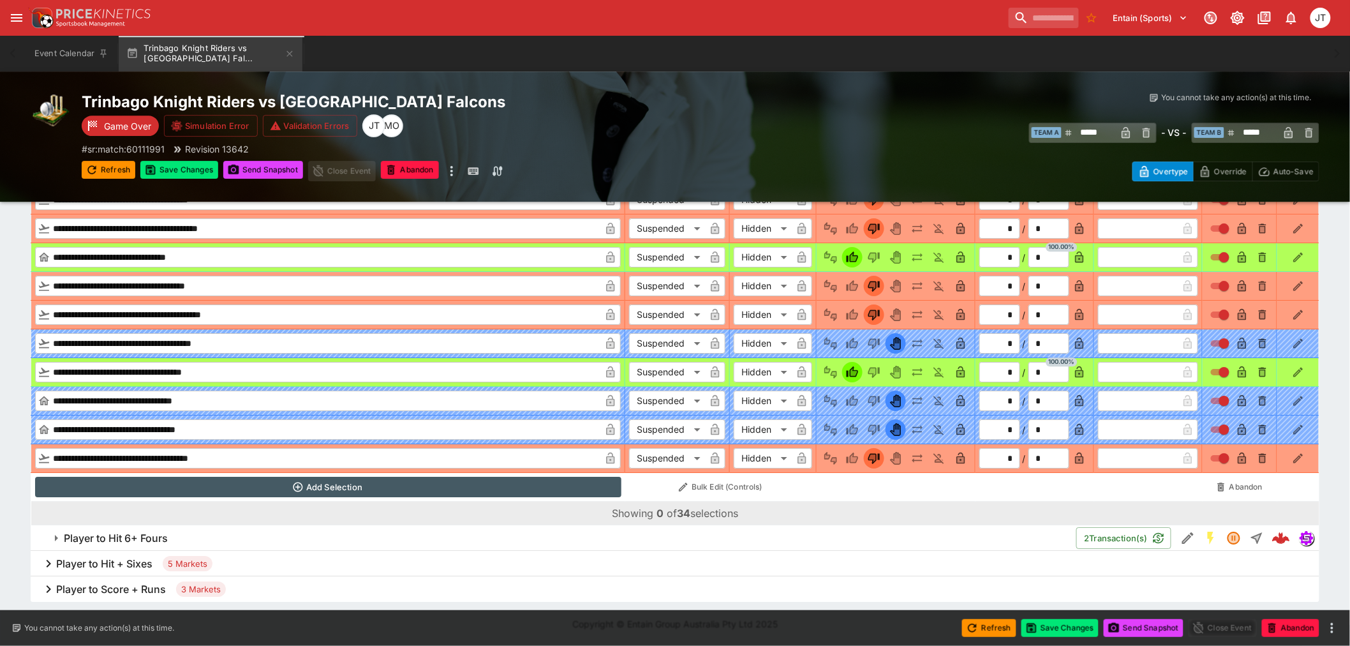
click at [155, 537] on h6 "Player to Hit 6+ Fours" at bounding box center [116, 537] width 104 height 13
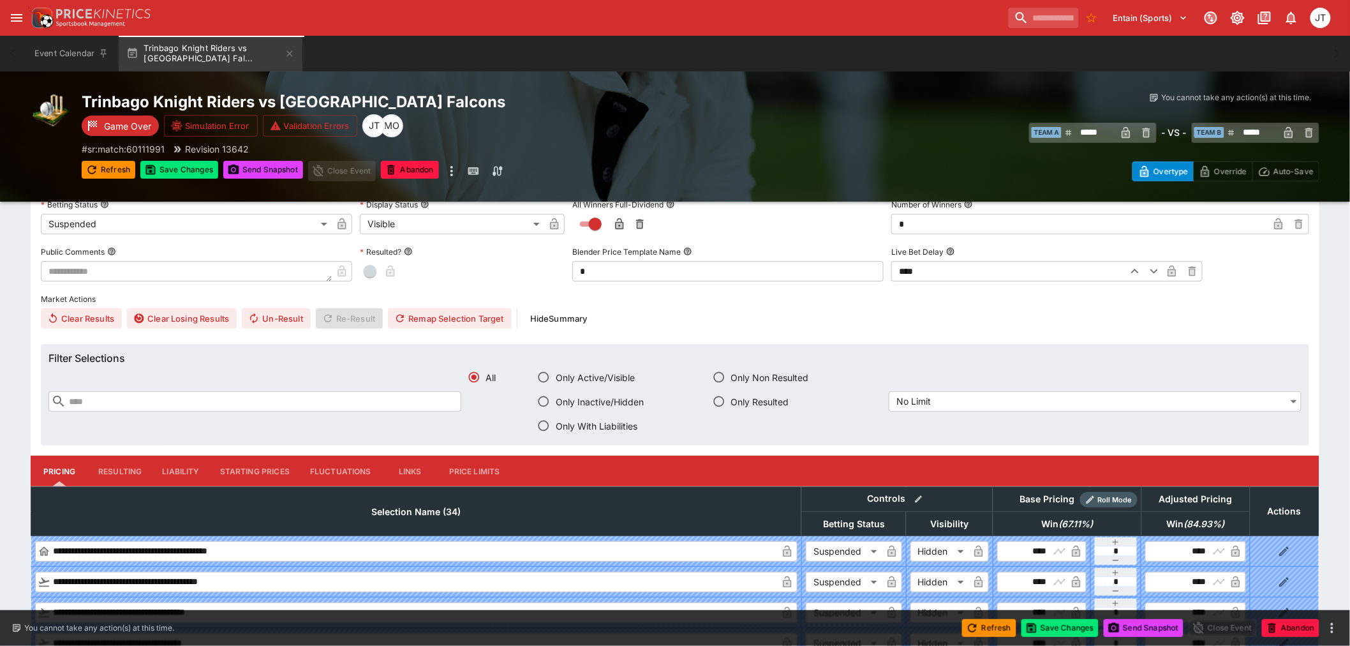
scroll to position [6131, 0]
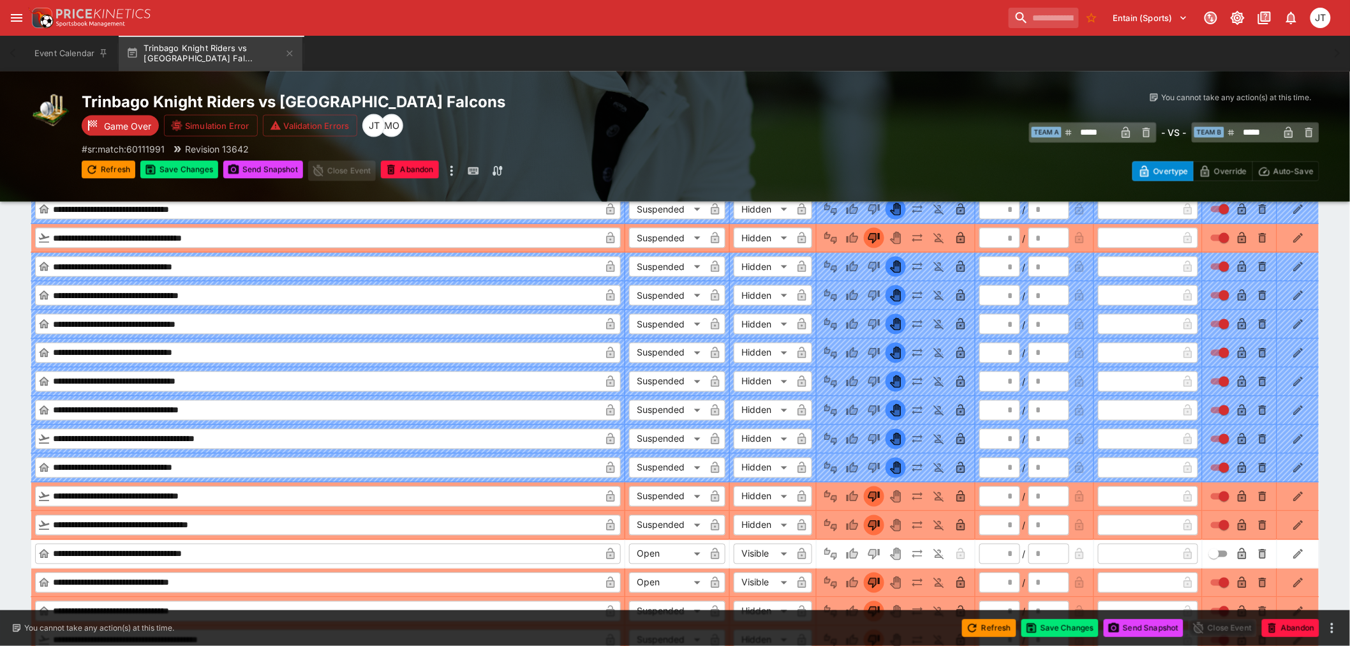
scroll to position [6910, 0]
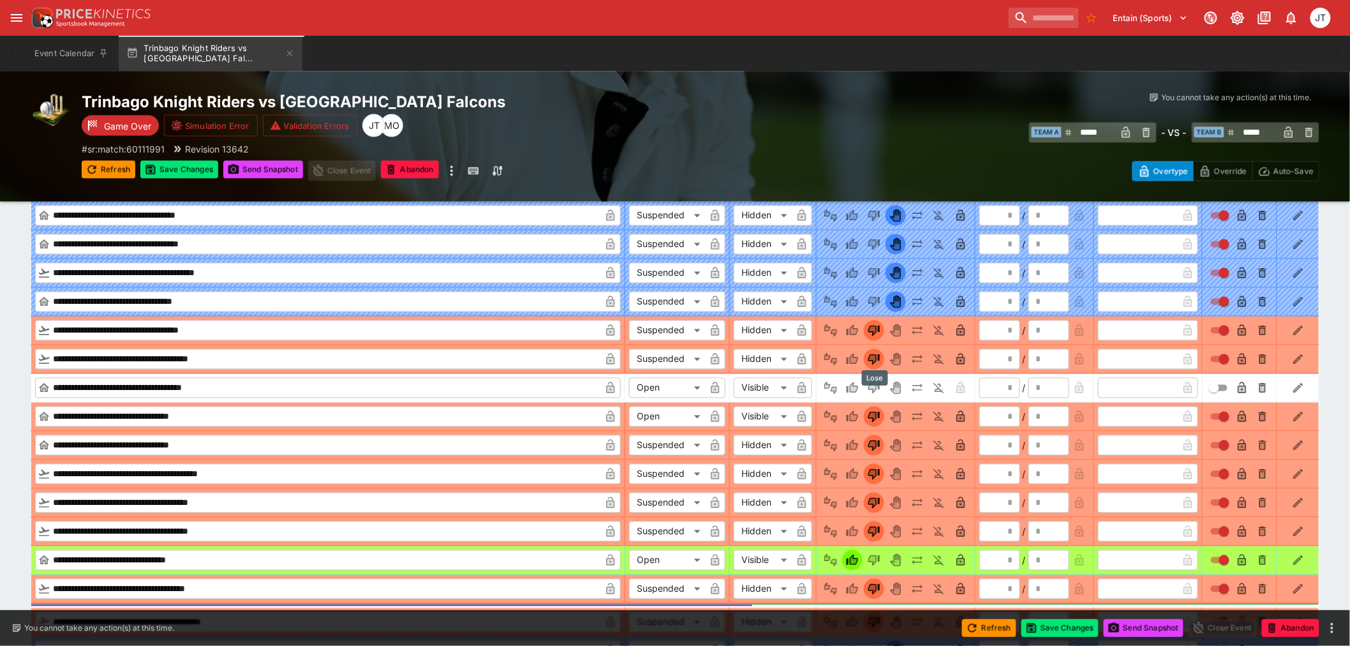
click at [878, 393] on icon "Lose" at bounding box center [873, 388] width 11 height 11
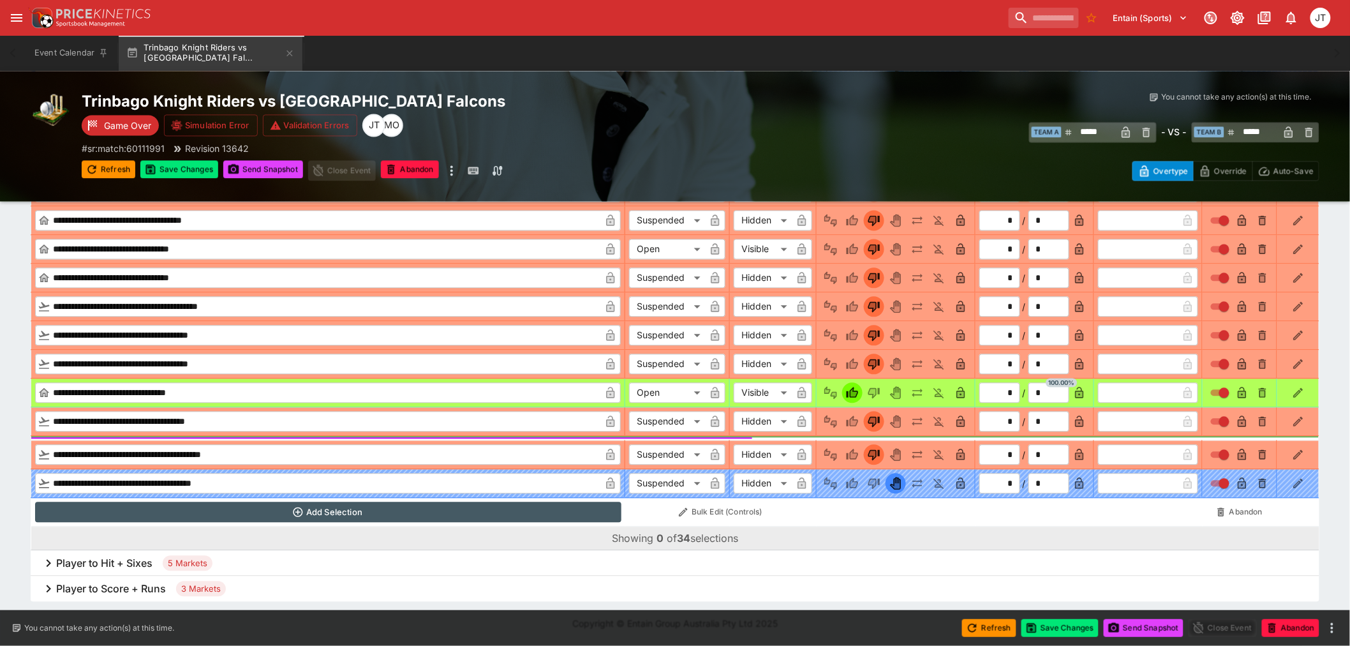
scroll to position [7087, 0]
click at [128, 562] on h6 "Player to Hit + Sixes" at bounding box center [104, 563] width 96 height 13
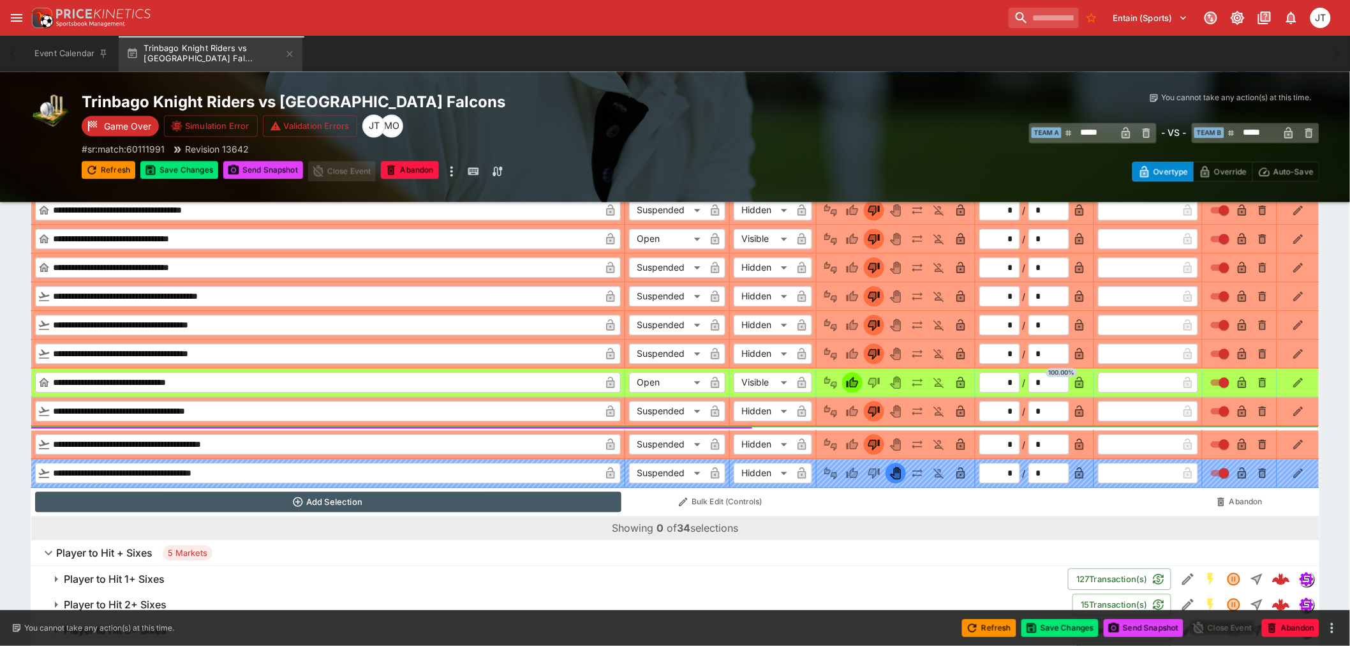
scroll to position [7216, 0]
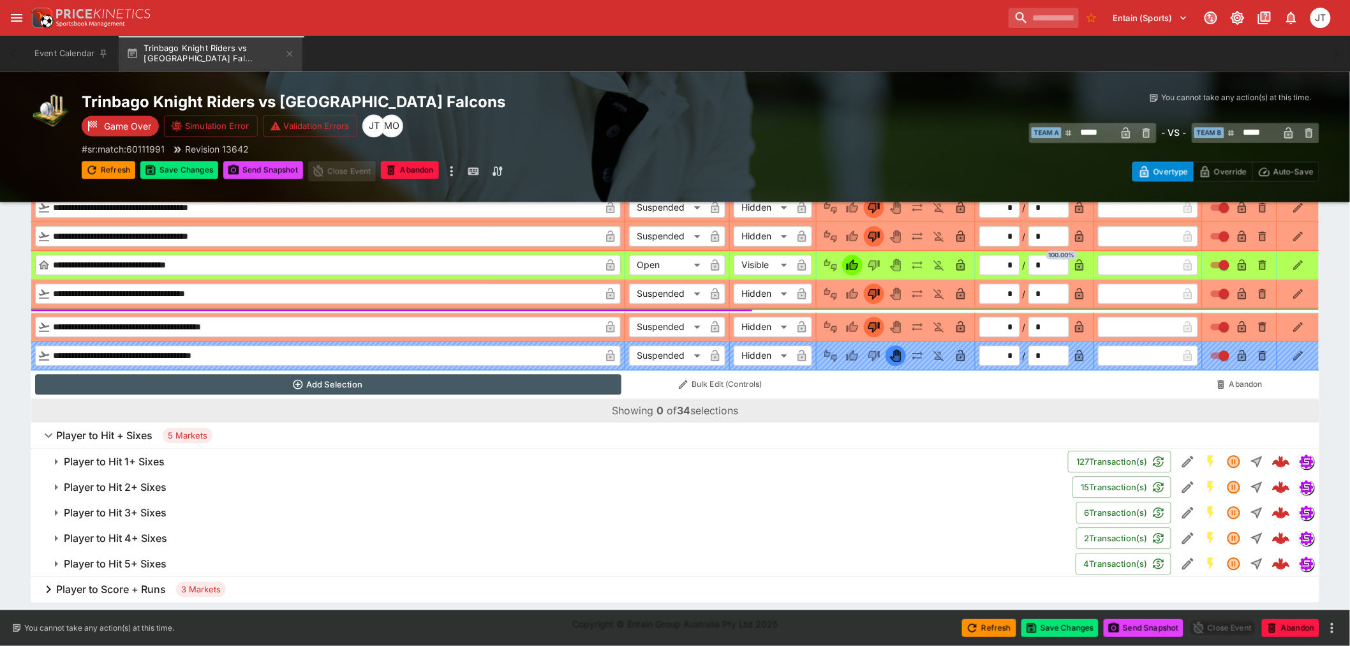
click at [149, 457] on h6 "Player to Hit 1+ Sixes" at bounding box center [114, 461] width 101 height 13
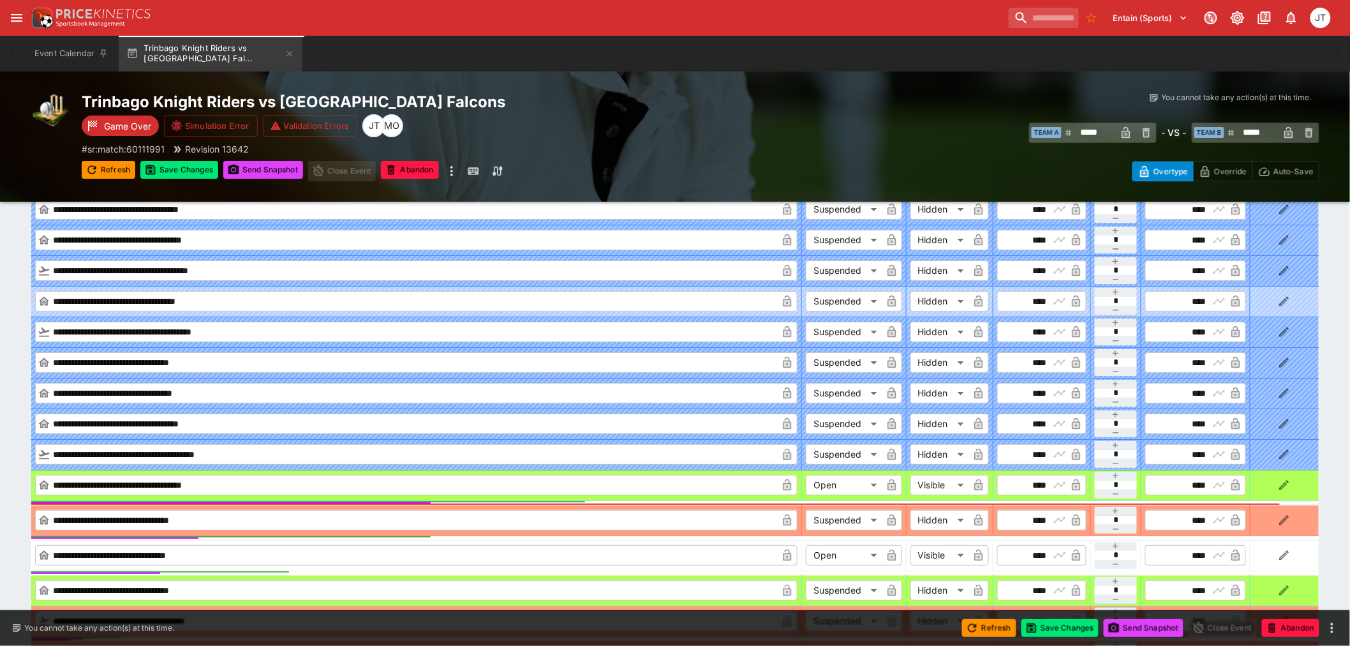
scroll to position [7711, 0]
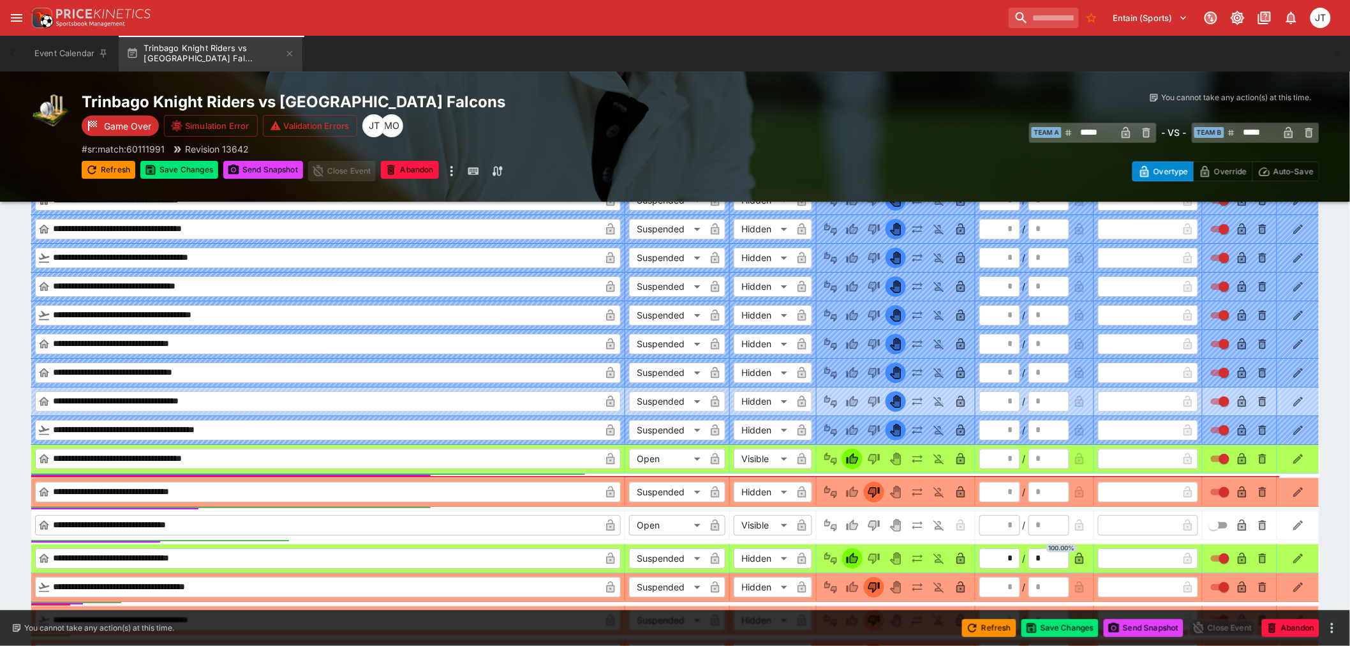
scroll to position [7995, 0]
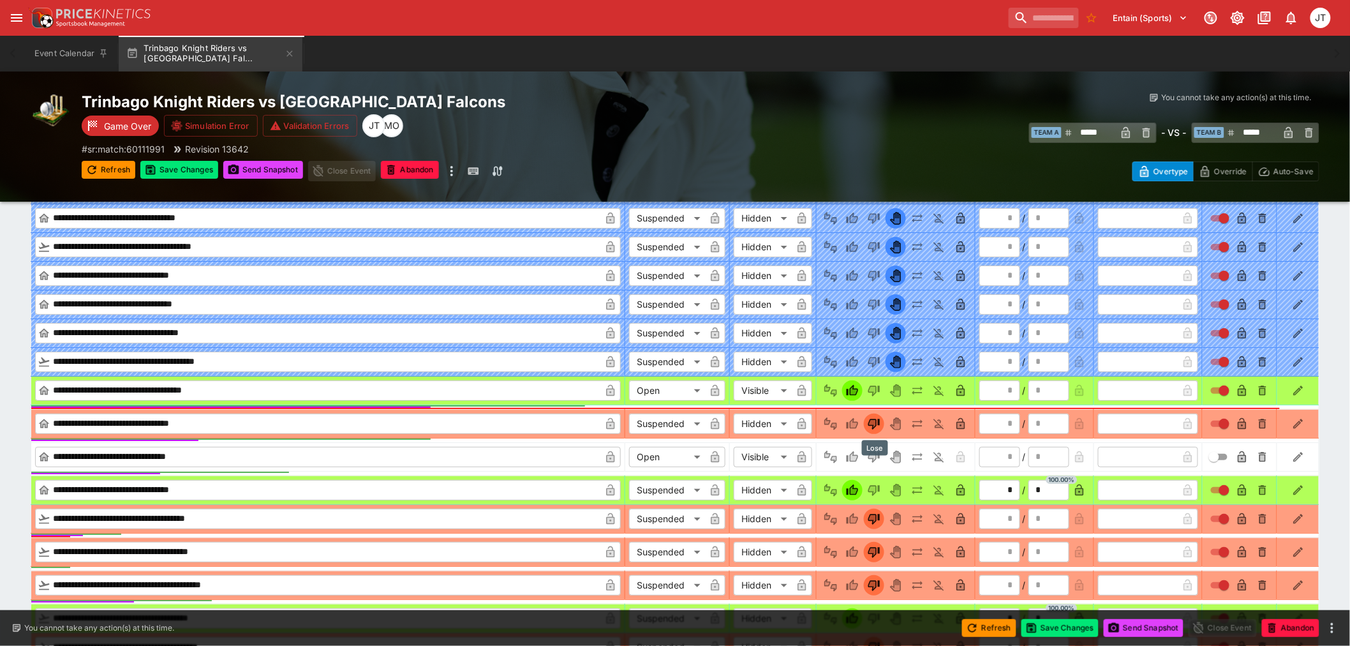
click at [875, 461] on icon "Lose" at bounding box center [873, 457] width 6 height 8
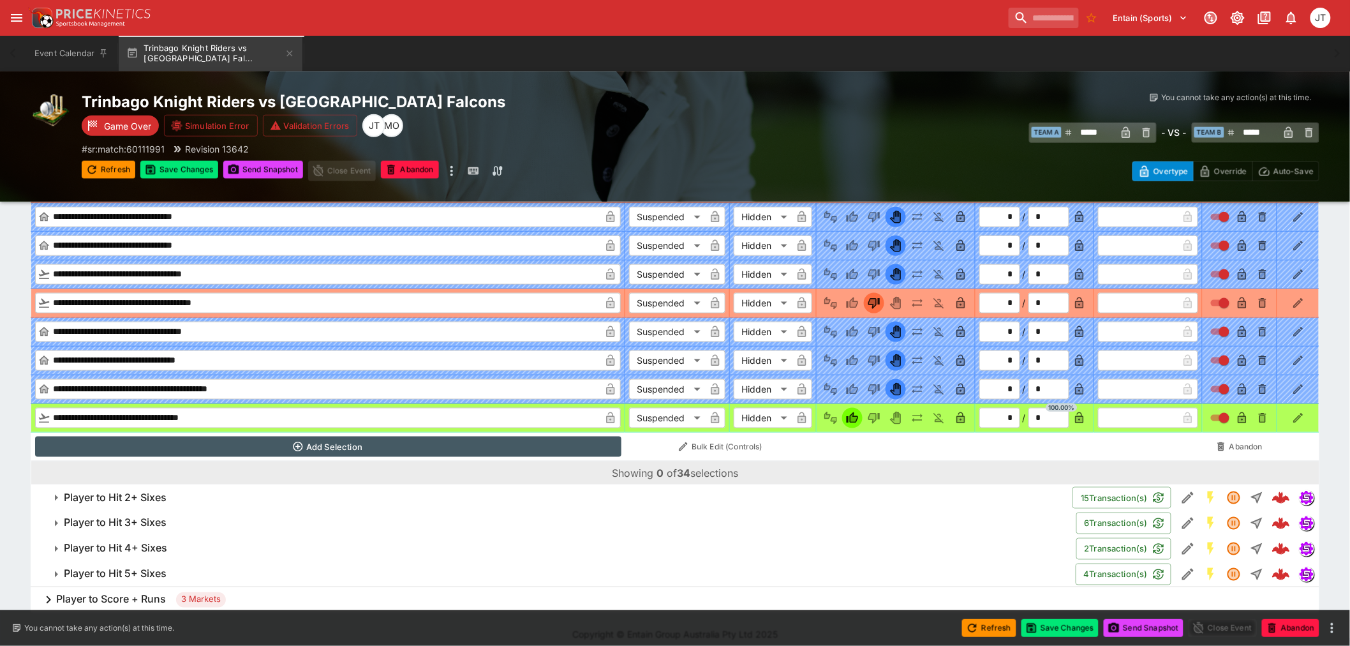
scroll to position [8624, 0]
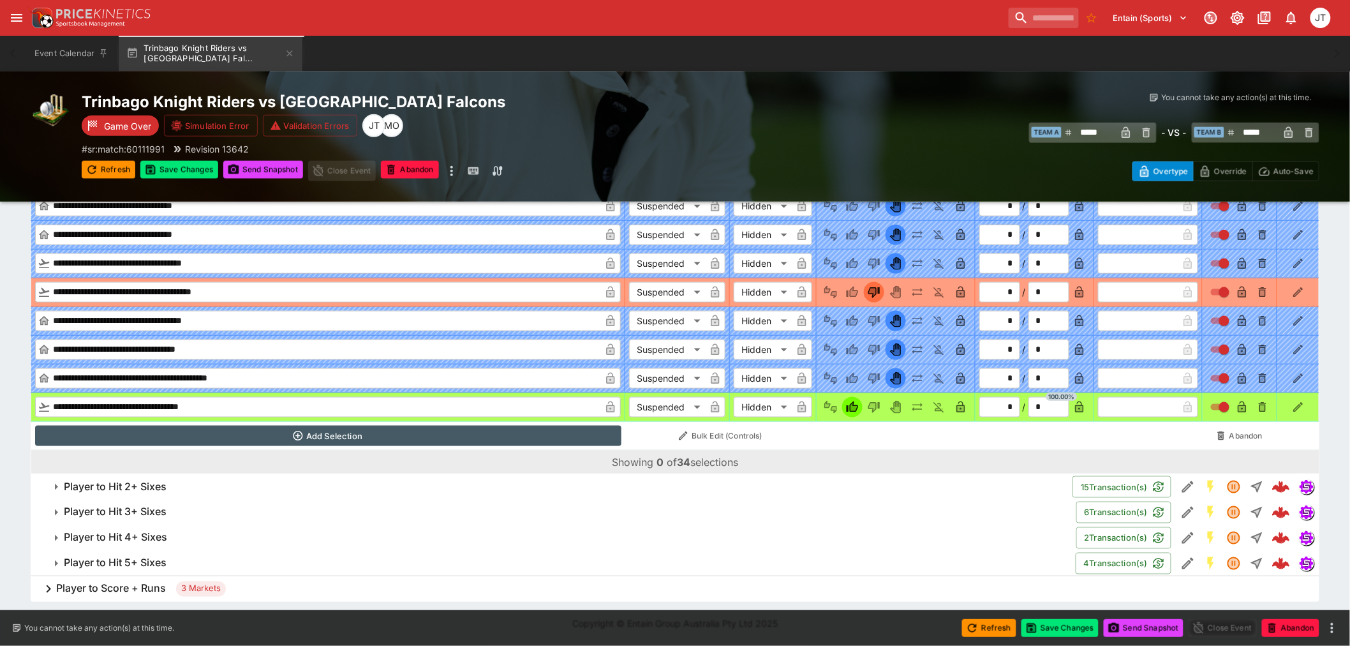
click at [115, 482] on h6 "Player to Hit 2+ Sixes" at bounding box center [115, 486] width 103 height 13
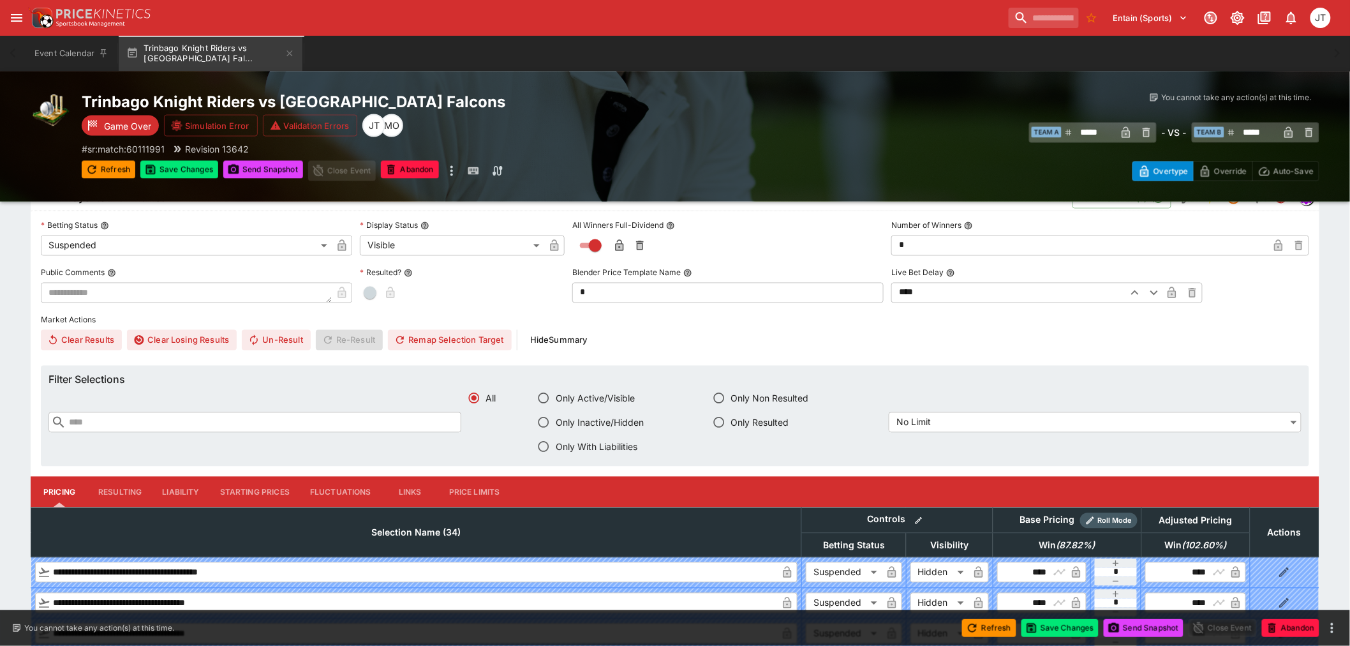
scroll to position [8907, 0]
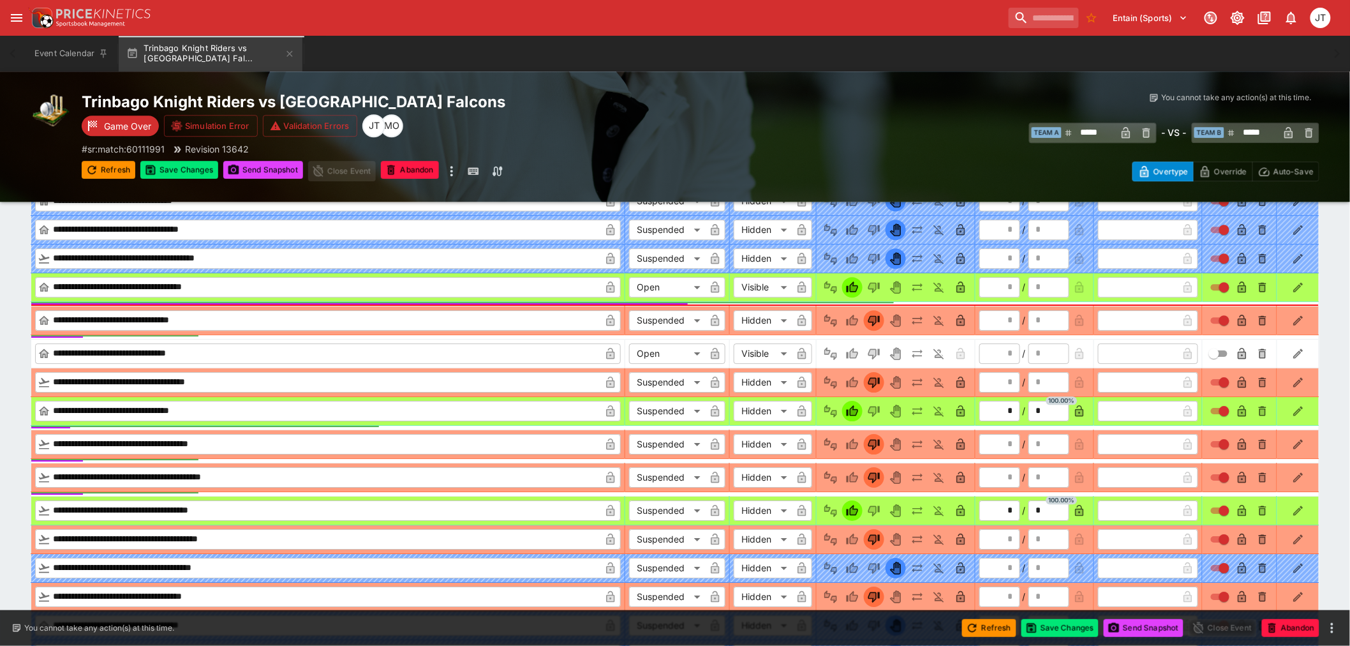
scroll to position [9545, 0]
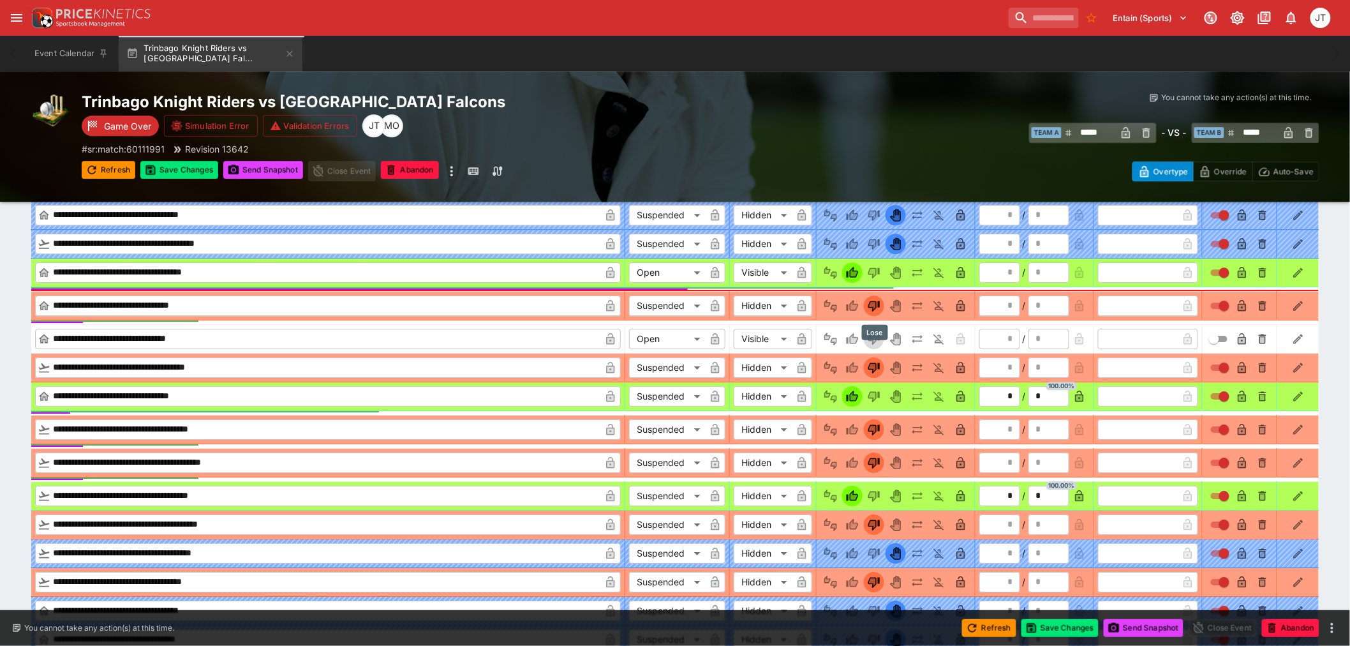
click at [872, 344] on icon "Lose" at bounding box center [873, 339] width 11 height 11
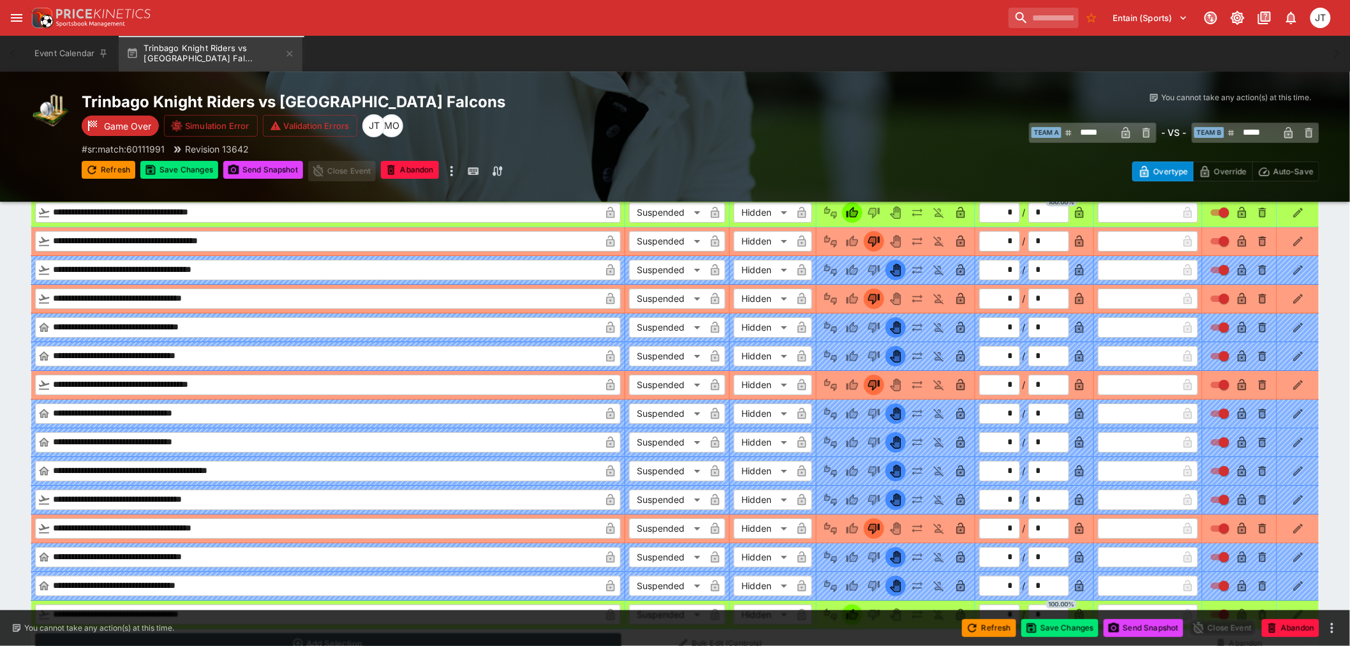
scroll to position [10024, 0]
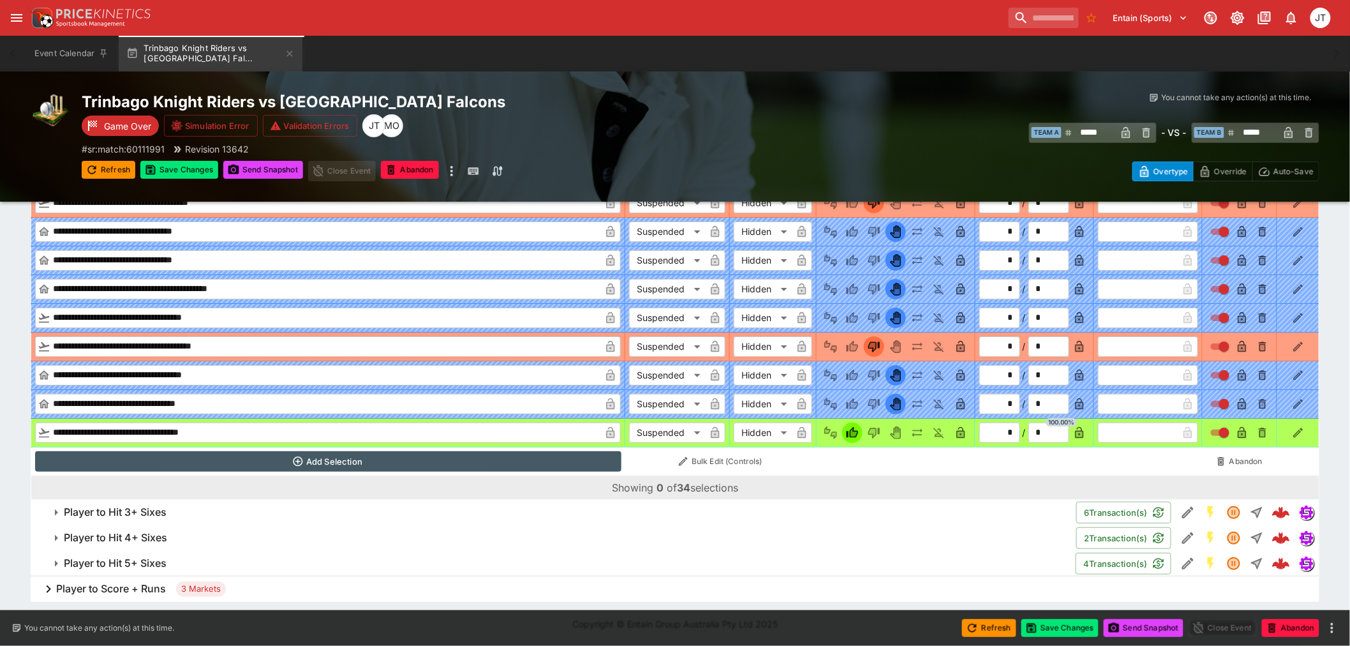
click at [135, 505] on button "Player to Hit 3+ Sixes" at bounding box center [554, 513] width 1046 height 26
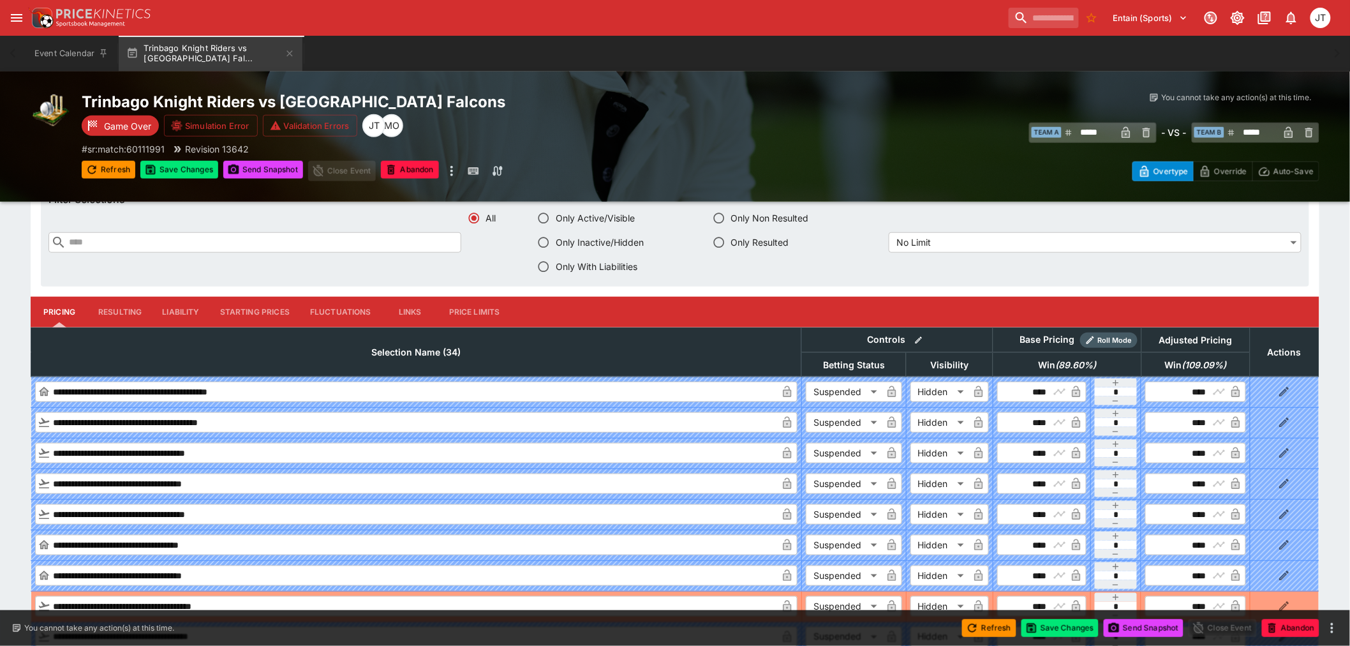
scroll to position [10378, 0]
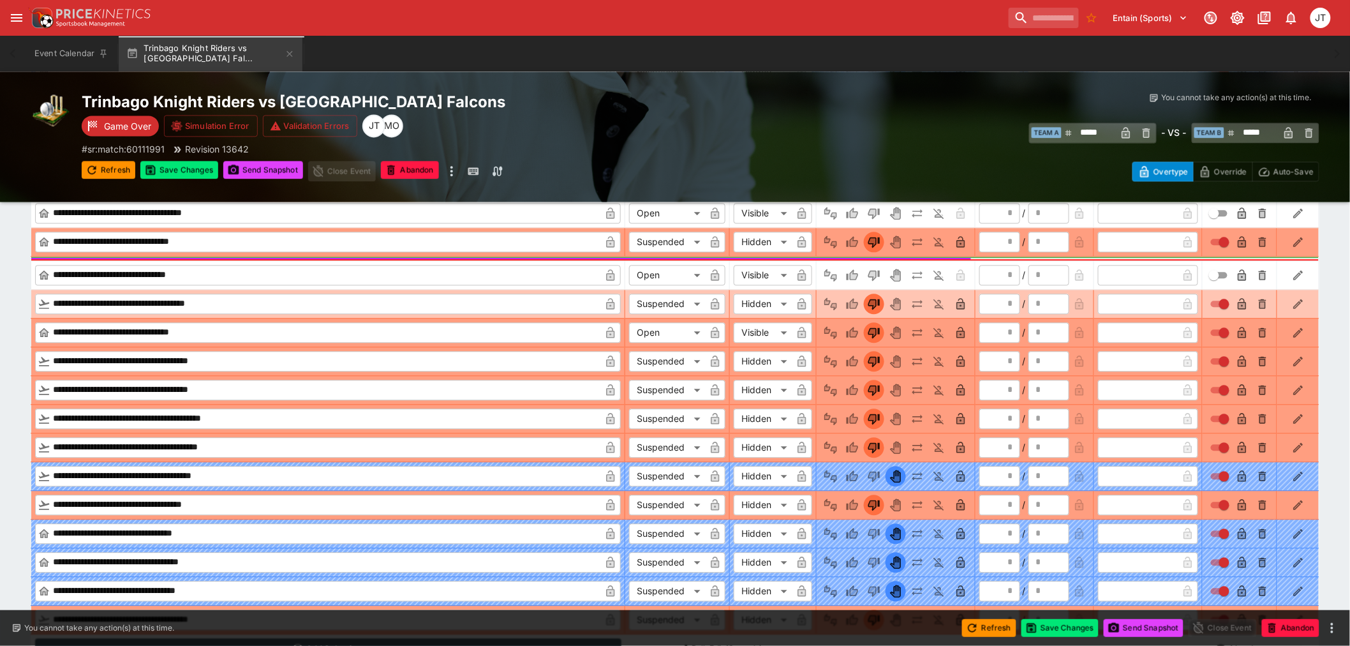
scroll to position [11087, 0]
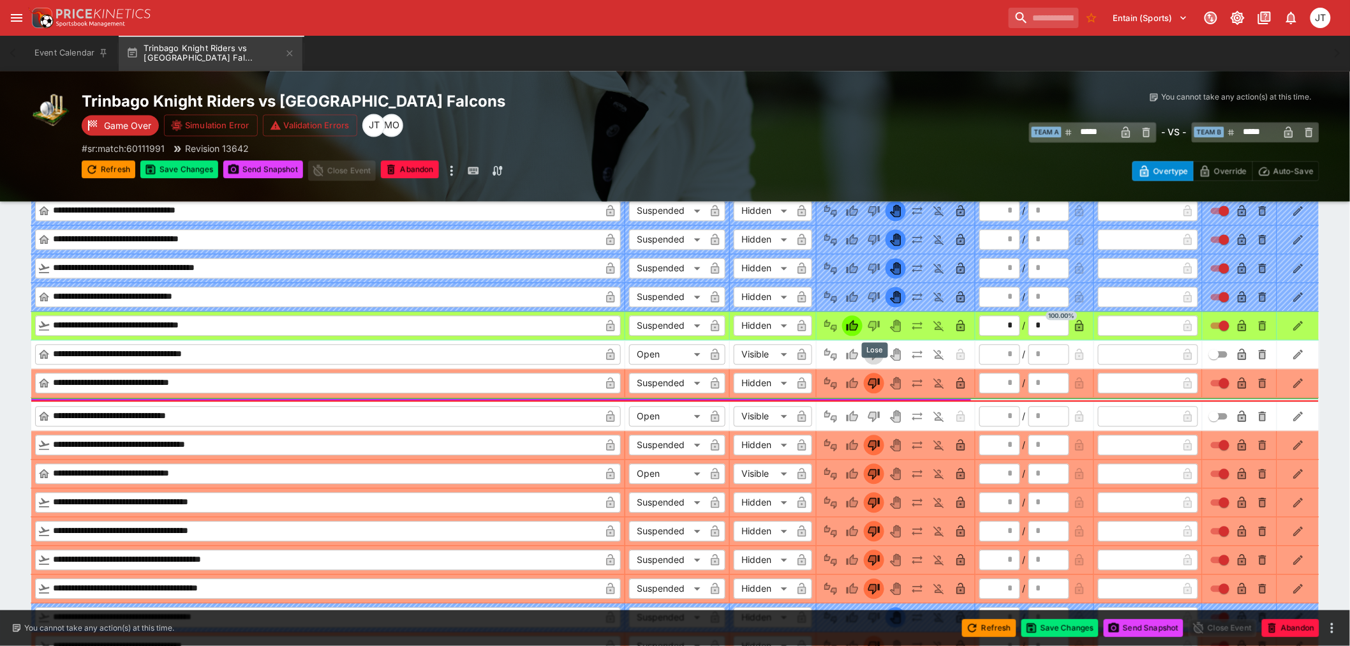
click at [870, 361] on icon "Lose" at bounding box center [874, 354] width 13 height 13
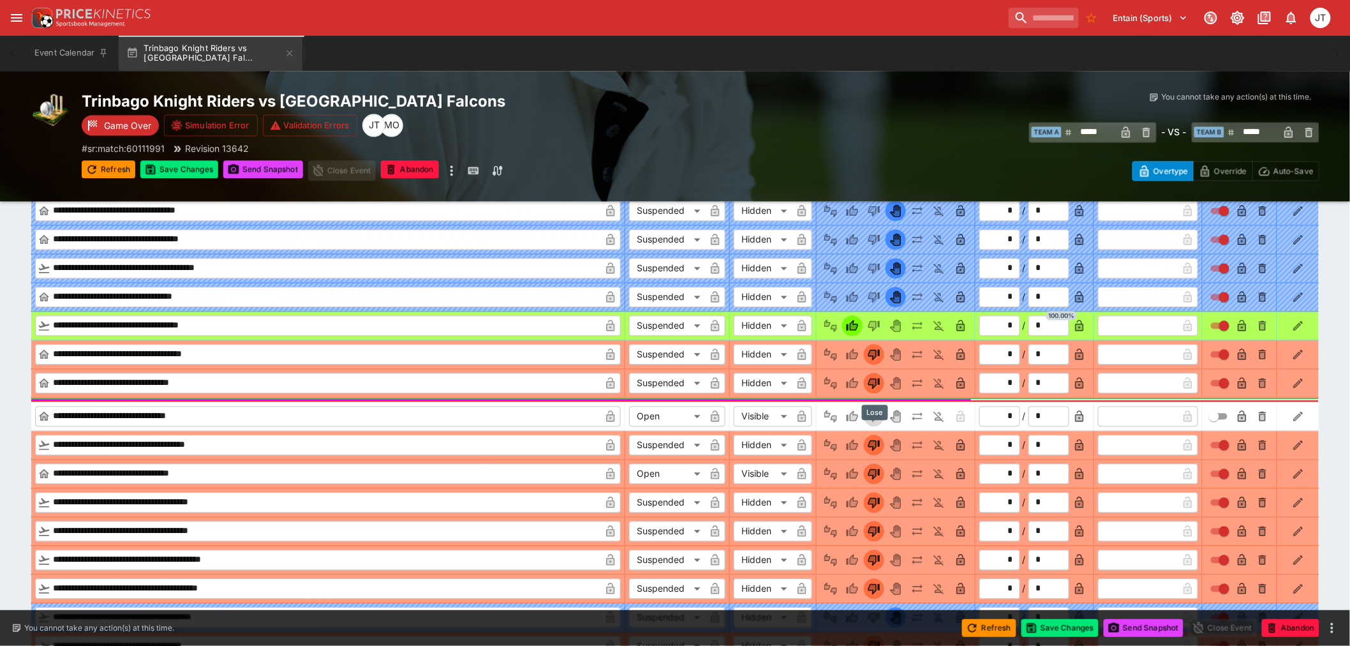
click at [877, 423] on icon "Lose" at bounding box center [874, 416] width 13 height 13
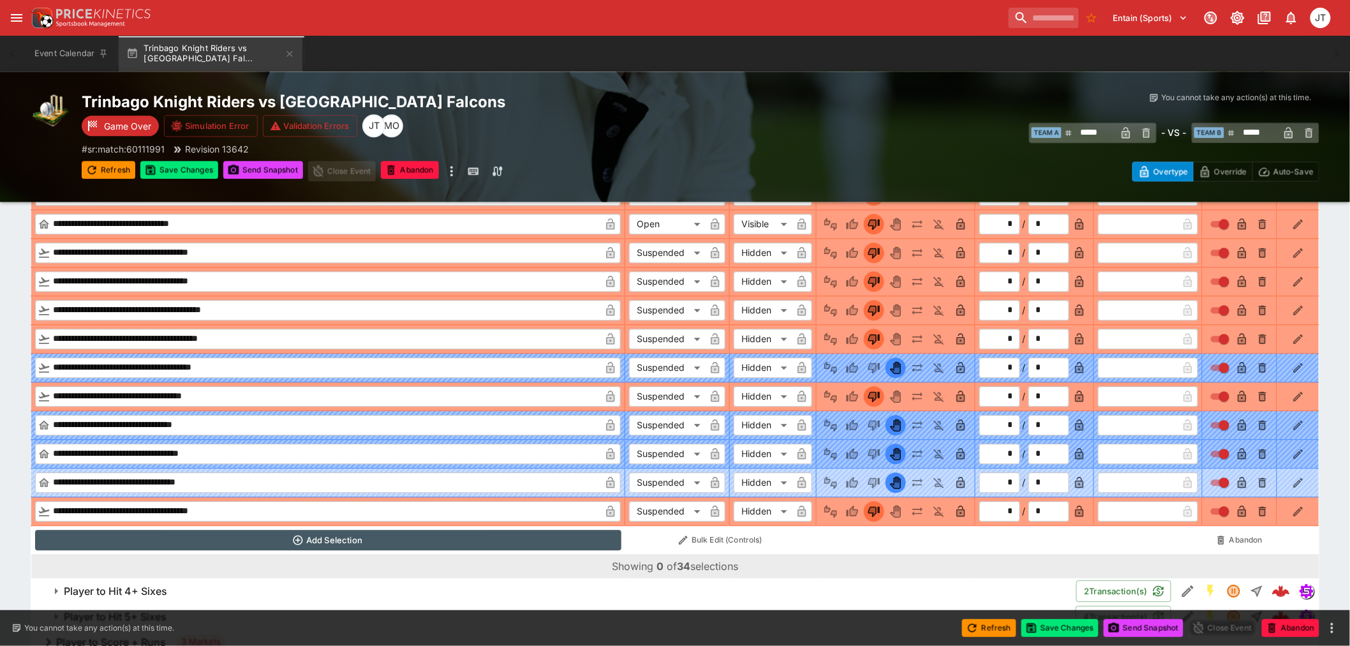
scroll to position [11406, 0]
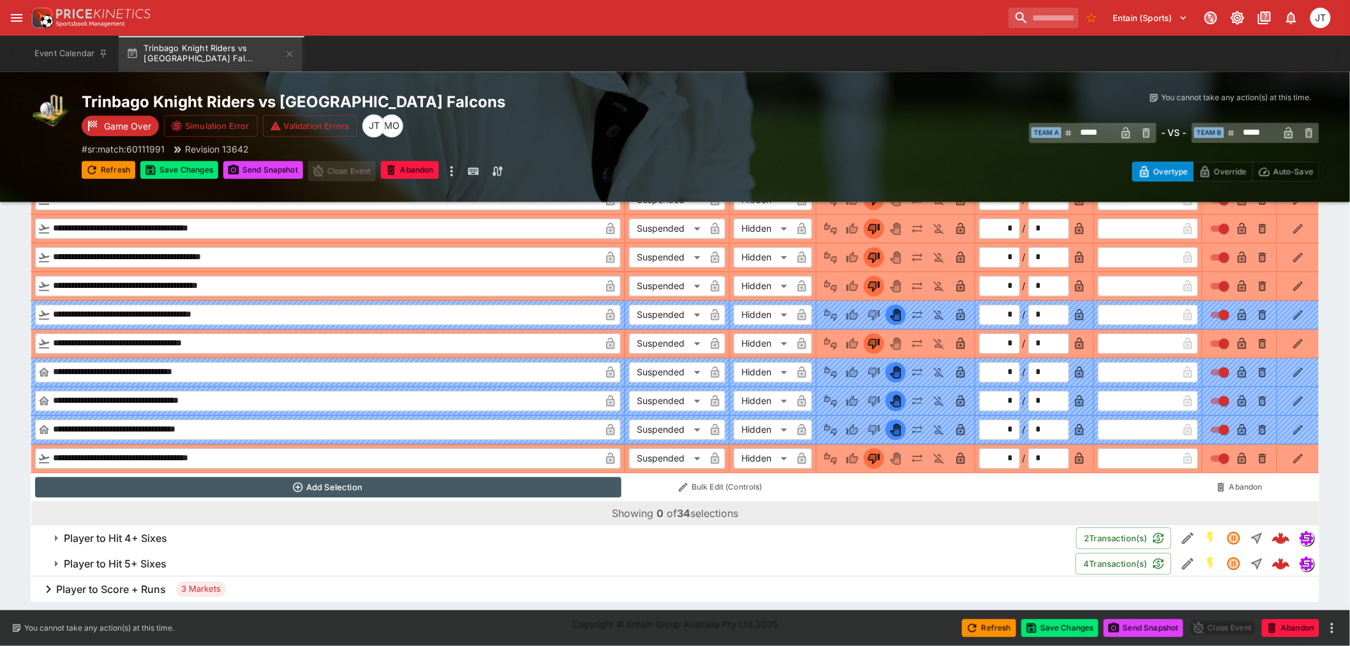
click at [96, 535] on h6 "Player to Hit 4+ Sixes" at bounding box center [115, 537] width 103 height 13
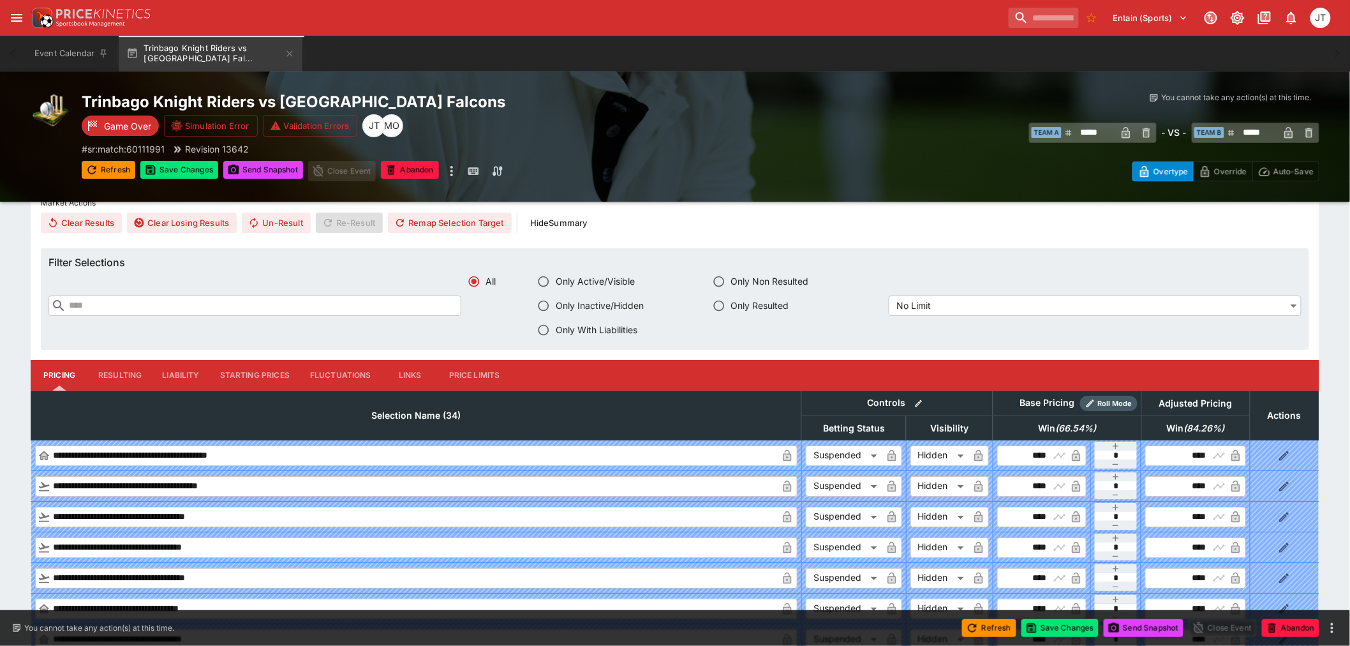
scroll to position [11831, 0]
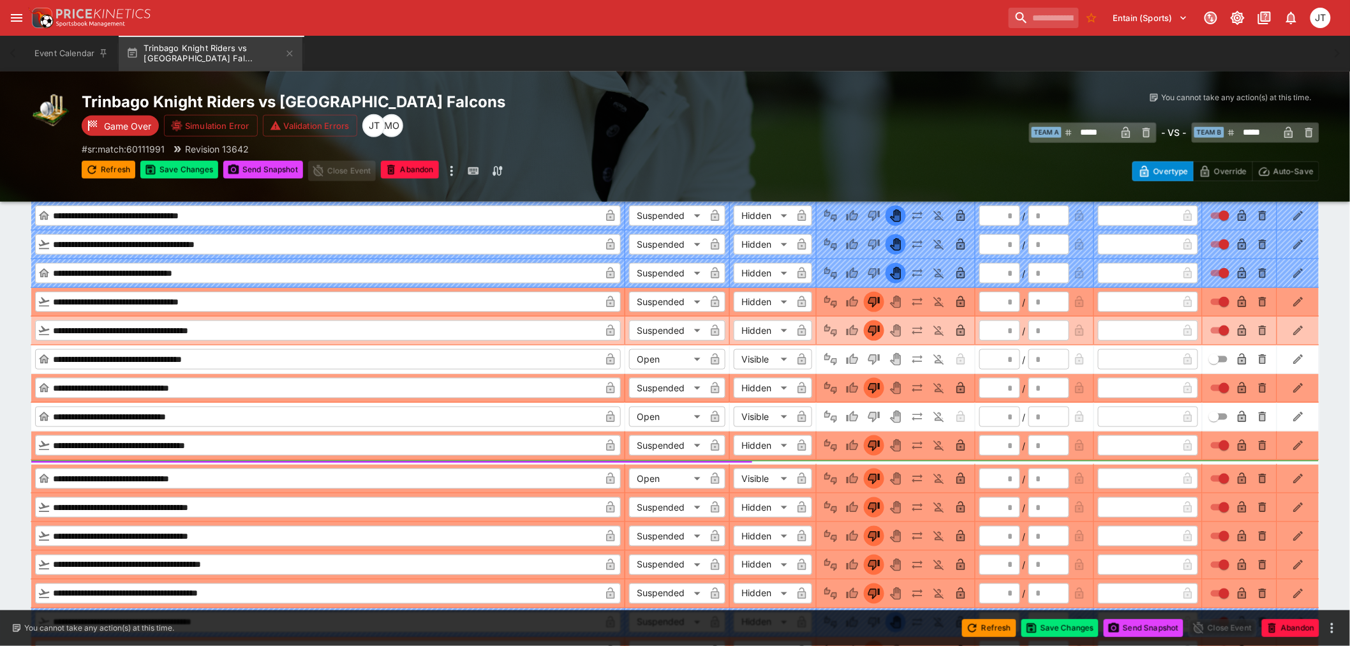
scroll to position [12611, 0]
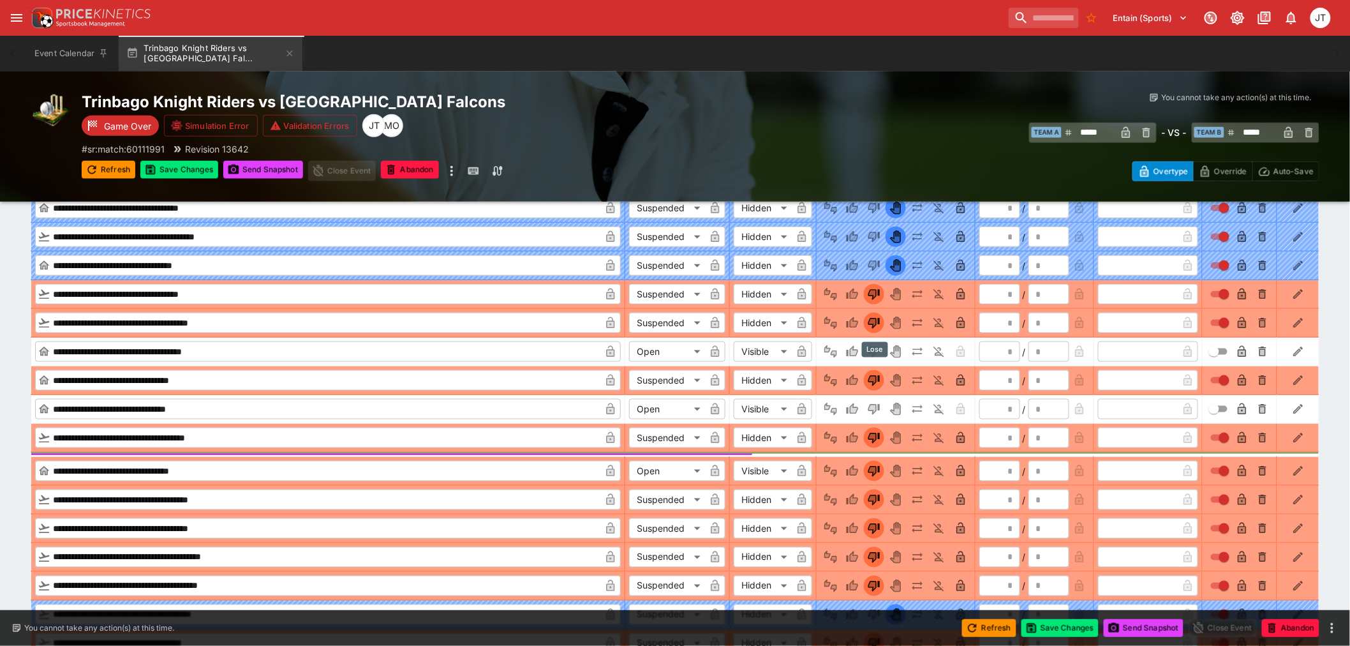
click at [883, 362] on button "Lose" at bounding box center [874, 351] width 20 height 20
click at [871, 413] on icon "Lose" at bounding box center [873, 409] width 6 height 8
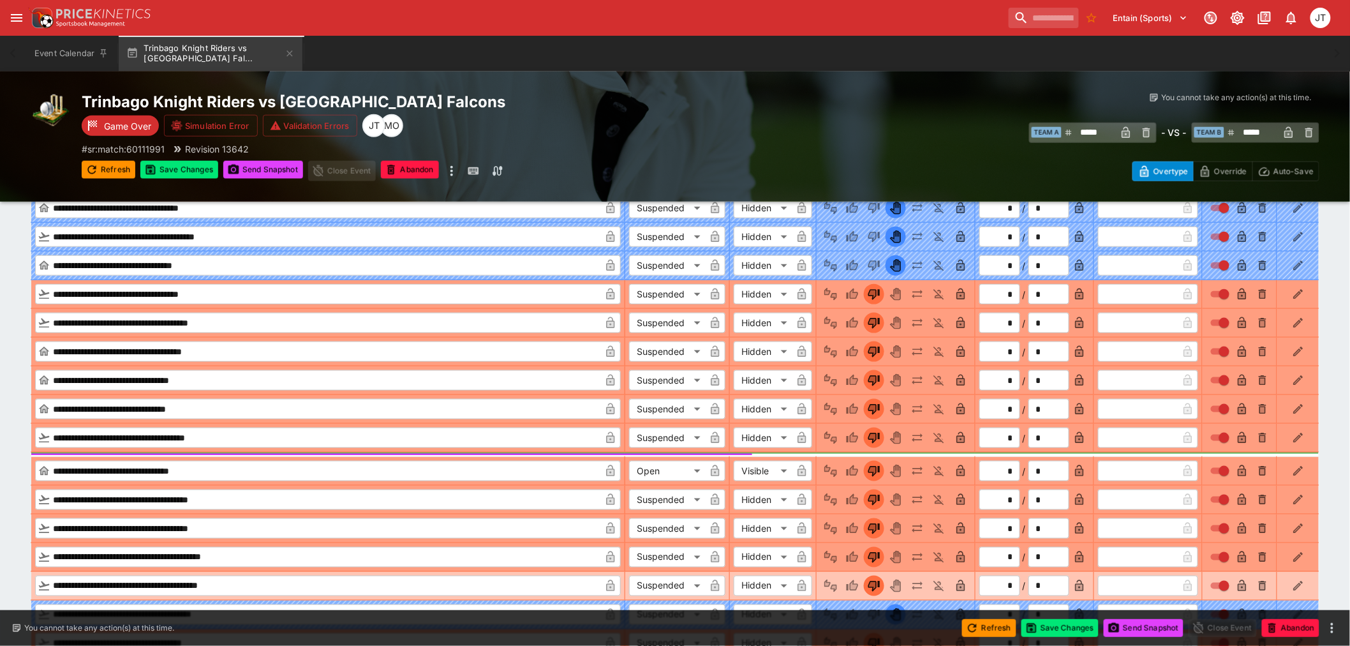
scroll to position [12787, 0]
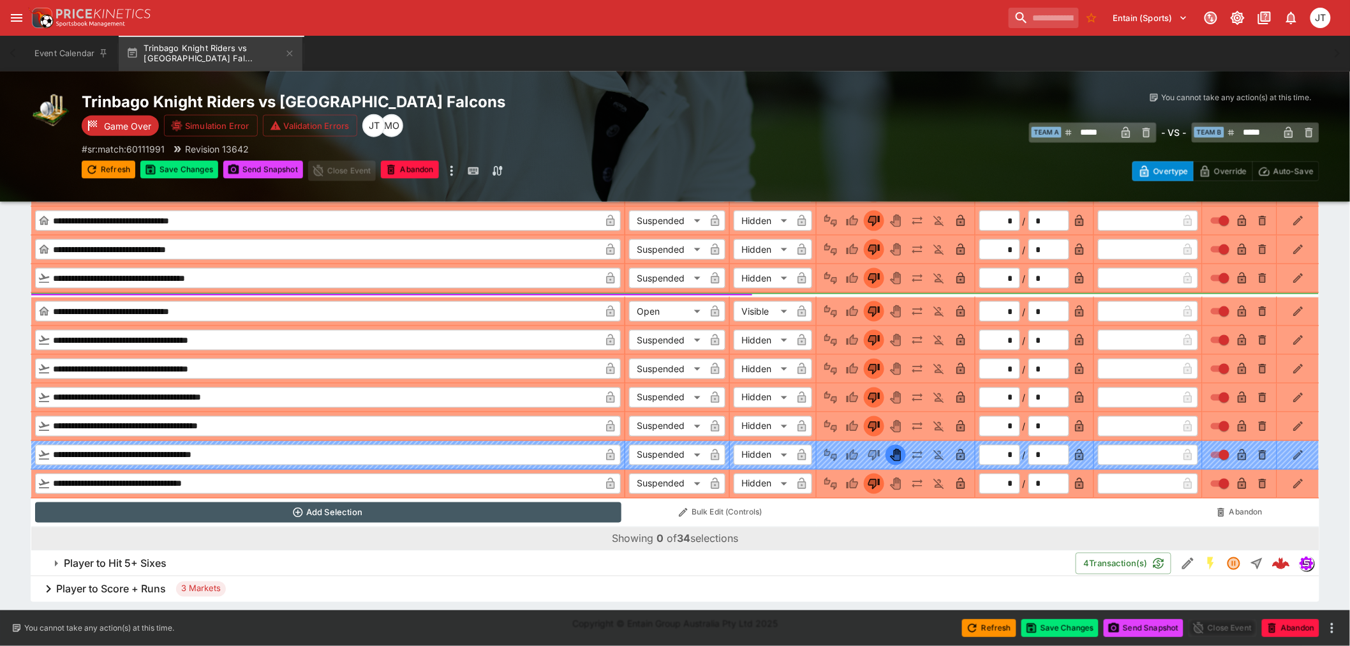
click at [119, 561] on h6 "Player to Hit 5+ Sixes" at bounding box center [115, 563] width 103 height 13
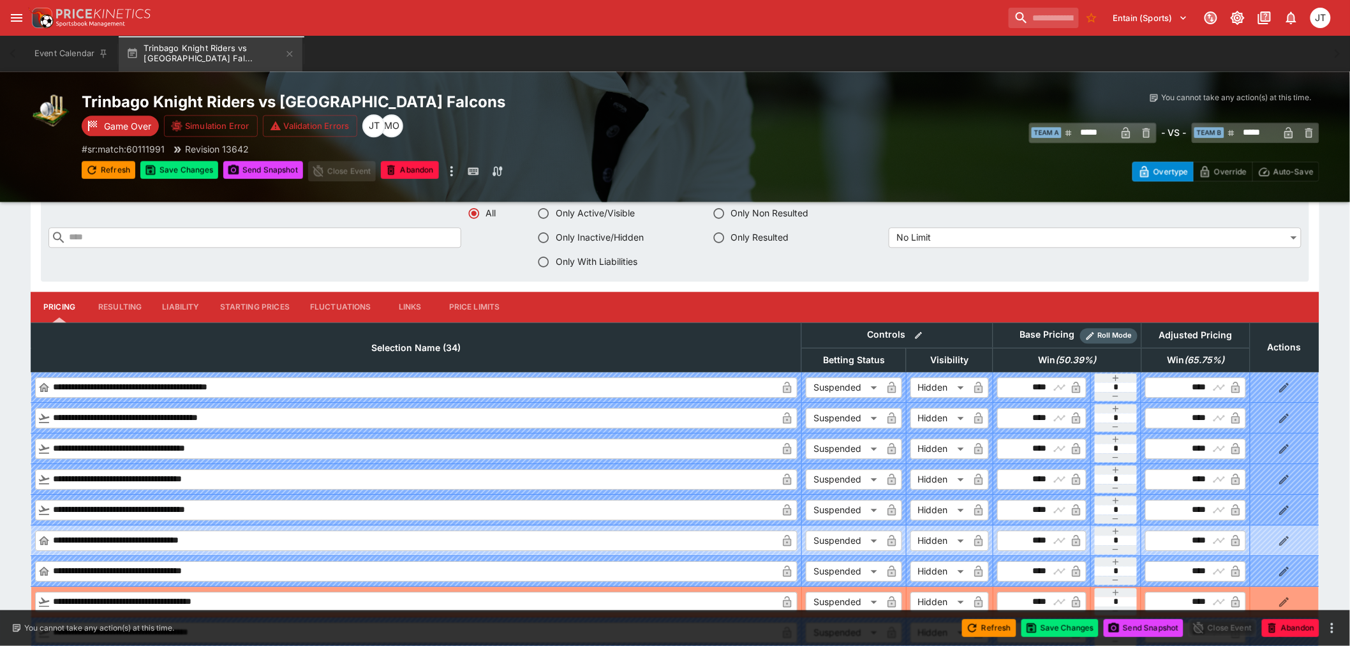
scroll to position [13425, 0]
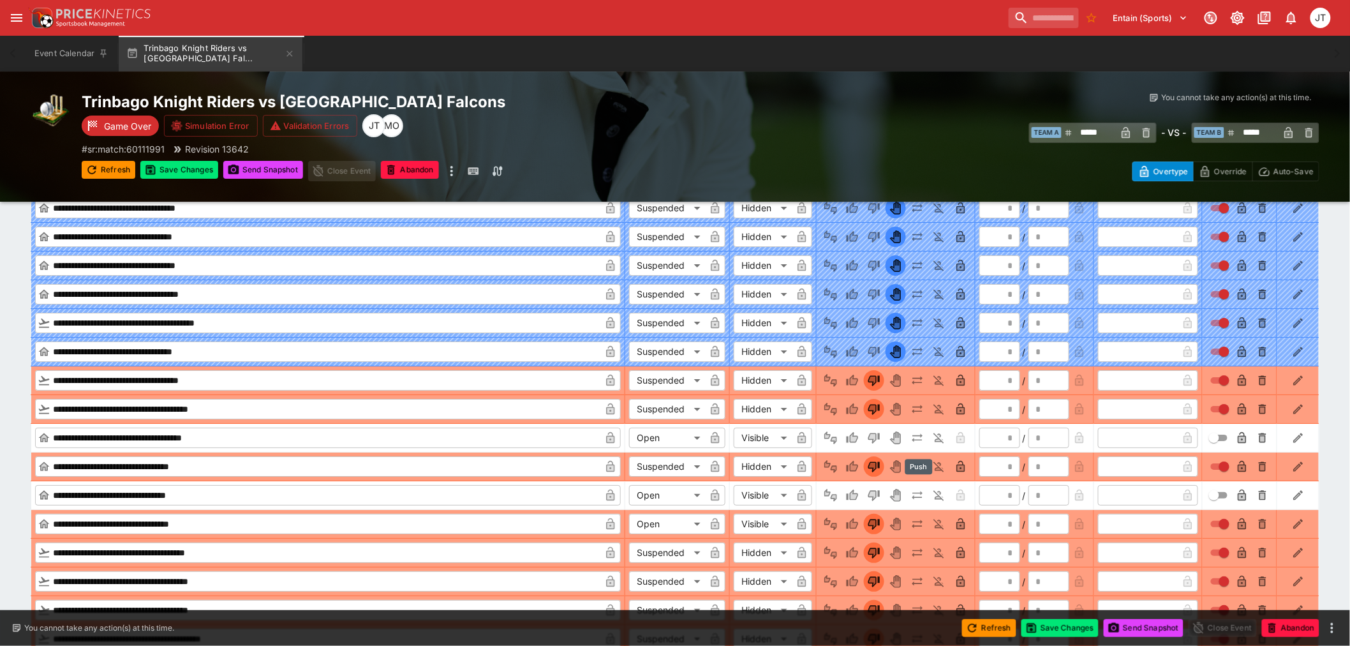
scroll to position [13957, 0]
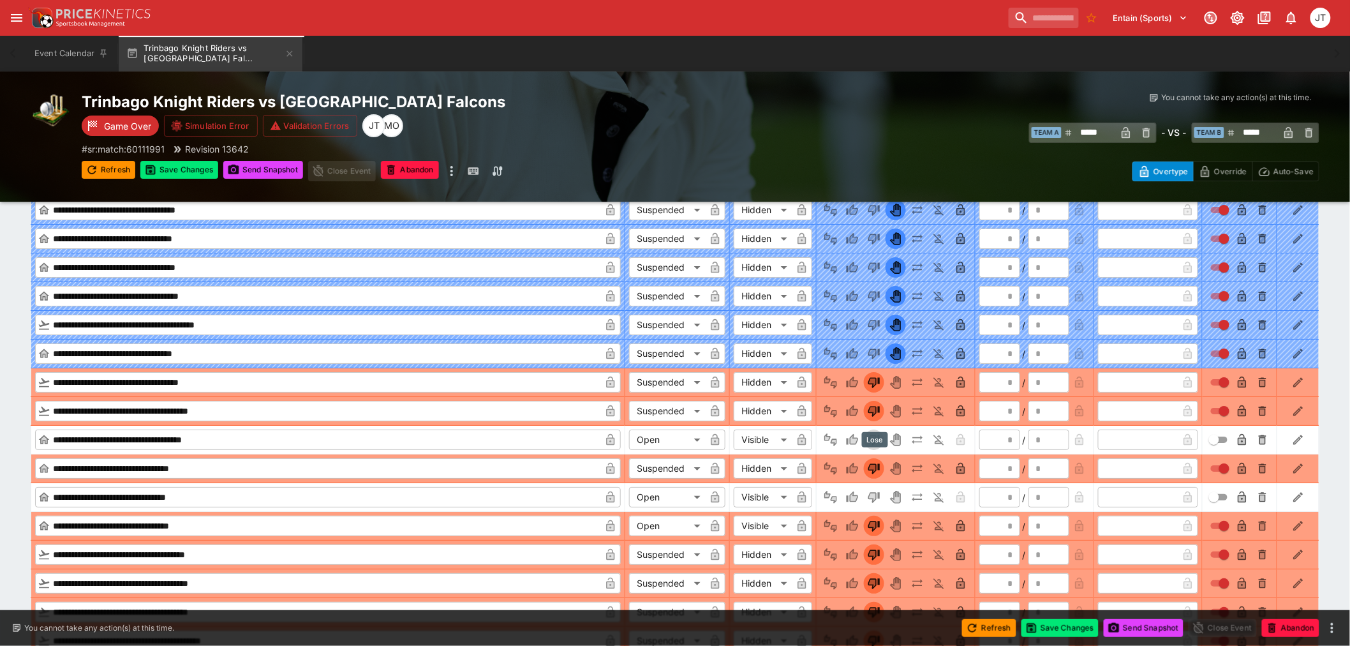
click at [876, 446] on icon "Lose" at bounding box center [874, 439] width 13 height 13
drag, startPoint x: 870, startPoint y: 517, endPoint x: 884, endPoint y: 517, distance: 14.0
click at [870, 503] on icon "Lose" at bounding box center [873, 497] width 11 height 11
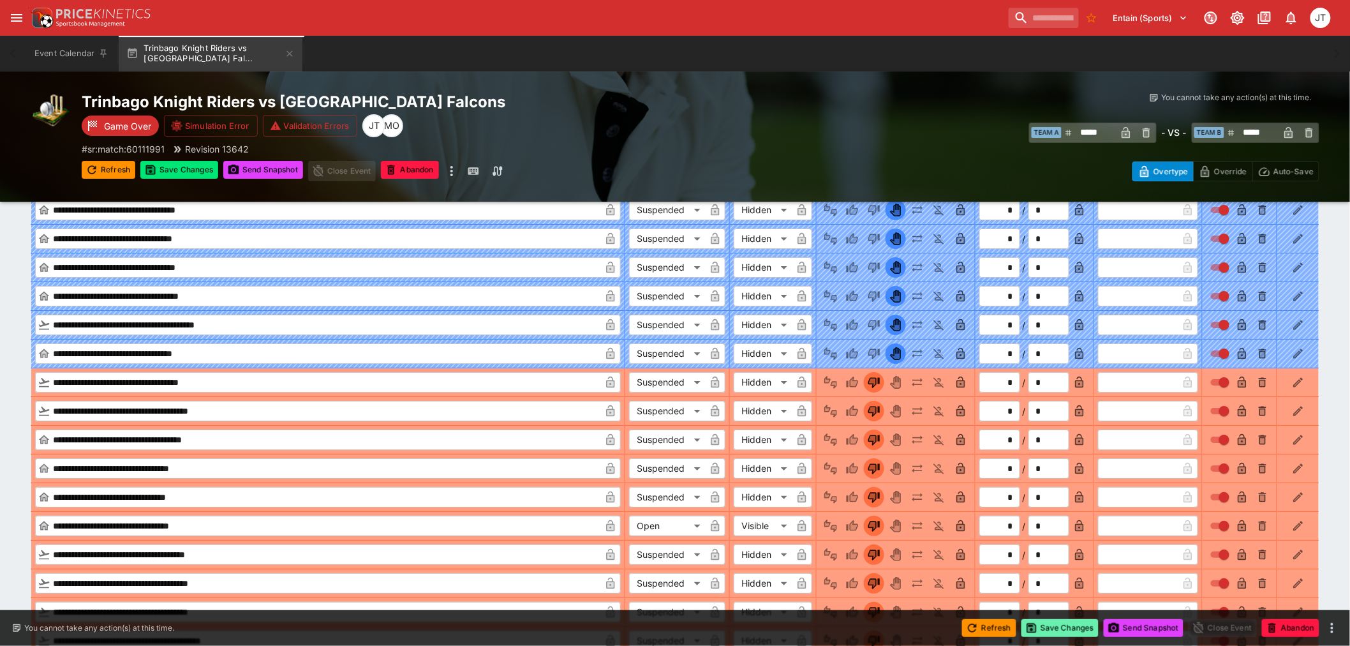
click at [1067, 630] on button "Save Changes" at bounding box center [1060, 628] width 78 height 18
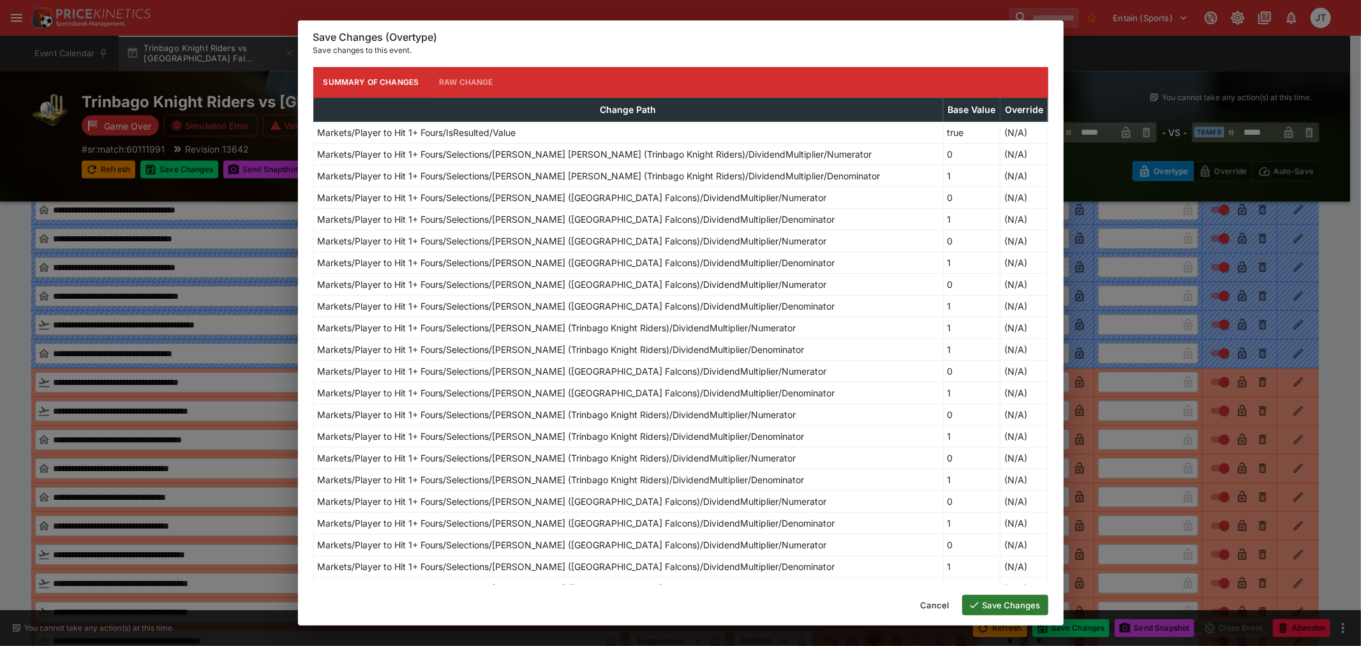
click at [1015, 596] on button "Save Changes" at bounding box center [1005, 605] width 86 height 20
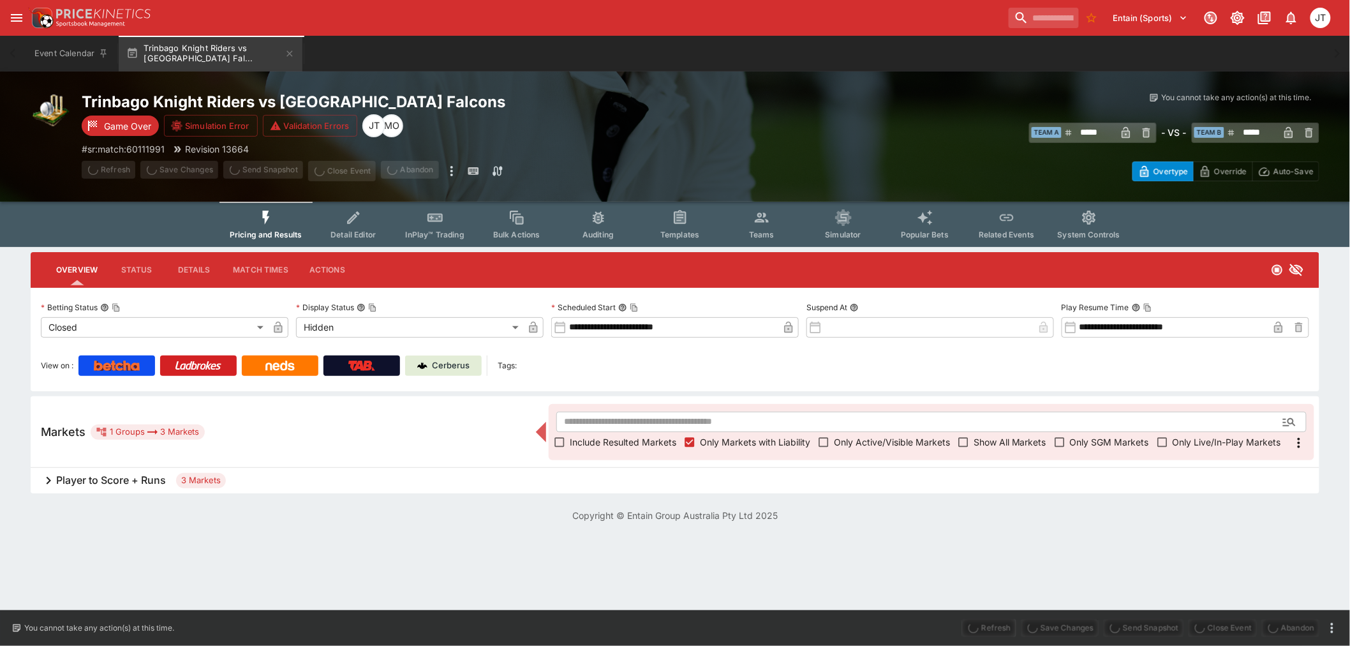
scroll to position [0, 0]
click at [150, 475] on h6 "Player to Score + Runs" at bounding box center [111, 479] width 110 height 13
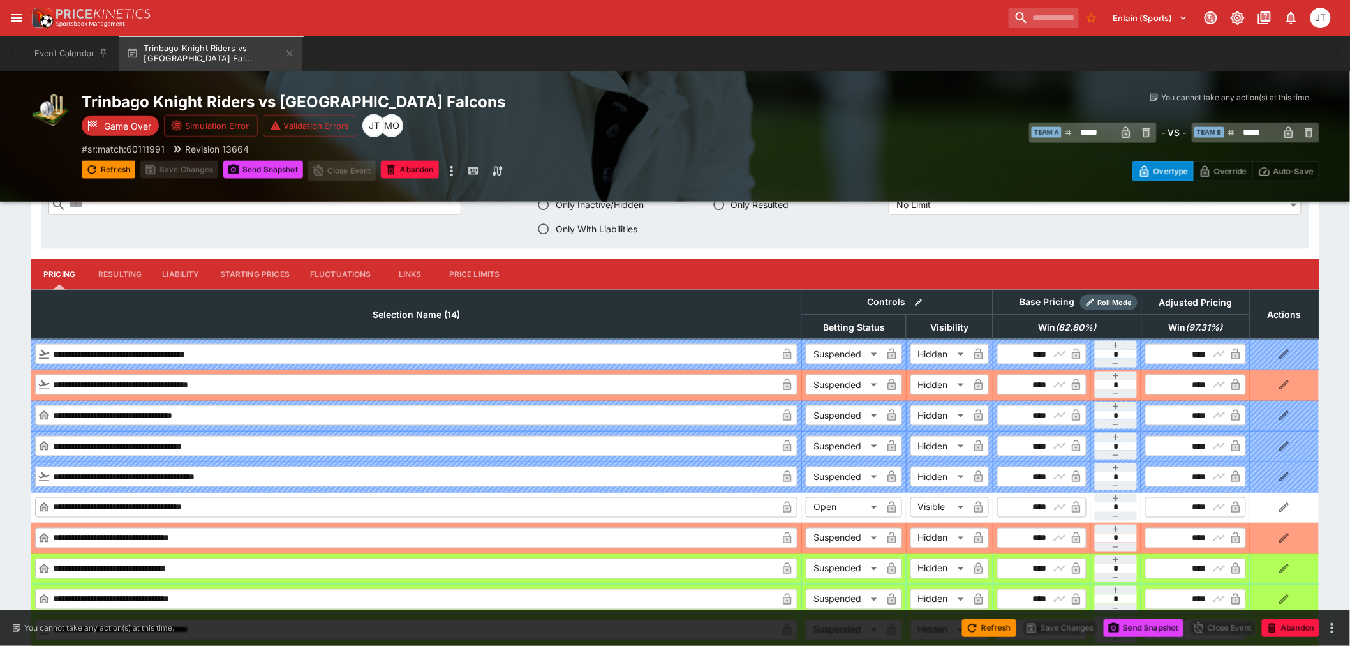
scroll to position [496, 0]
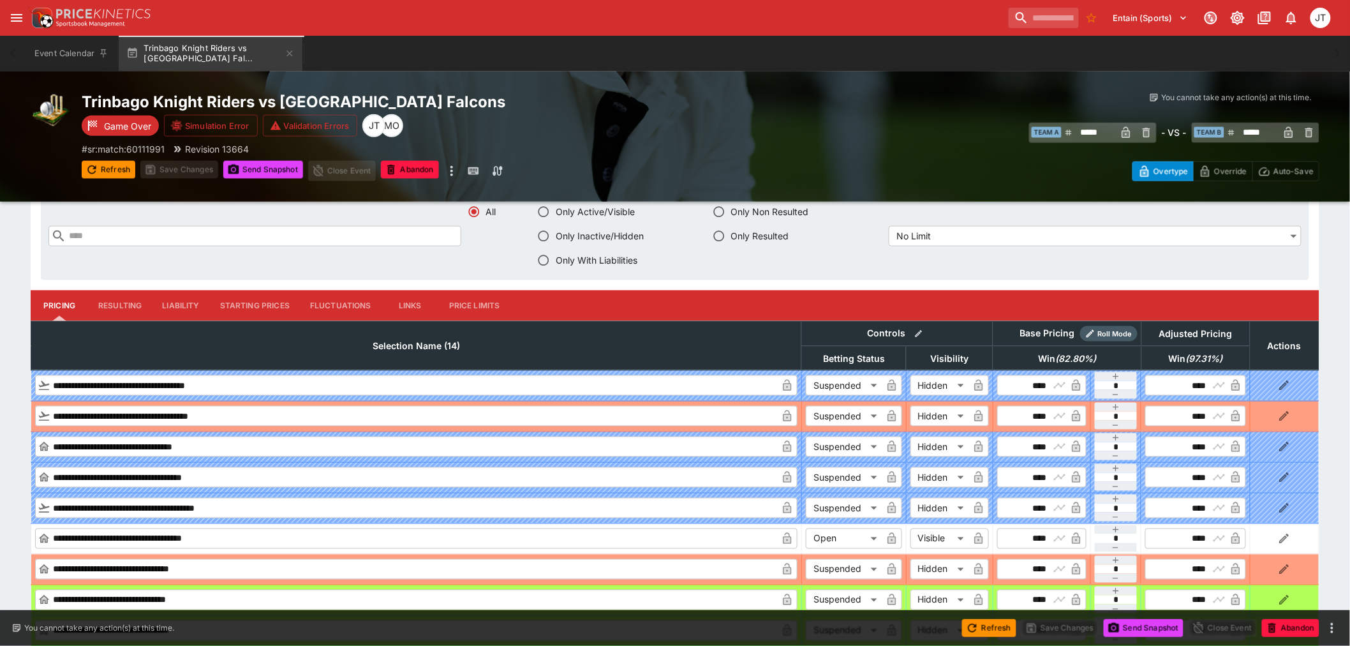
click at [117, 295] on button "Resulting" at bounding box center [120, 305] width 64 height 31
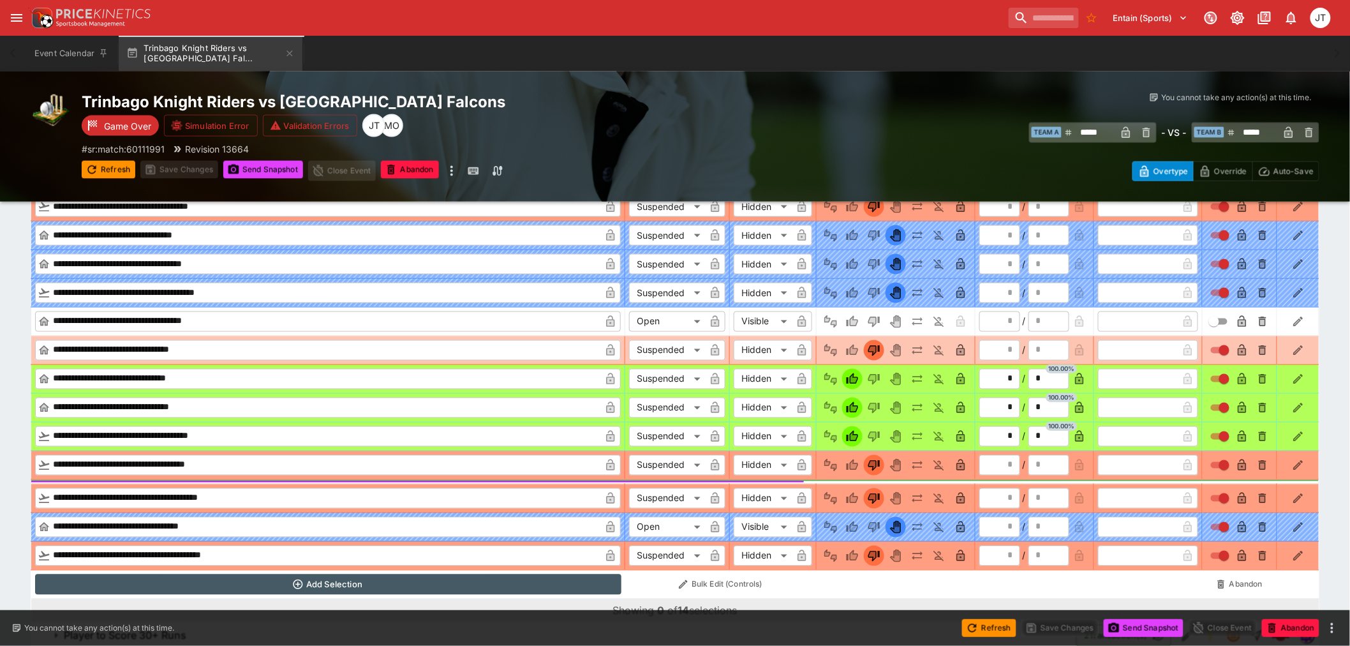
scroll to position [709, 0]
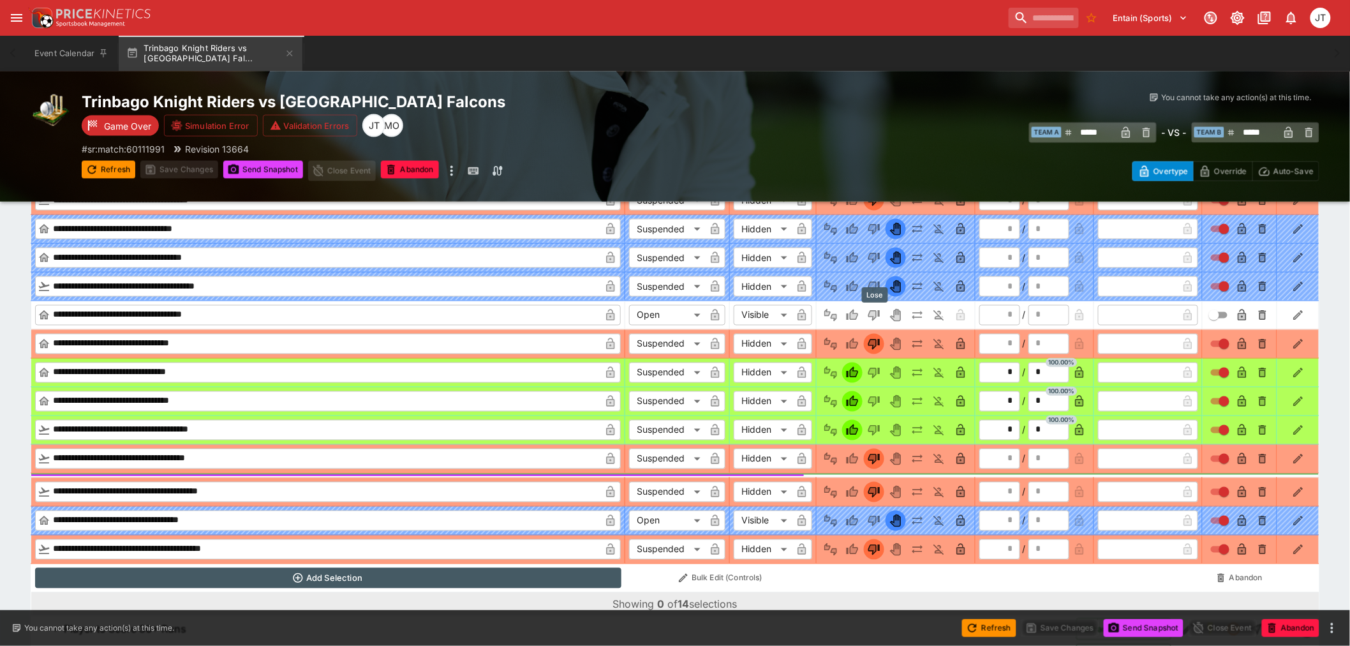
click at [874, 316] on icon "Lose" at bounding box center [873, 315] width 11 height 11
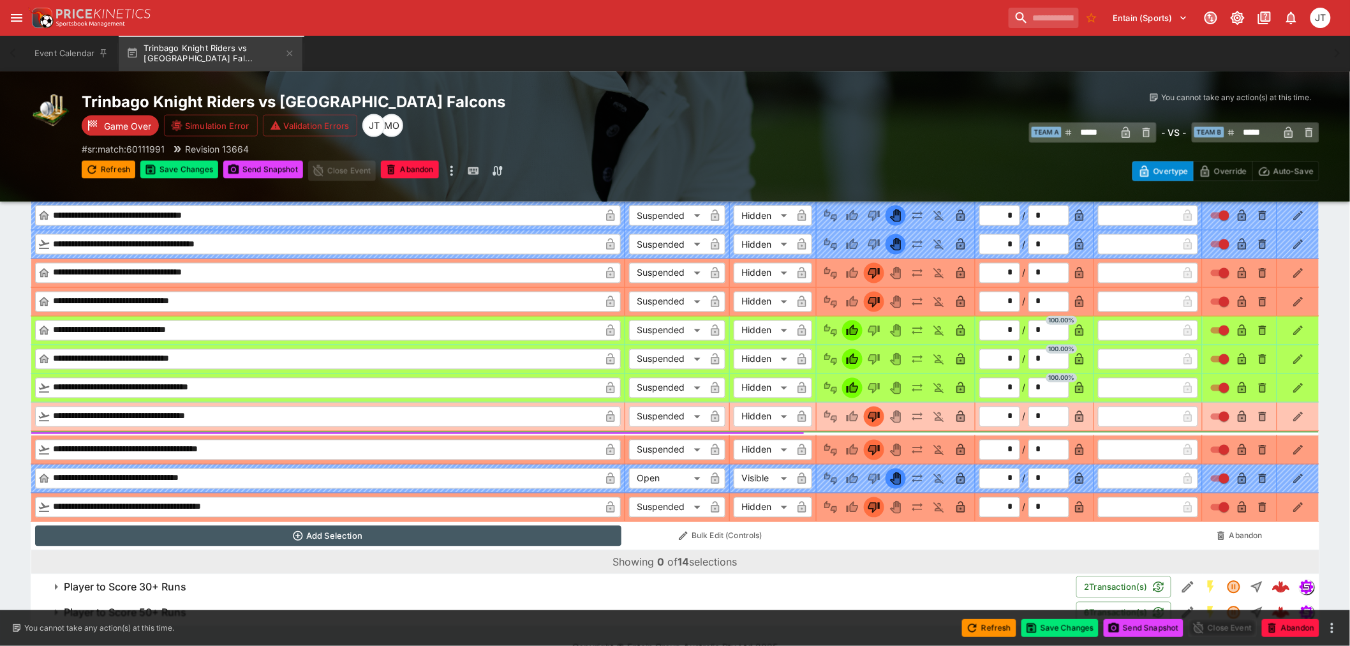
scroll to position [774, 0]
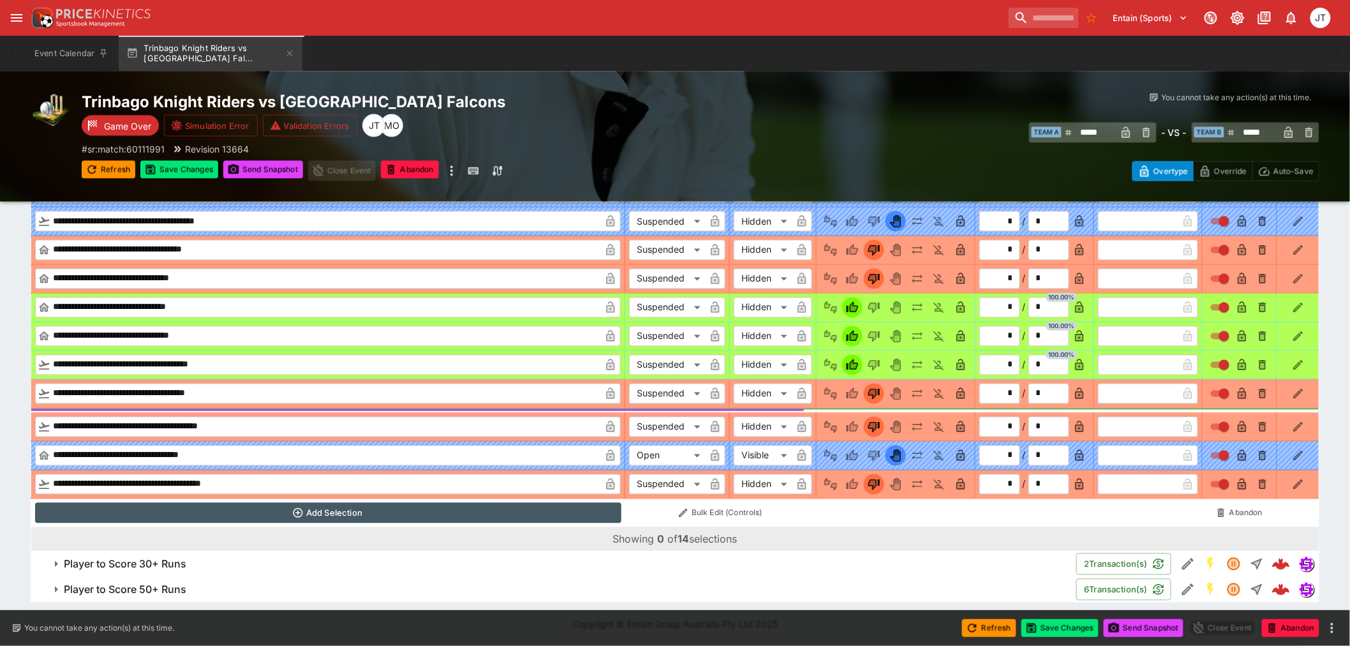
click at [130, 568] on h6 "Player to Score 30+ Runs" at bounding box center [125, 564] width 122 height 13
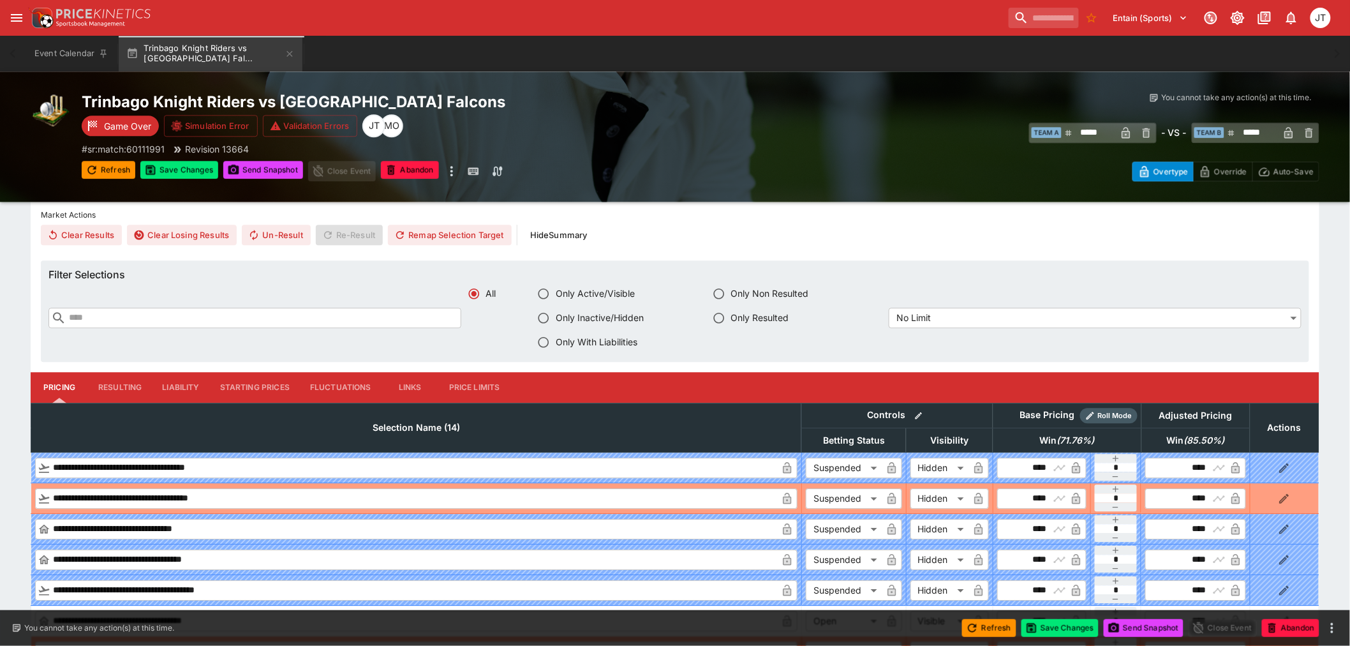
scroll to position [1270, 0]
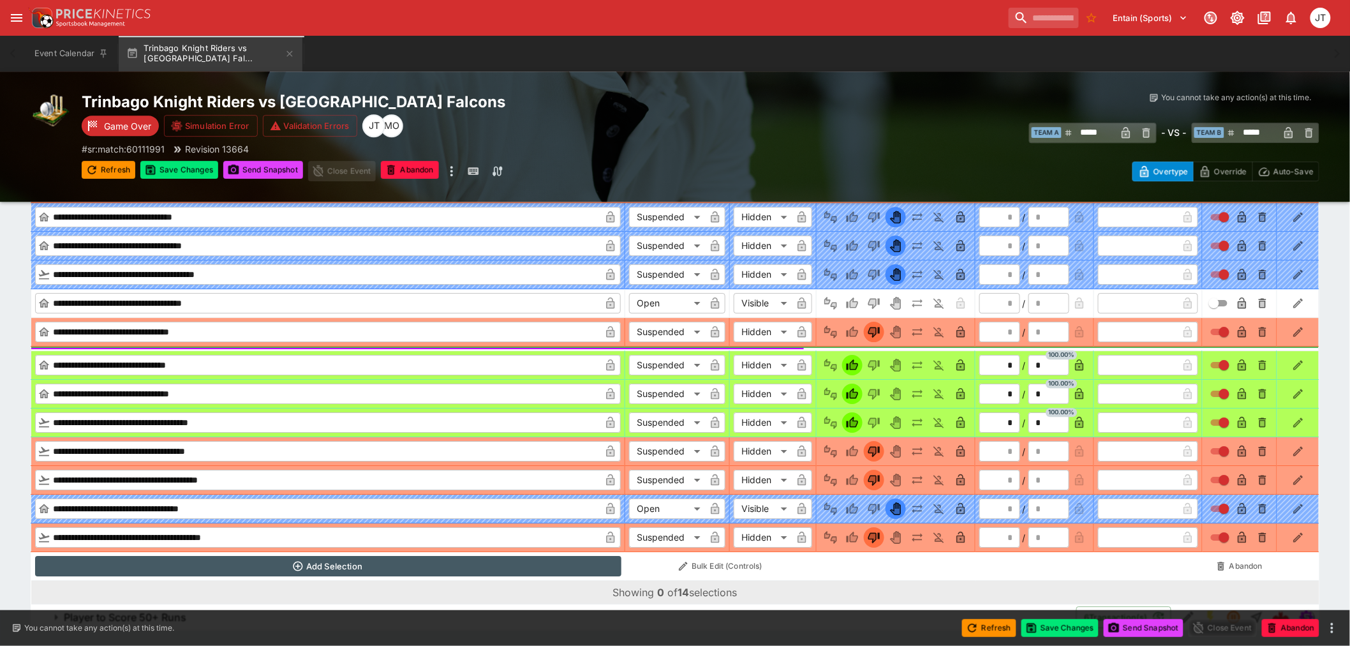
scroll to position [1553, 0]
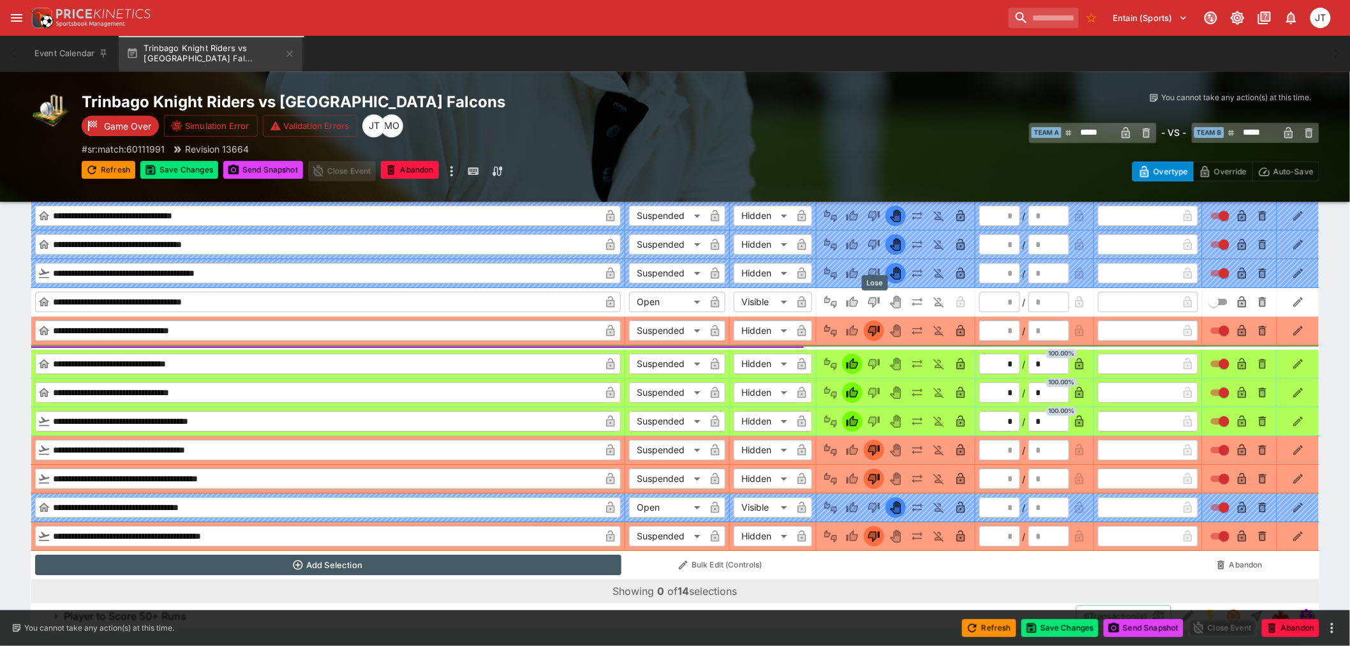
click at [871, 303] on icon "Lose" at bounding box center [874, 301] width 13 height 13
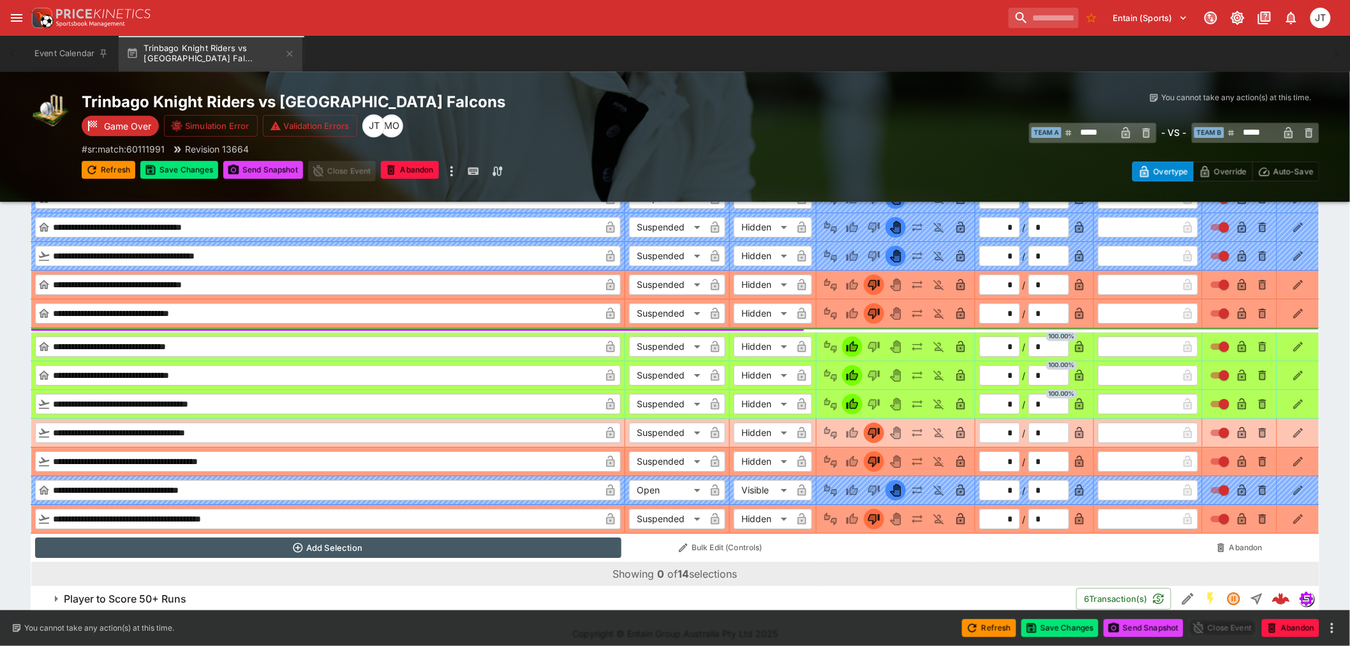
scroll to position [1580, 0]
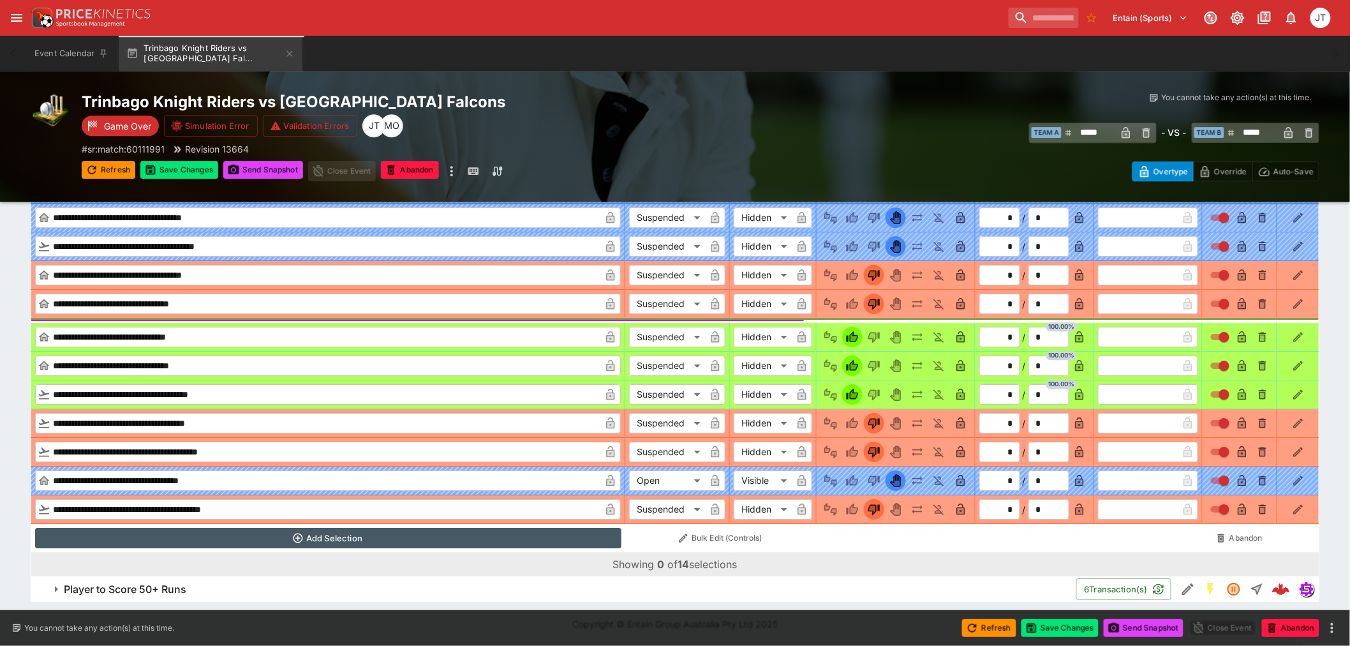
click at [163, 584] on h6 "Player to Score 50+ Runs" at bounding box center [125, 588] width 122 height 13
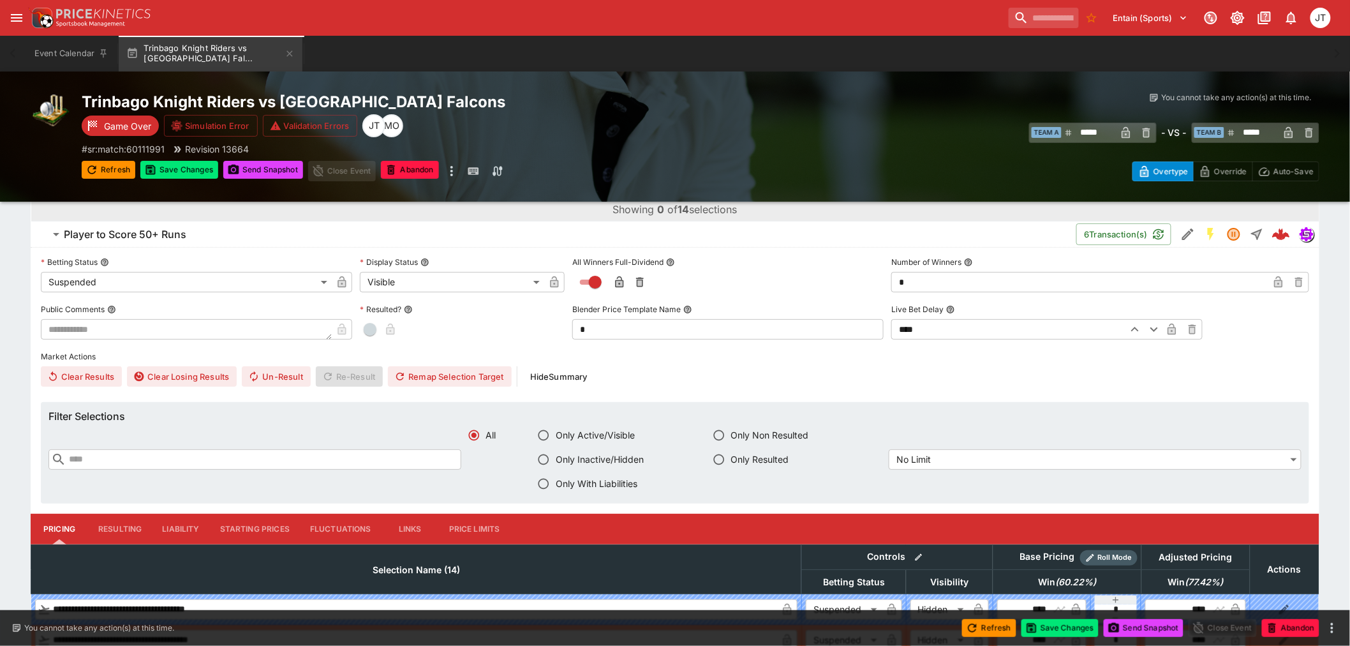
scroll to position [2147, 0]
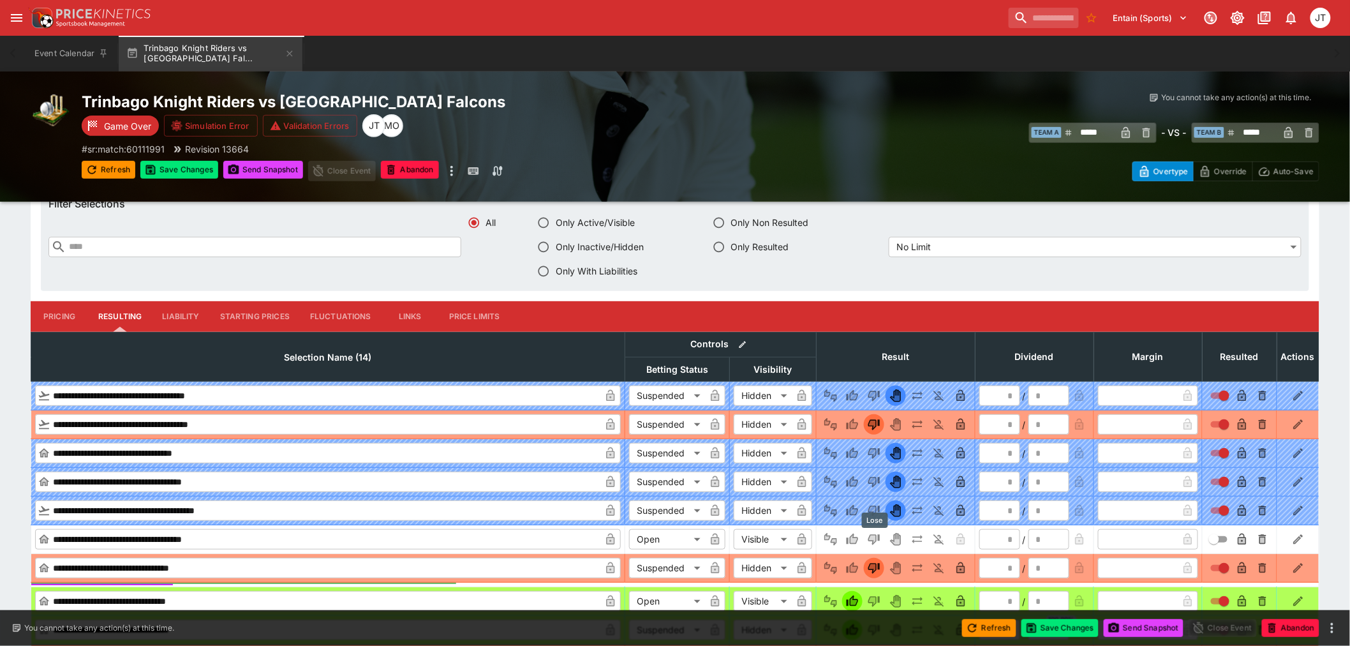
click at [876, 531] on button "Lose" at bounding box center [874, 539] width 20 height 20
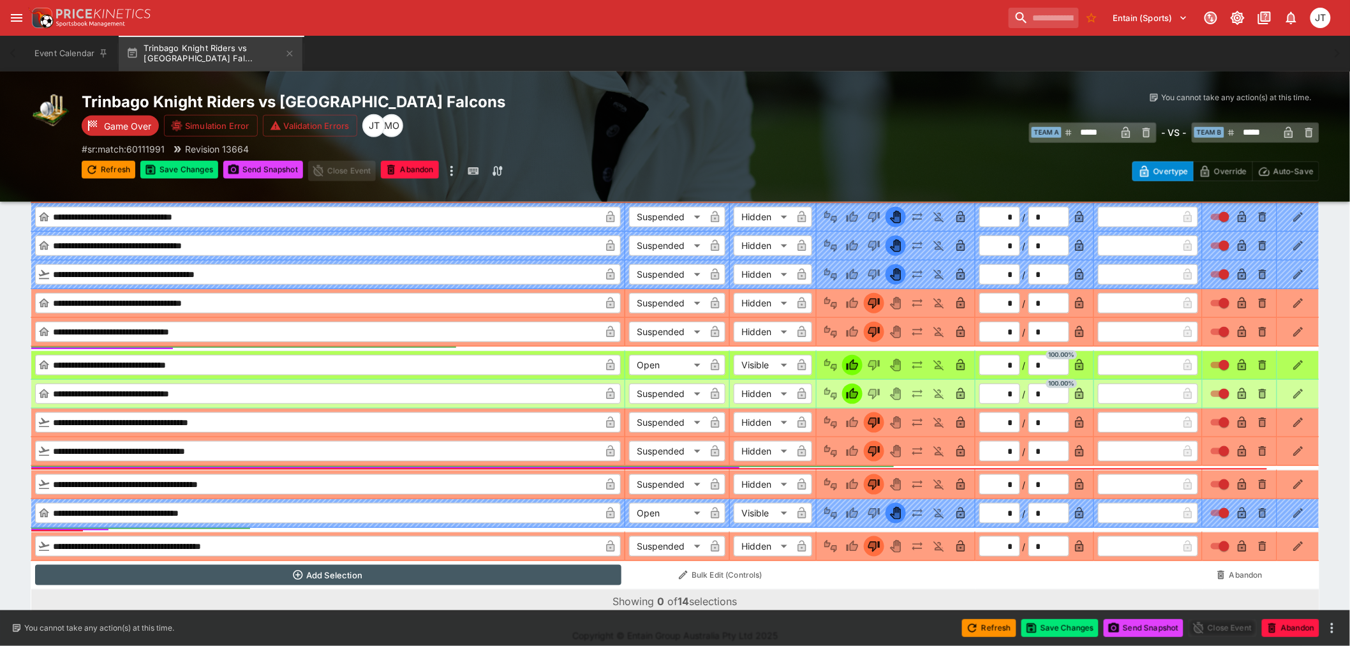
scroll to position [2395, 0]
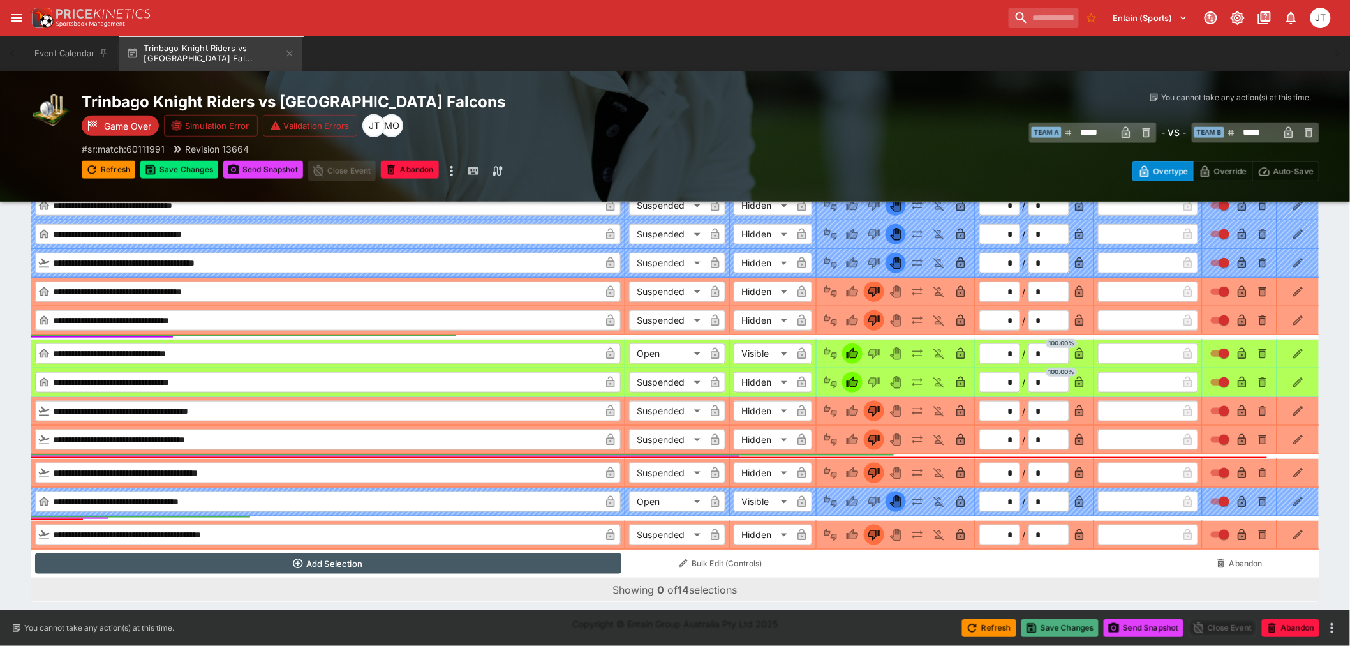
click at [1050, 621] on button "Save Changes" at bounding box center [1060, 628] width 78 height 18
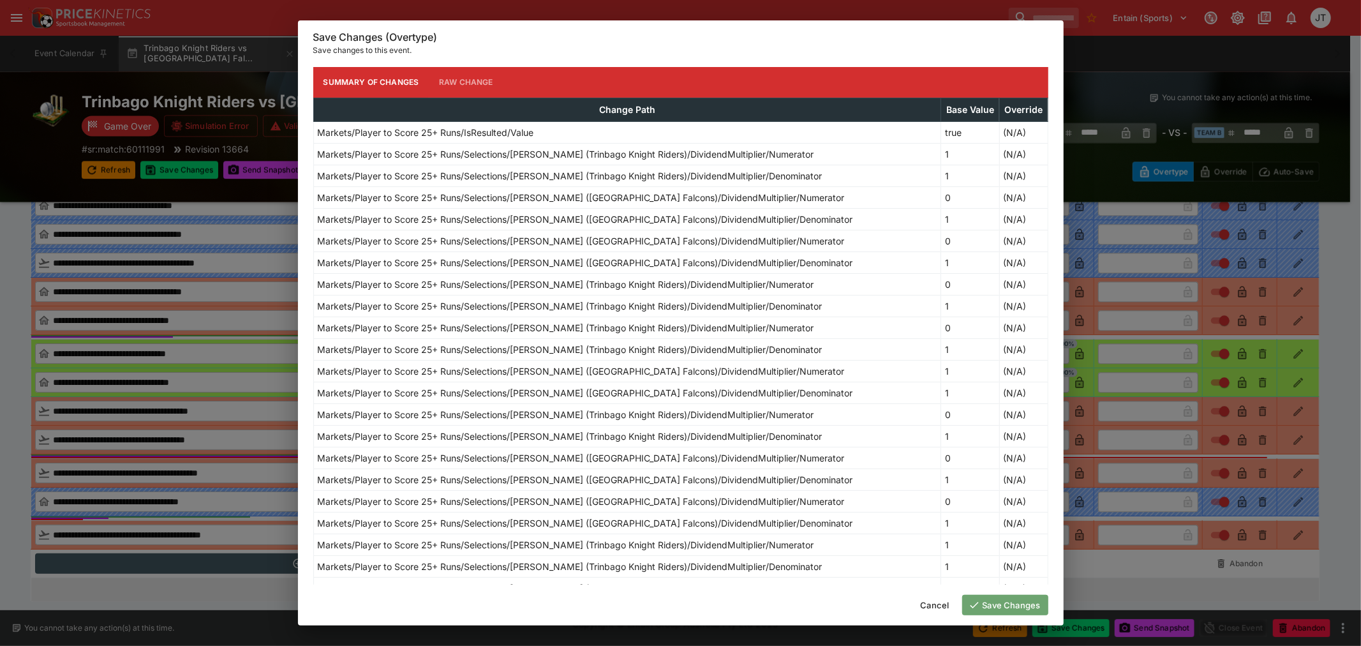
click at [1021, 604] on button "Save Changes" at bounding box center [1005, 605] width 86 height 20
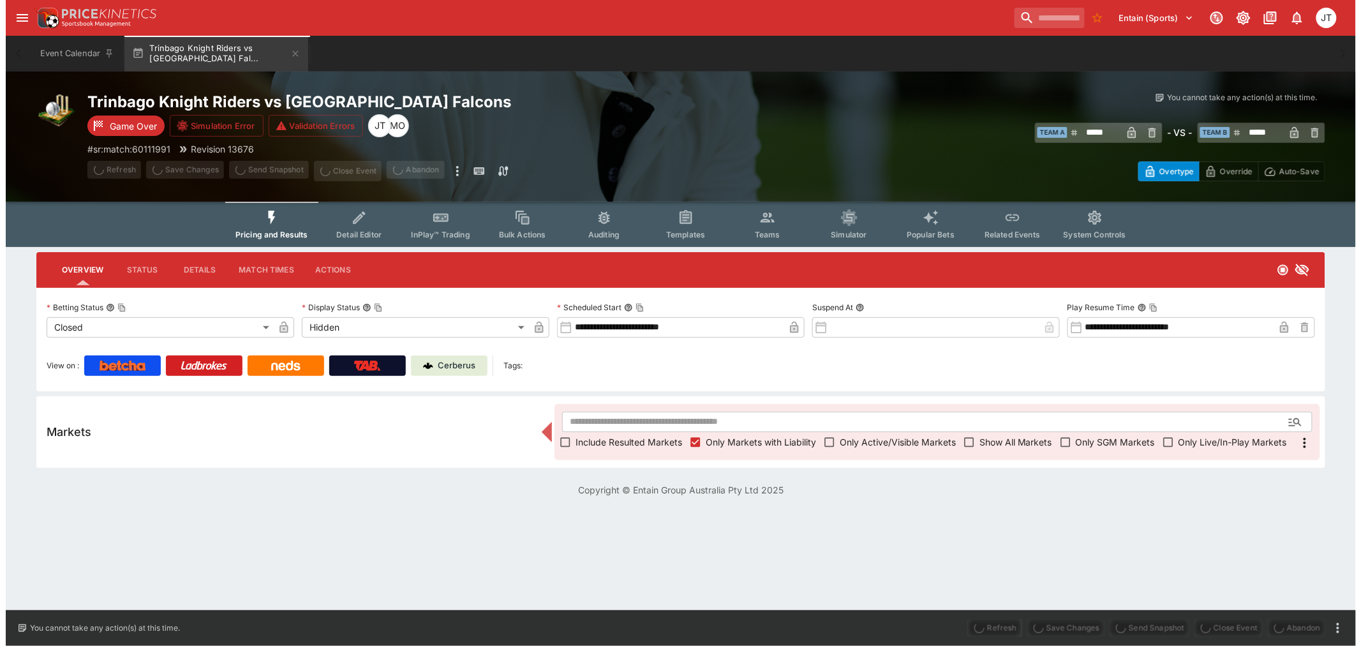
scroll to position [0, 0]
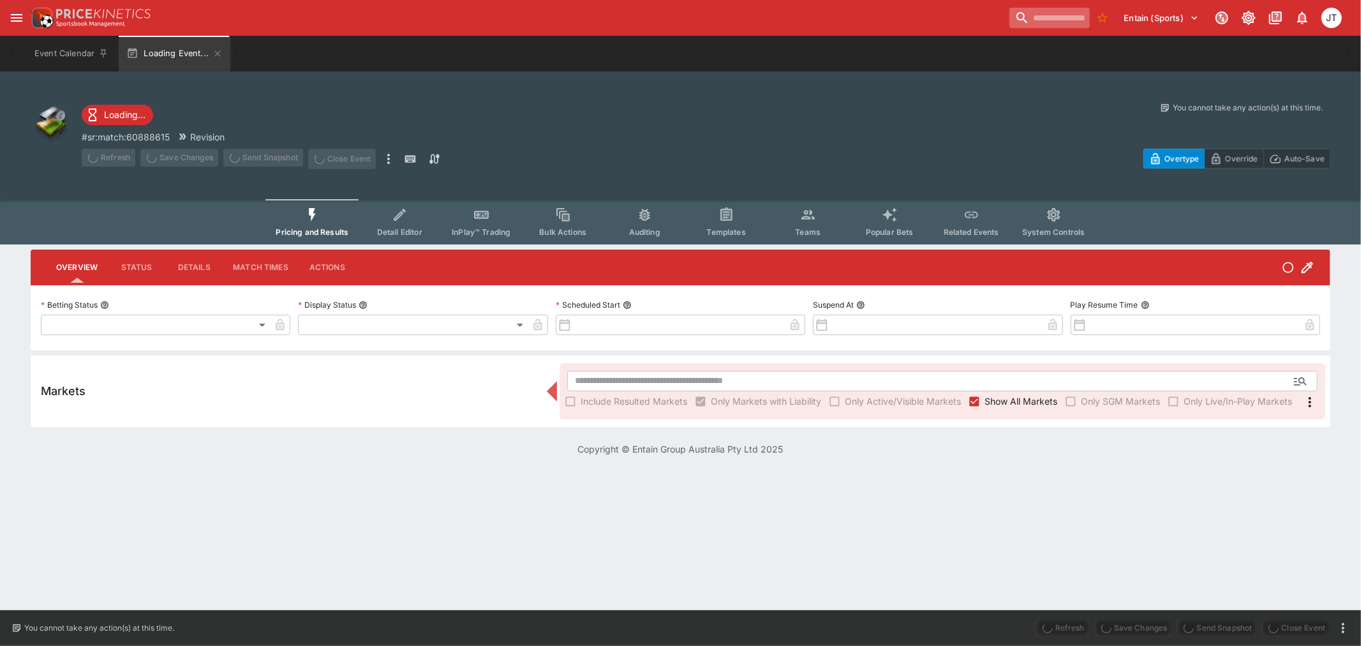
click at [1044, 26] on input "search" at bounding box center [1049, 18] width 80 height 20
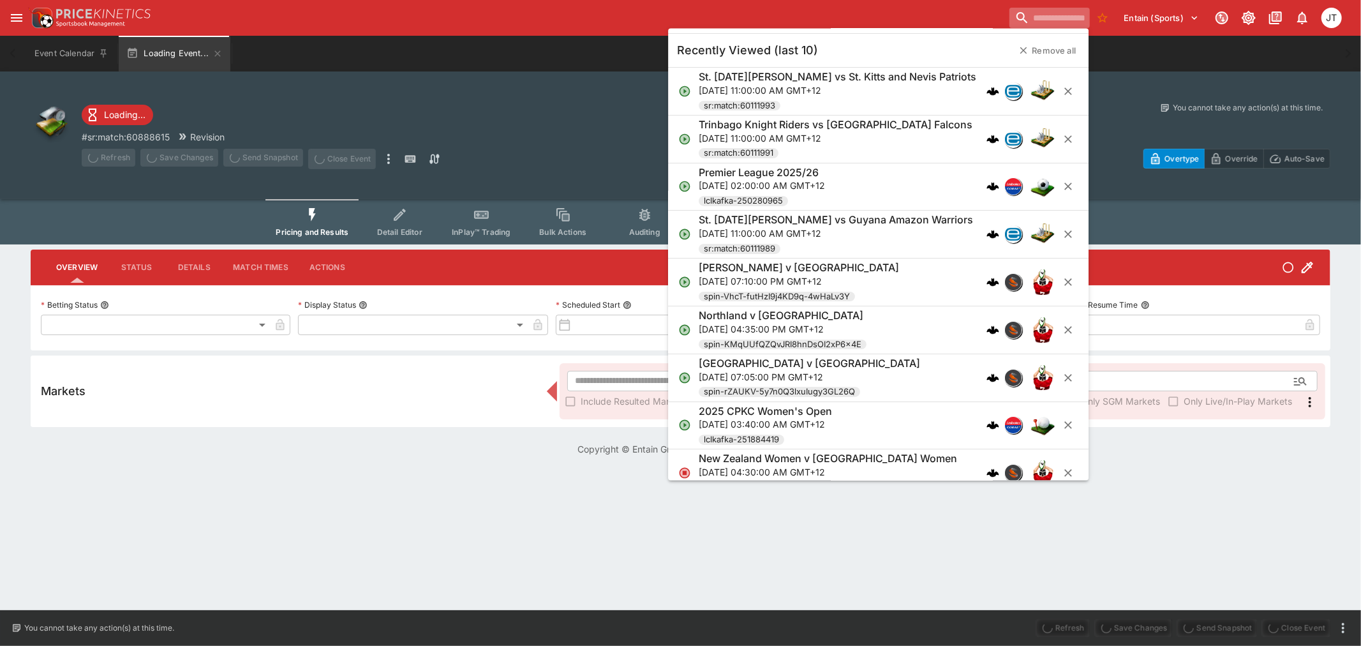
paste input "**********"
type input "**********"
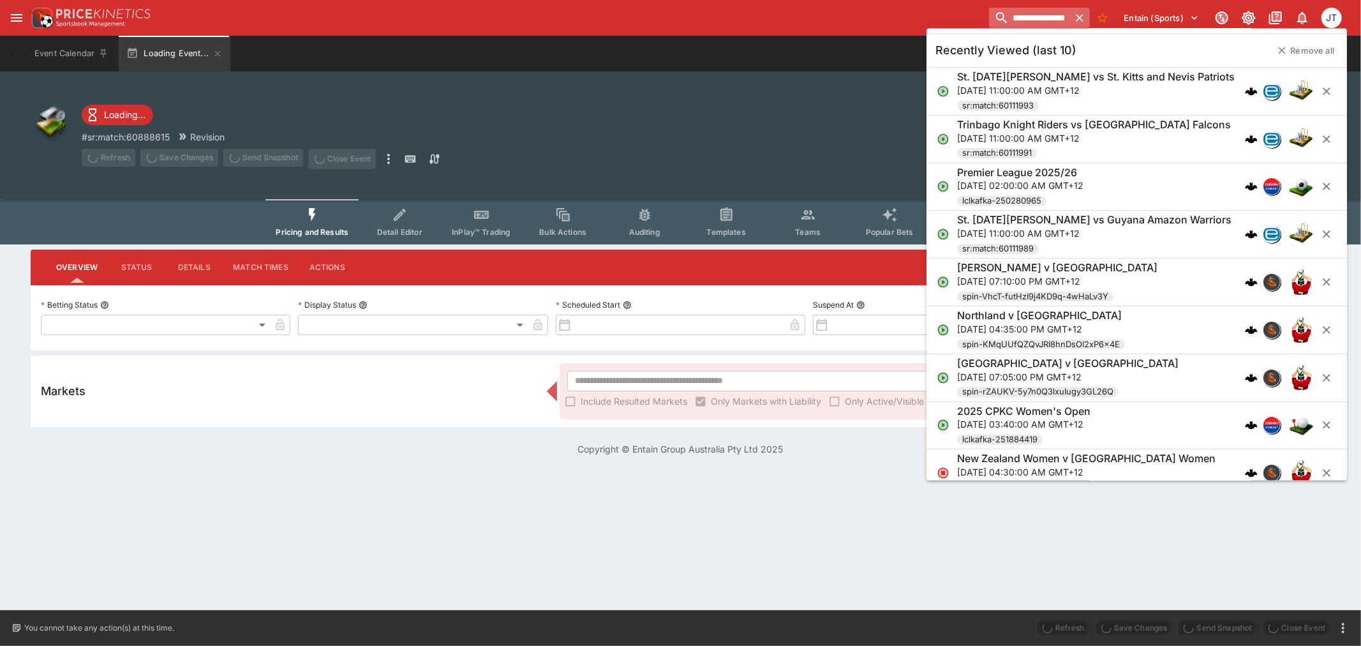
scroll to position [0, 67]
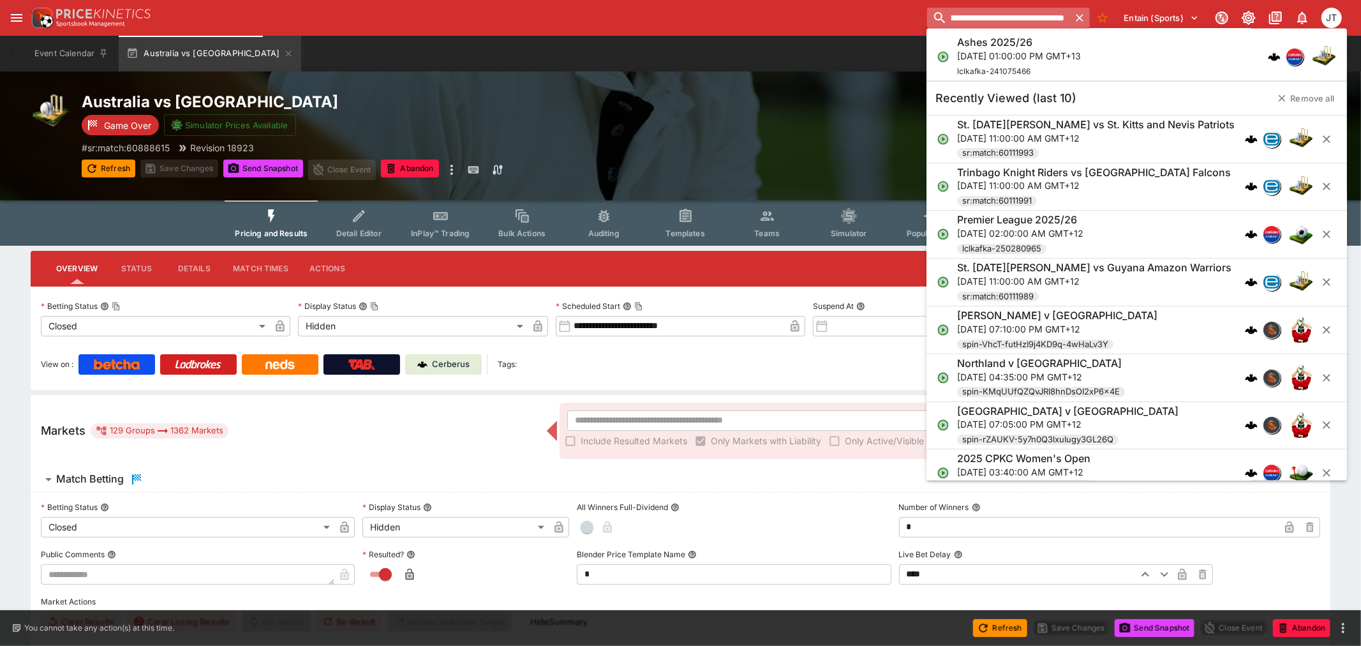
type input "**********"
type input "******"
type input "**********"
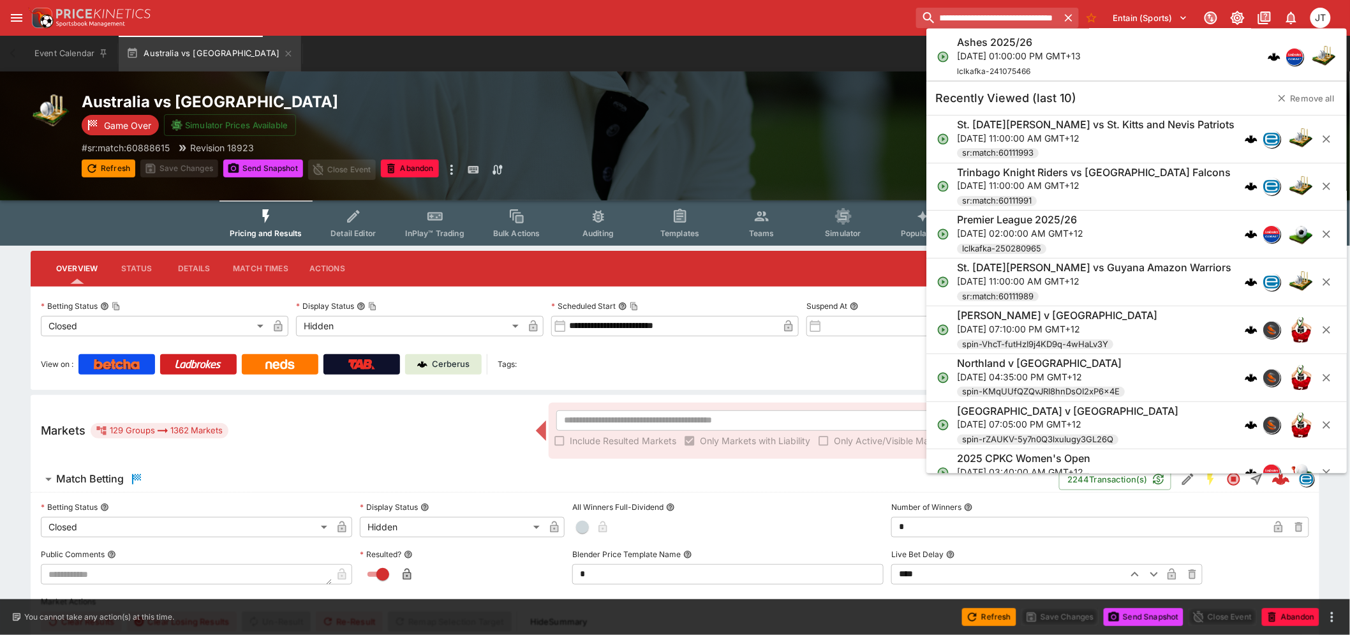
type input "**********"
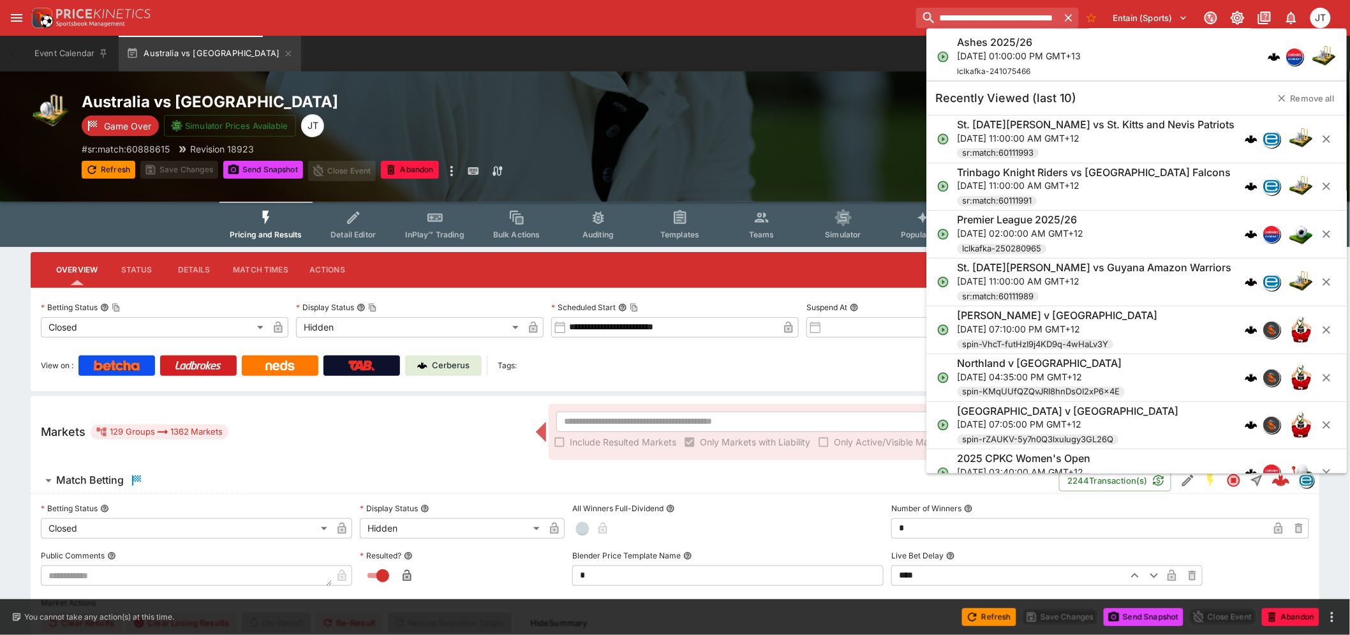
click at [1035, 59] on p "Mon, Dec 1, 2025, 01:00:00 PM GMT+13" at bounding box center [1019, 55] width 124 height 13
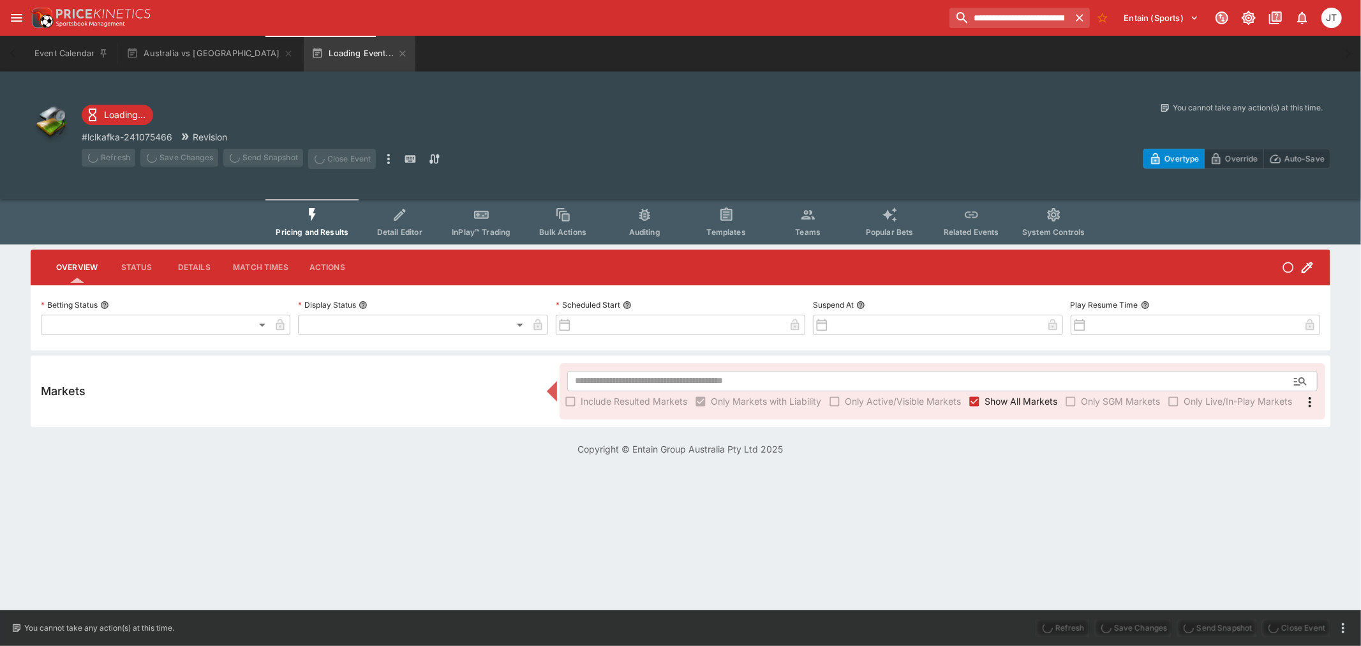
type input "**********"
type input "*******"
type input "**********"
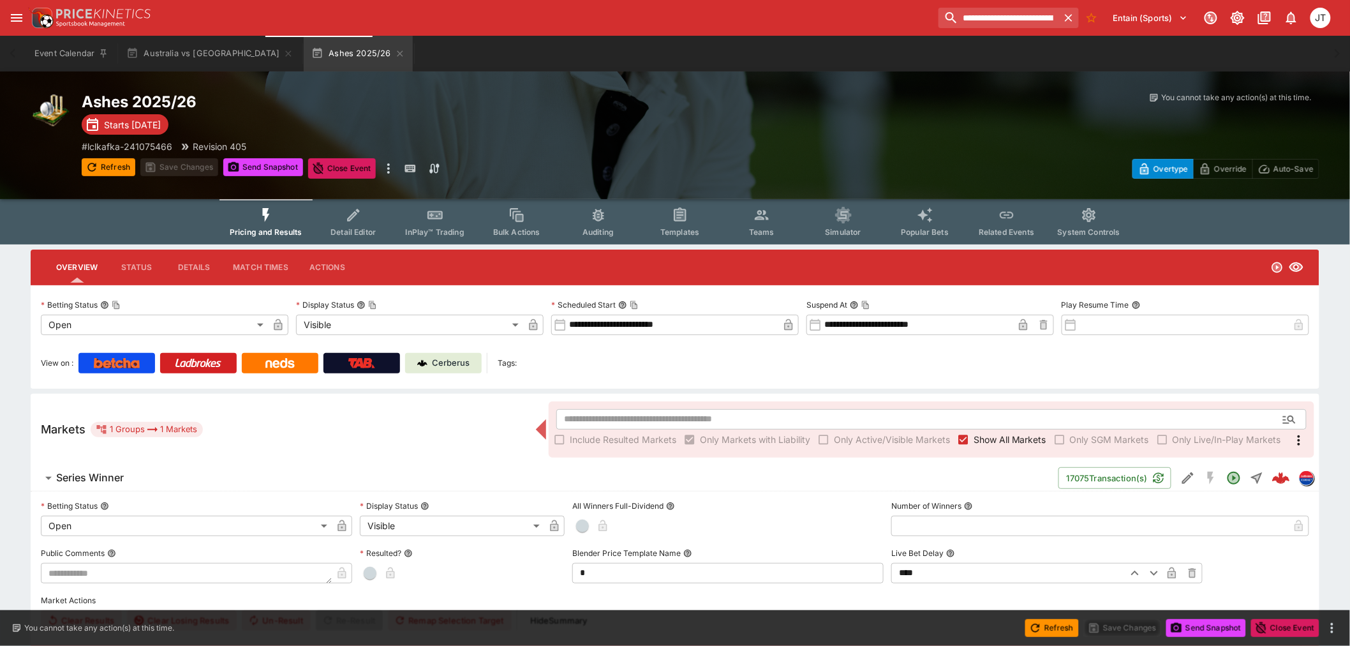
click at [118, 474] on h6 "Series Winner" at bounding box center [90, 477] width 68 height 13
